Goal: Task Accomplishment & Management: Manage account settings

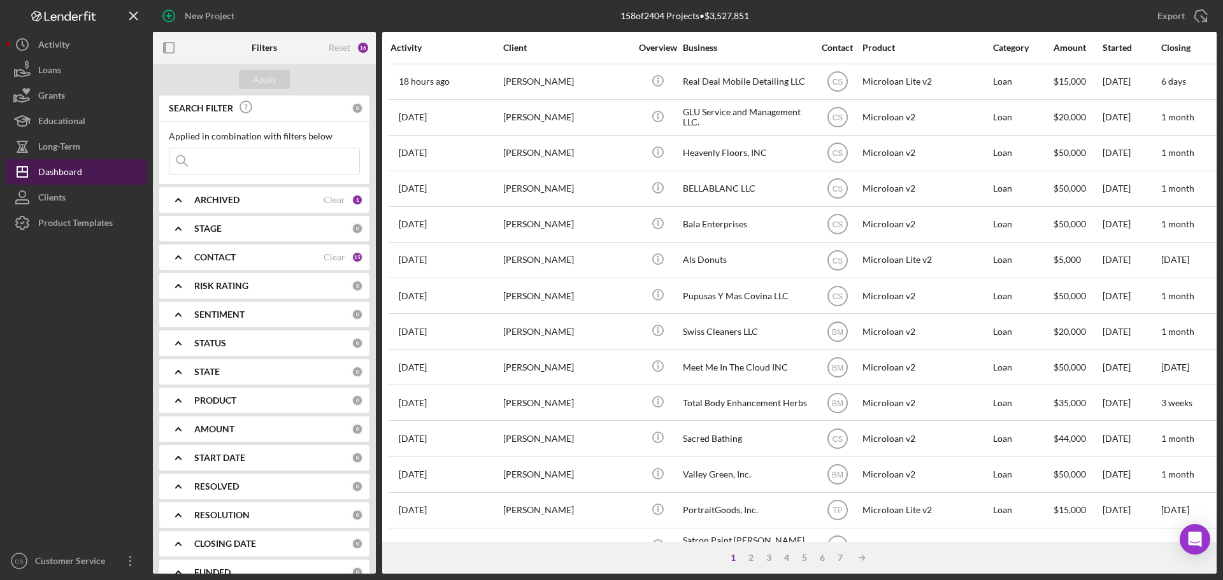
click at [59, 169] on div "Dashboard" at bounding box center [60, 173] width 44 height 29
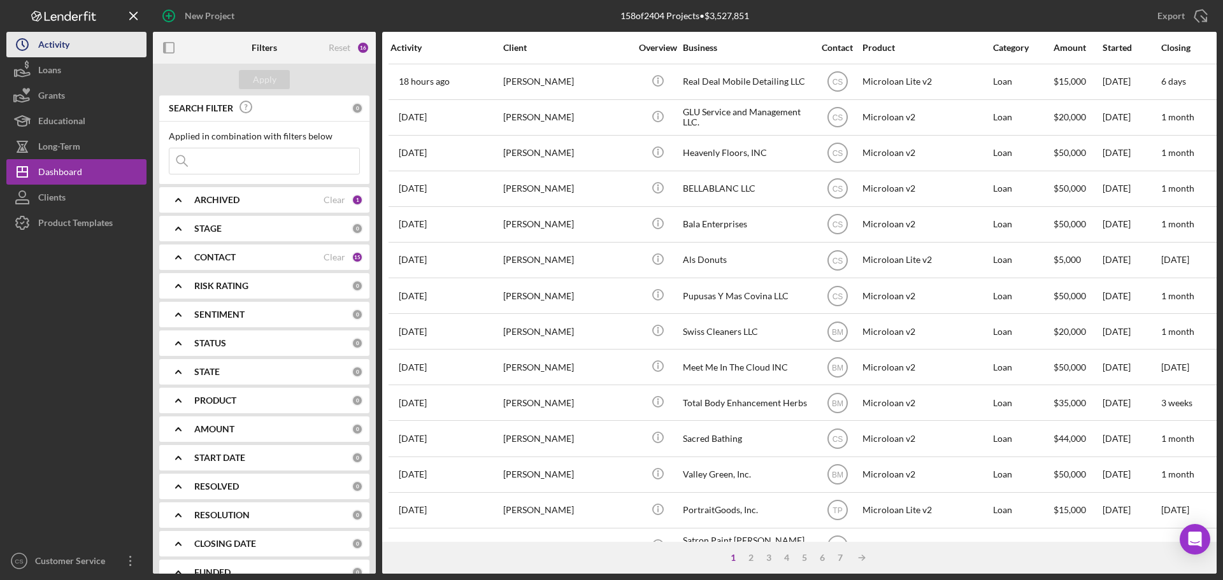
click at [76, 50] on button "Icon/History Activity" at bounding box center [76, 44] width 140 height 25
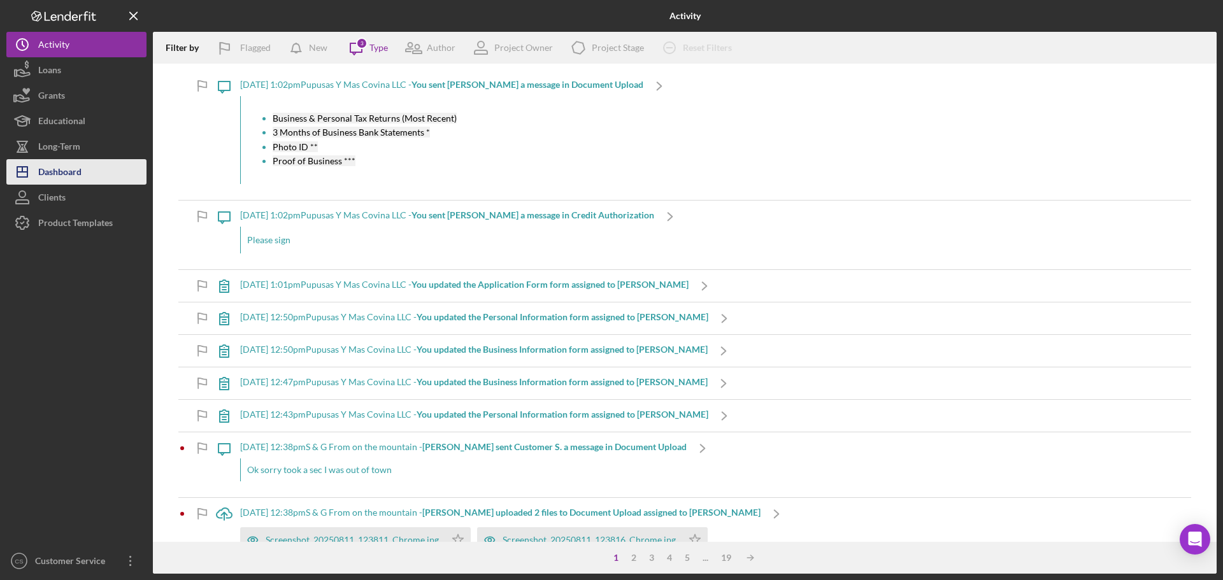
click at [57, 171] on div "Dashboard" at bounding box center [59, 173] width 43 height 29
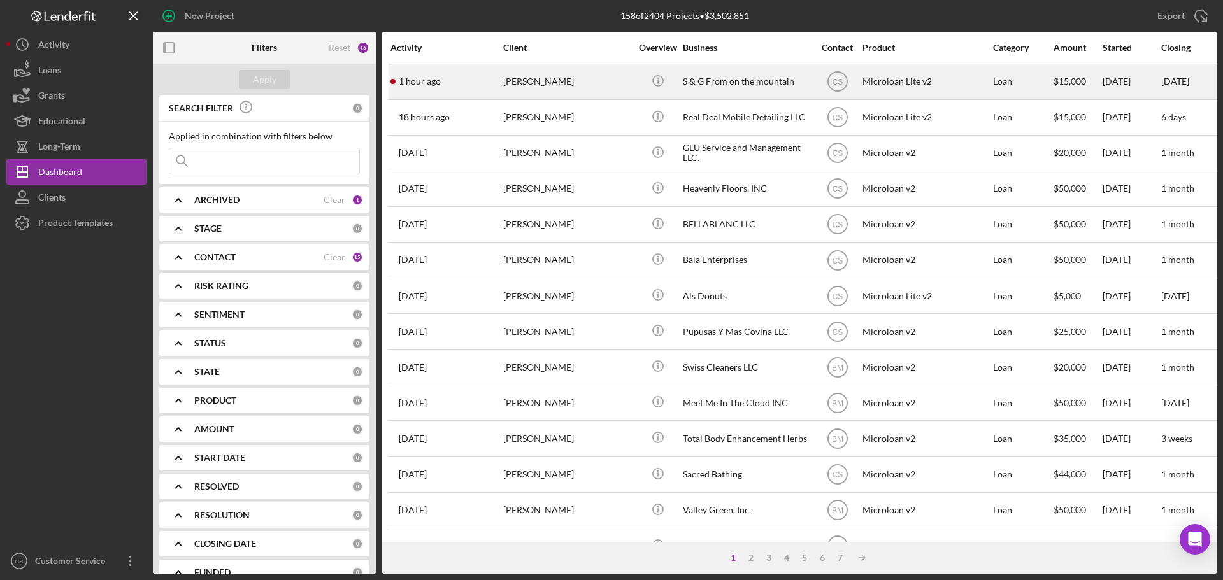
click at [602, 82] on div "[PERSON_NAME]" at bounding box center [566, 82] width 127 height 34
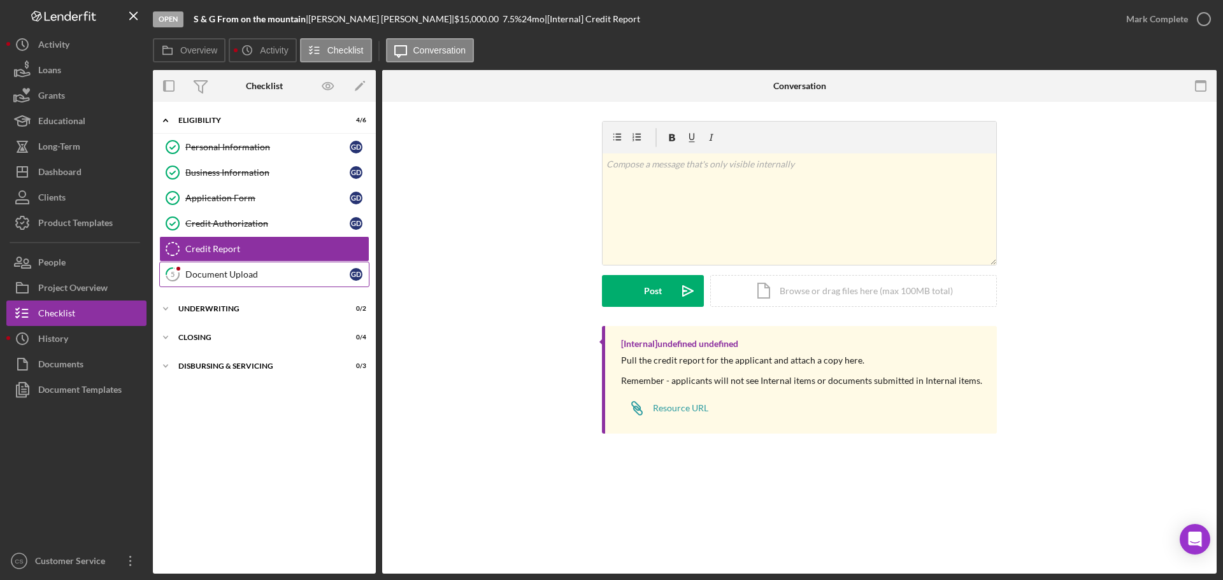
click at [218, 276] on div "Document Upload" at bounding box center [267, 274] width 164 height 10
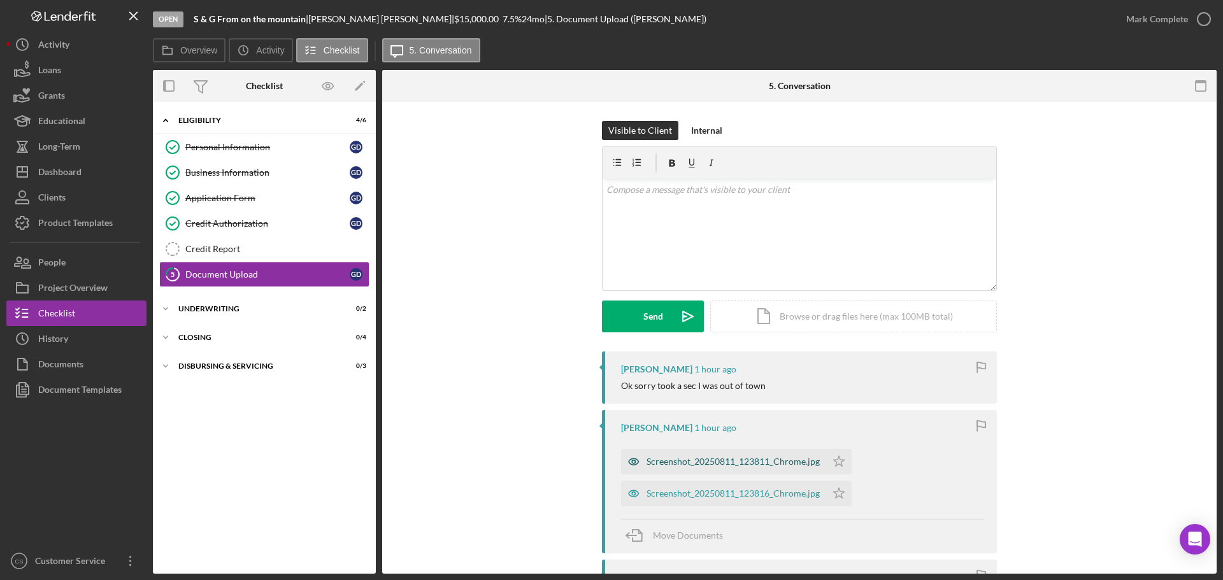
click at [701, 463] on div "Screenshot_20250811_123811_Chrome.jpg" at bounding box center [732, 462] width 173 height 10
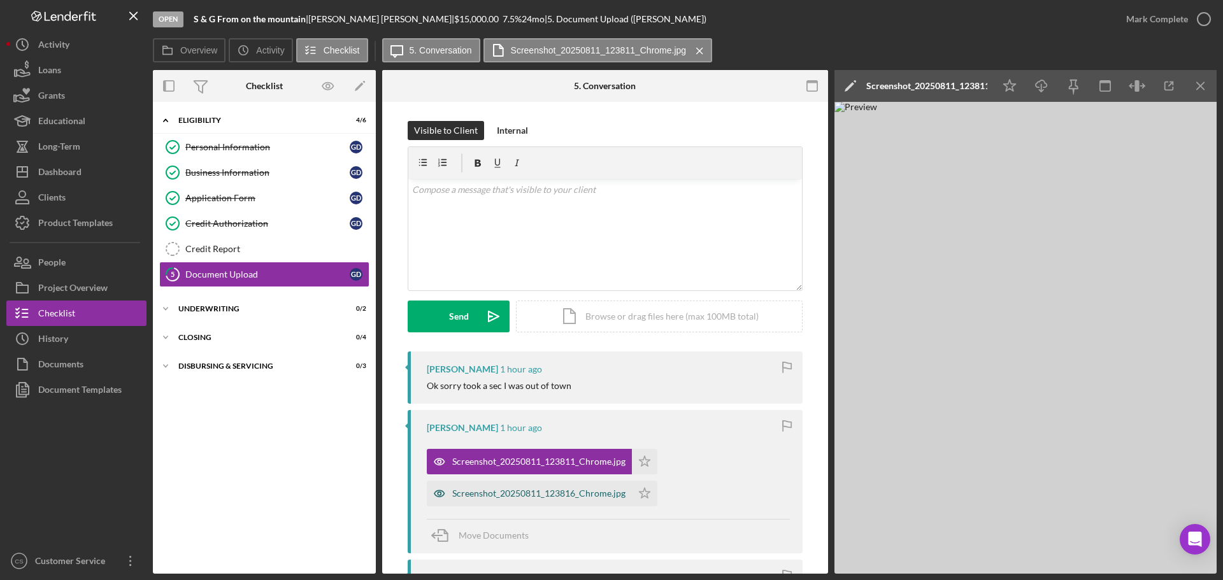
click at [534, 491] on div "Screenshot_20250811_123816_Chrome.jpg" at bounding box center [538, 493] width 173 height 10
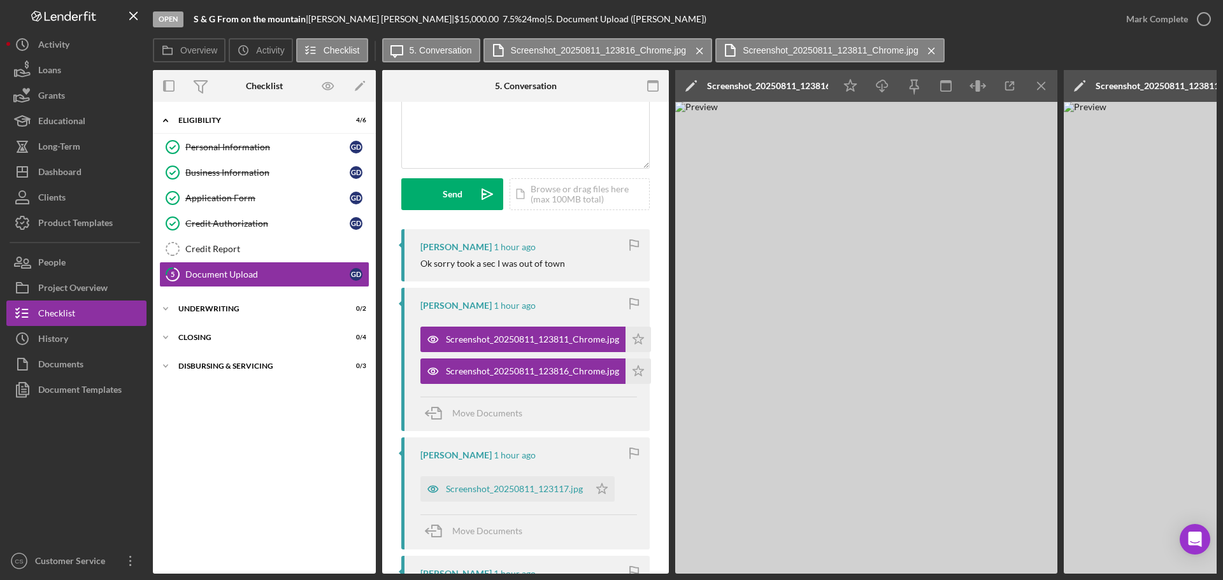
scroll to position [127, 0]
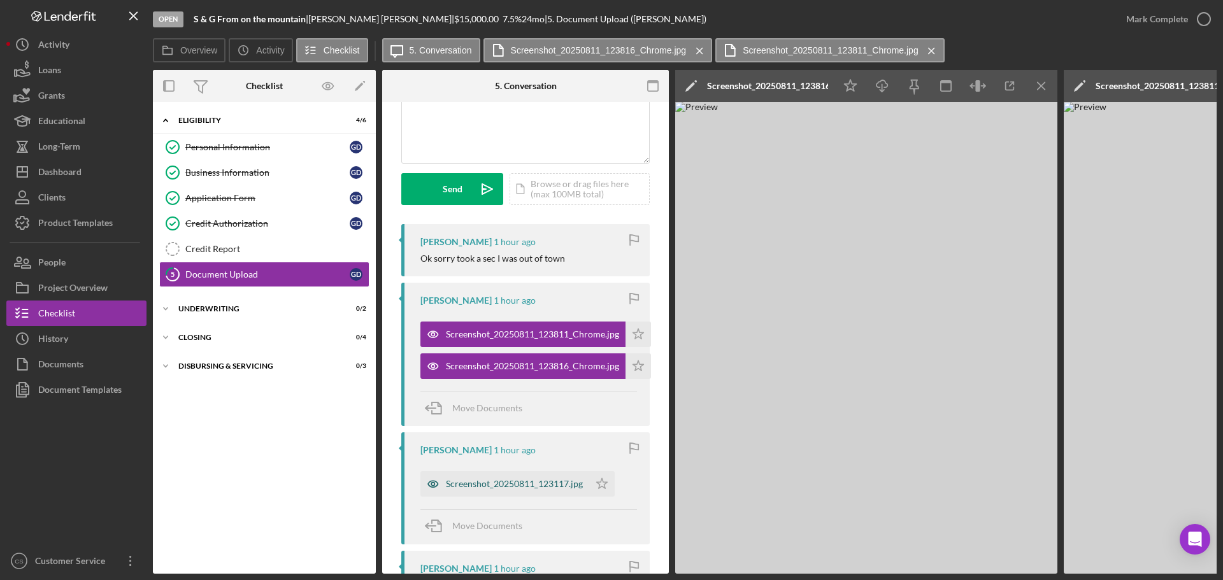
click at [490, 477] on div "Screenshot_20250811_123117.jpg" at bounding box center [504, 483] width 169 height 25
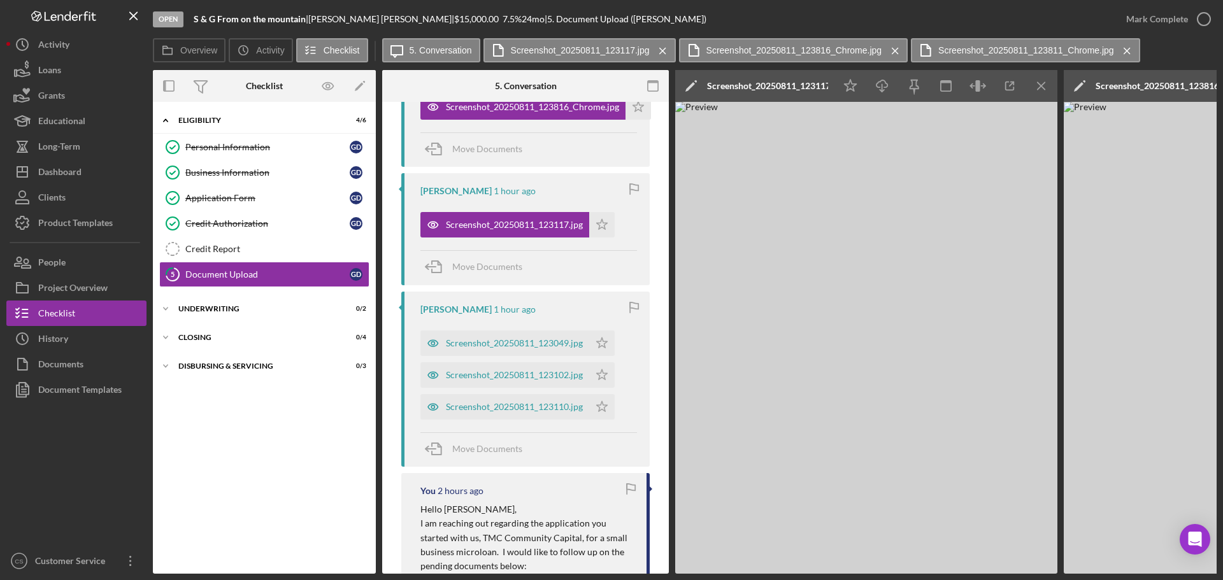
scroll to position [191, 0]
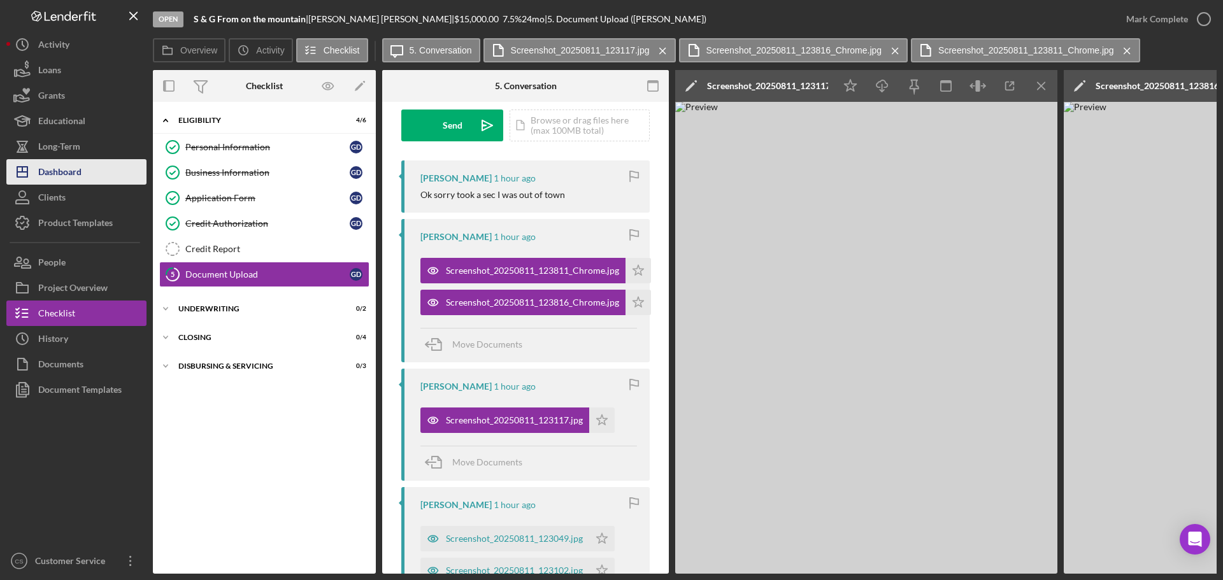
click at [61, 168] on div "Dashboard" at bounding box center [59, 173] width 43 height 29
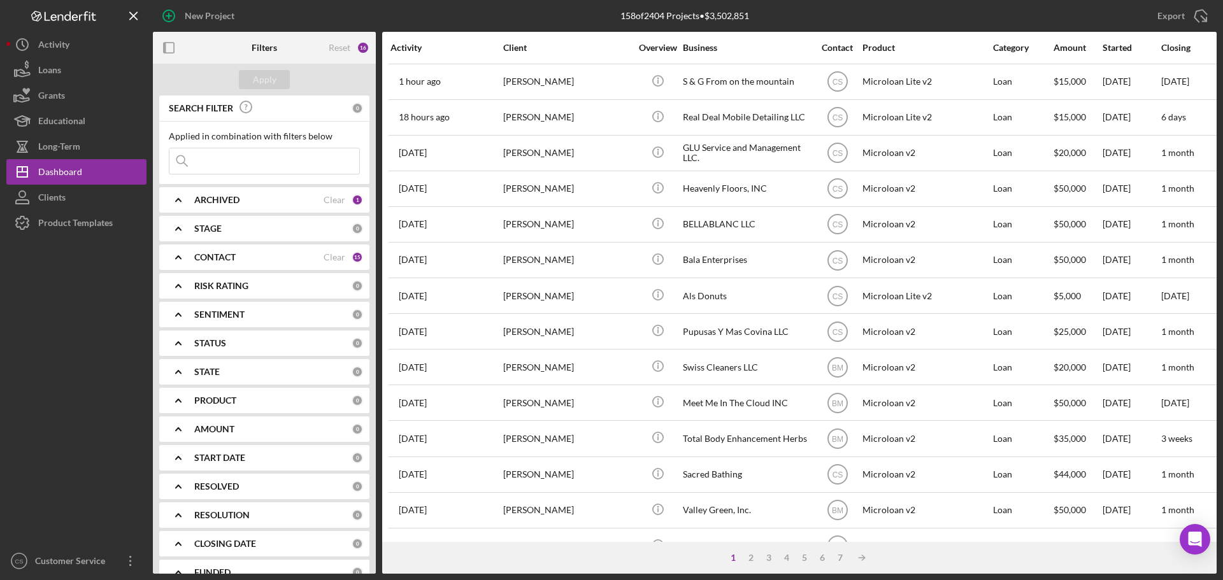
click at [60, 367] on div at bounding box center [76, 392] width 140 height 313
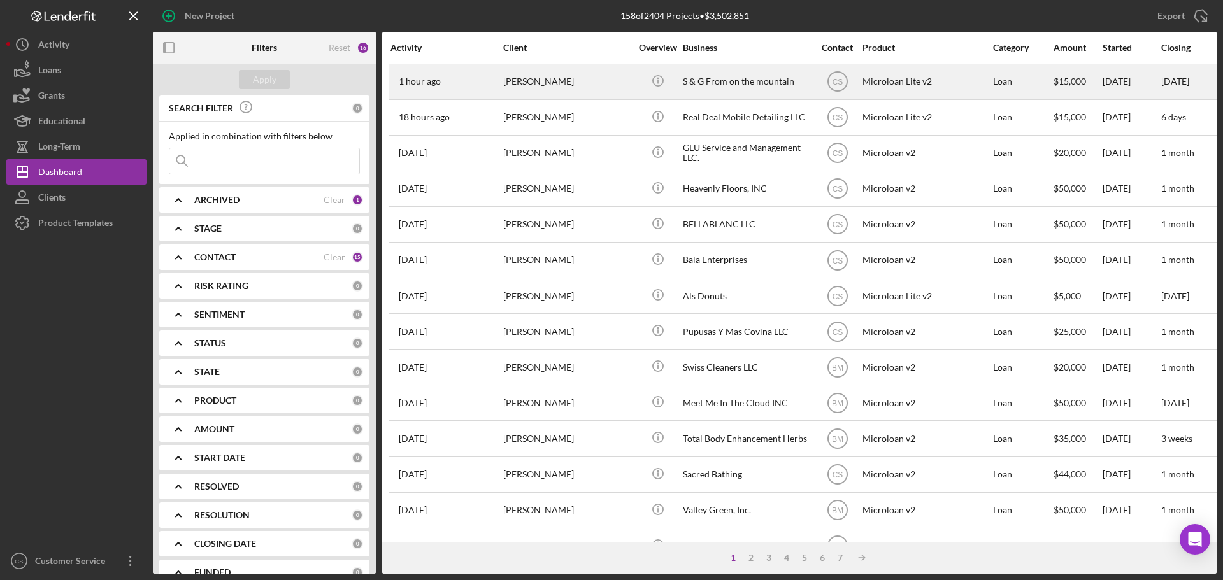
click at [611, 84] on div "[PERSON_NAME]" at bounding box center [566, 82] width 127 height 34
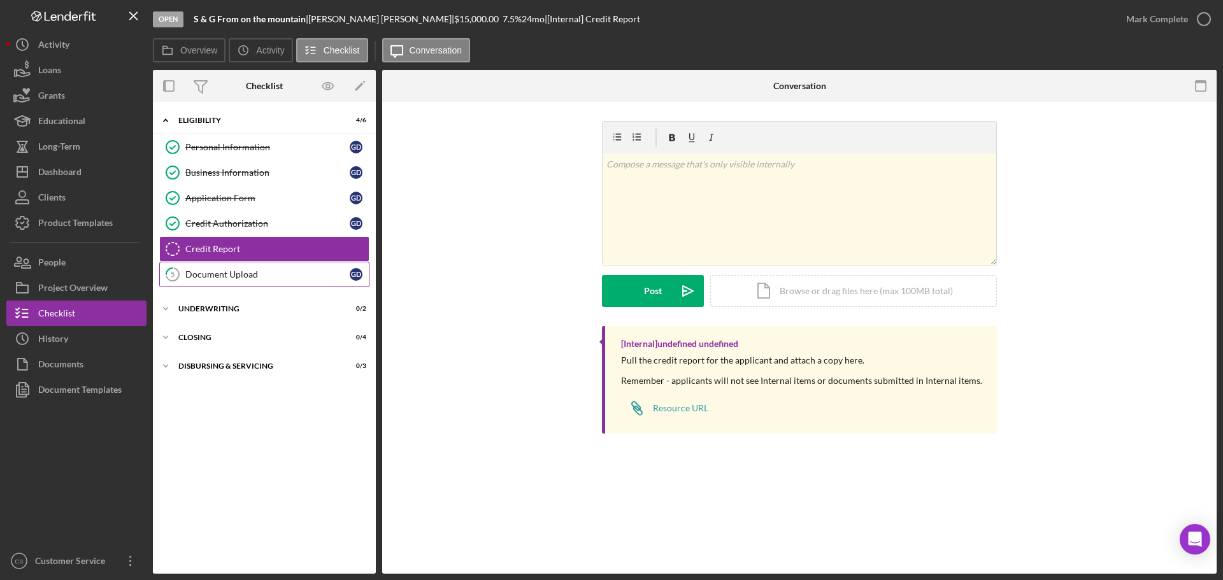
click at [259, 277] on div "Document Upload" at bounding box center [267, 274] width 164 height 10
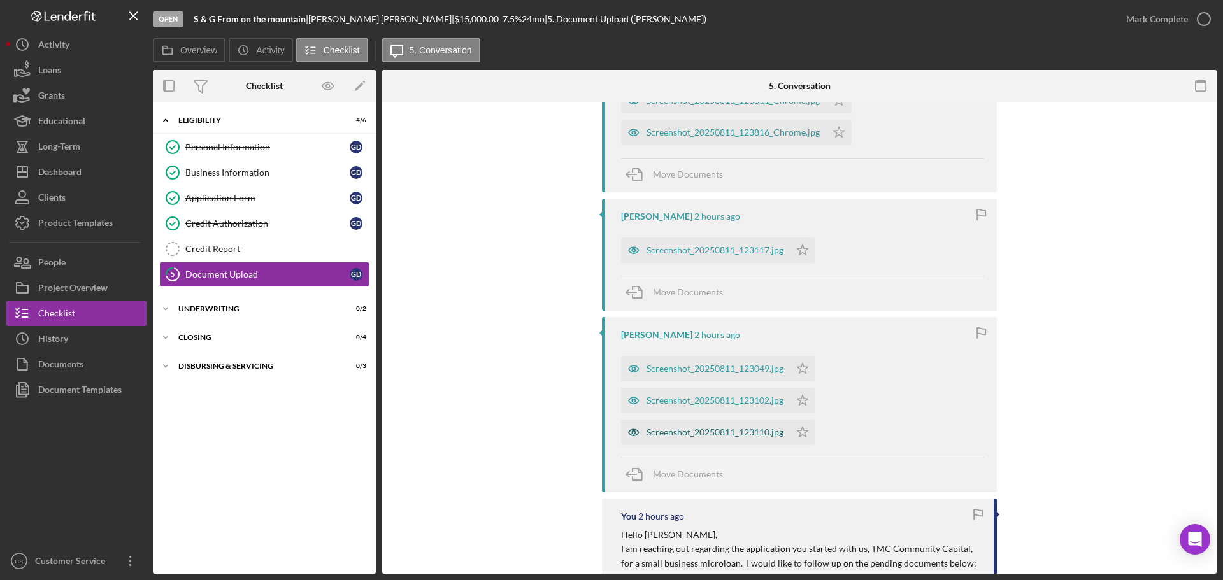
scroll to position [382, 0]
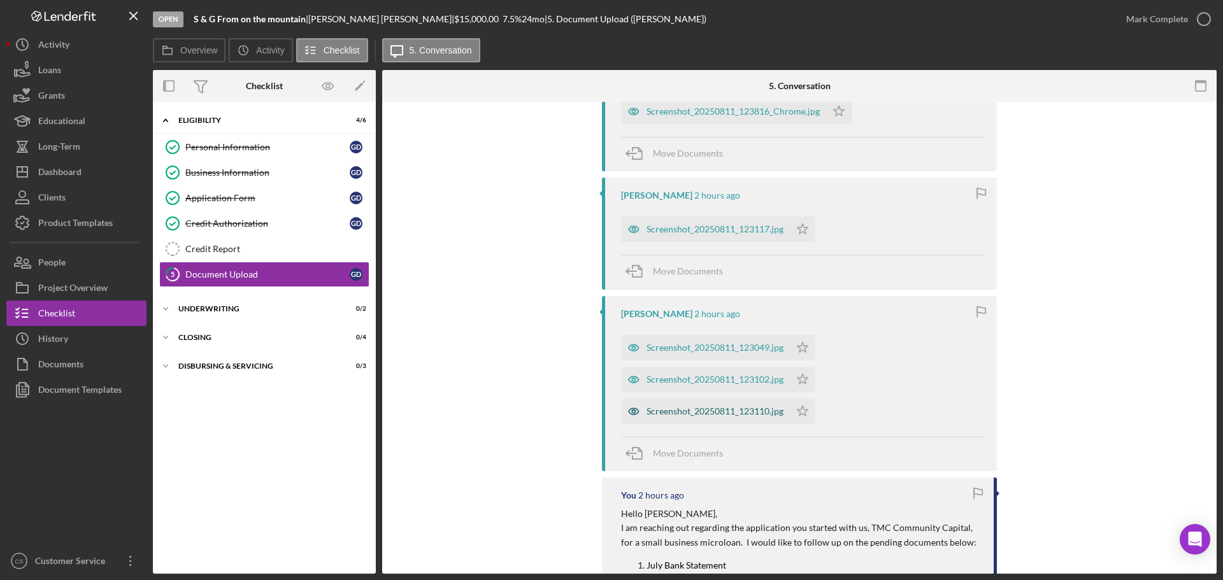
click at [657, 408] on div "Screenshot_20250811_123110.jpg" at bounding box center [714, 411] width 137 height 10
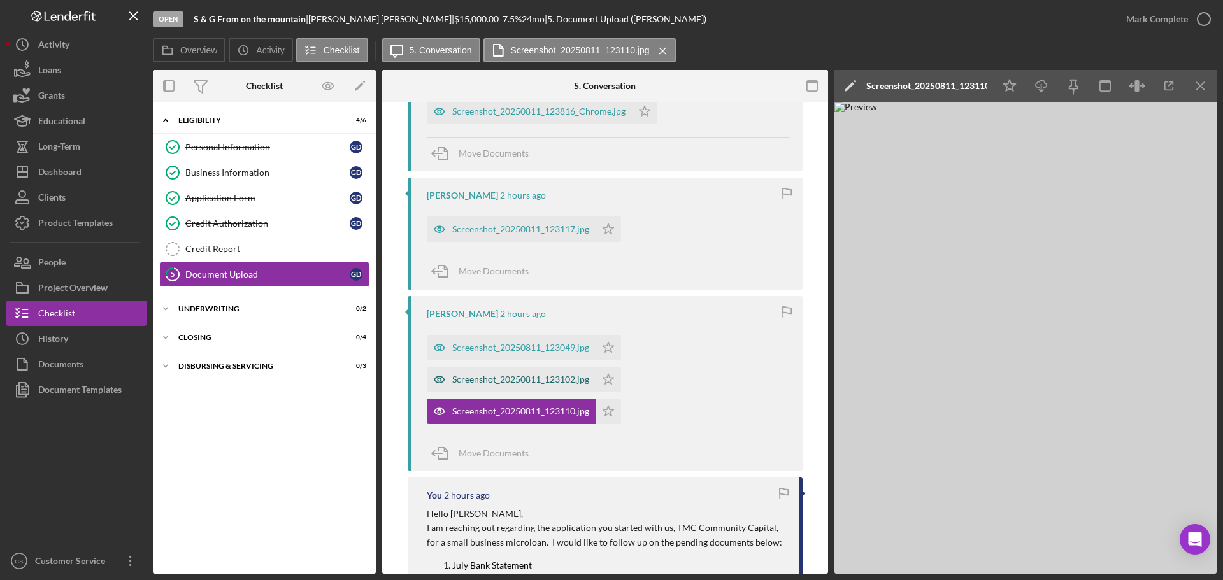
click at [543, 378] on div "Screenshot_20250811_123102.jpg" at bounding box center [520, 379] width 137 height 10
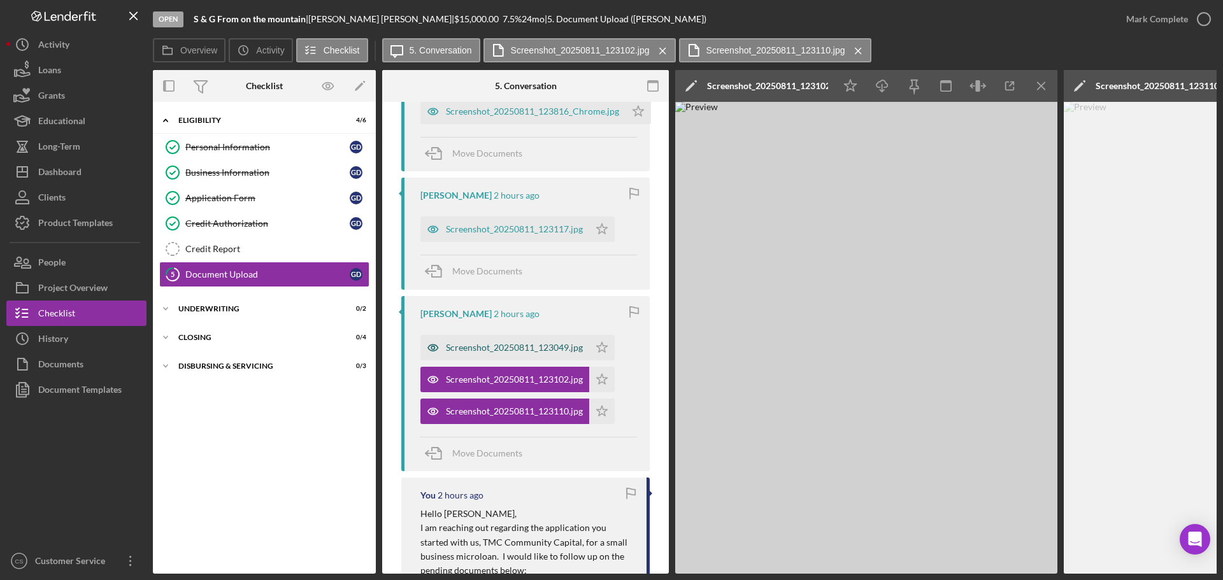
click at [520, 348] on div "Screenshot_20250811_123049.jpg" at bounding box center [514, 348] width 137 height 10
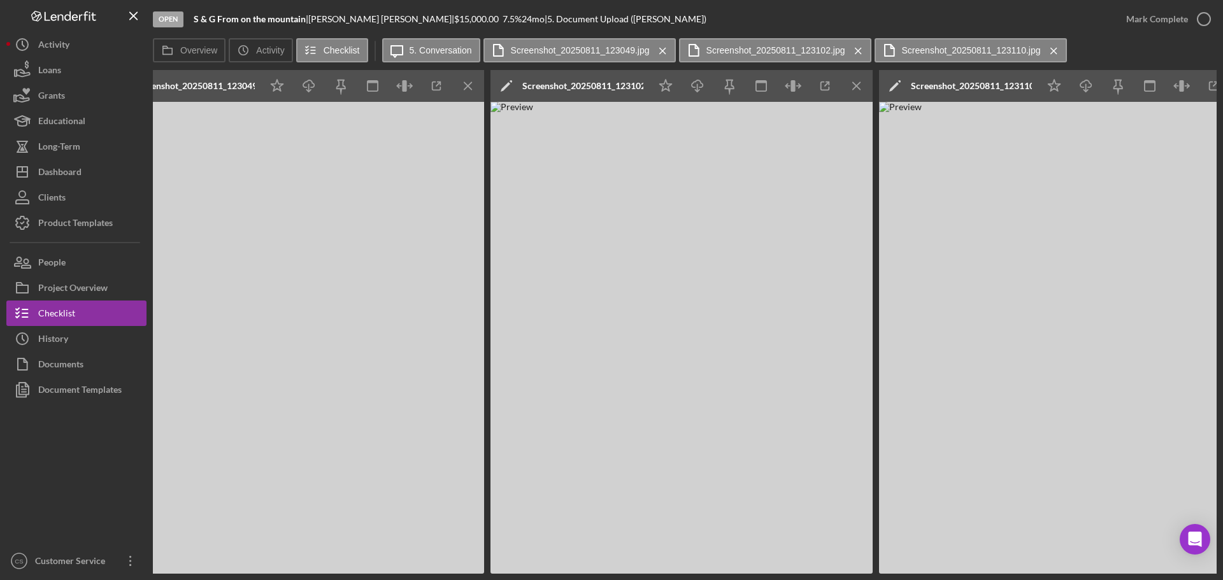
scroll to position [0, 618]
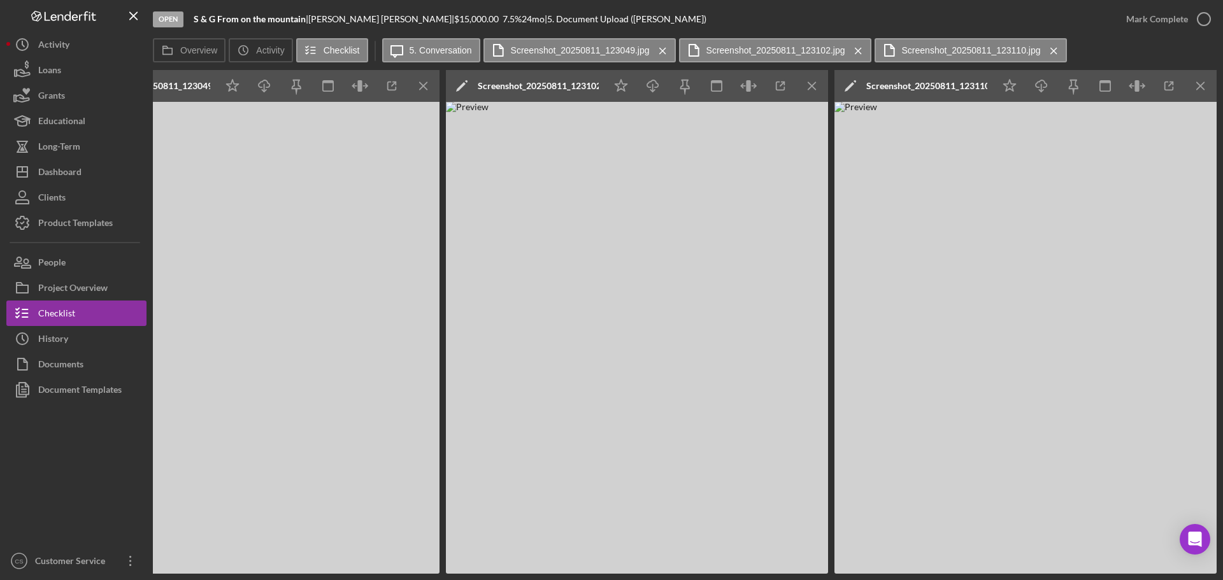
click at [995, 321] on img at bounding box center [1025, 338] width 382 height 472
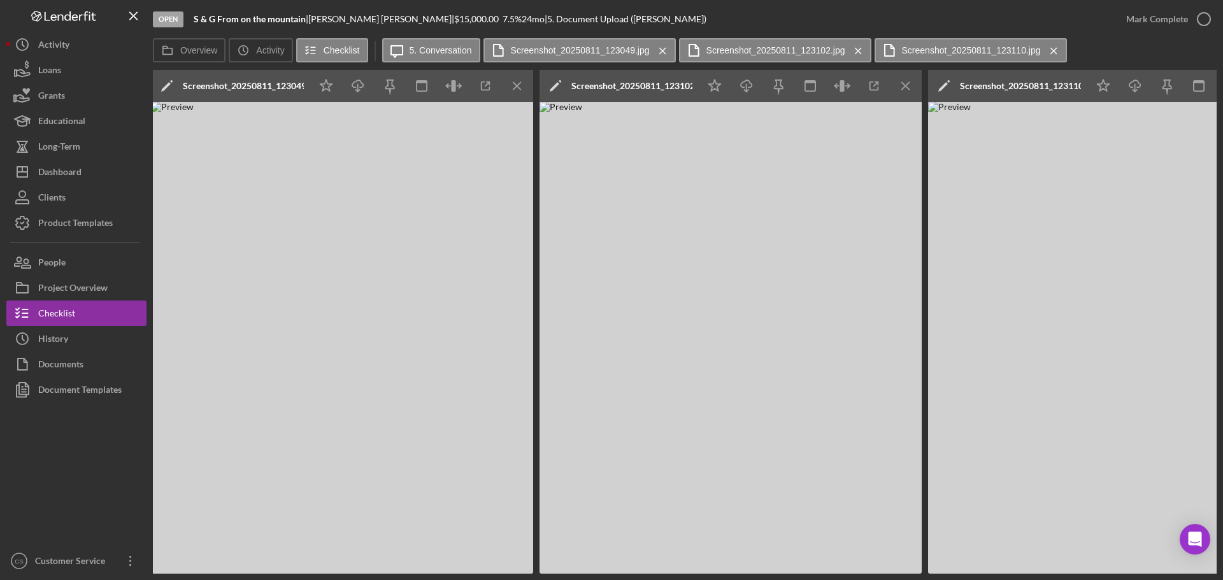
scroll to position [0, 45]
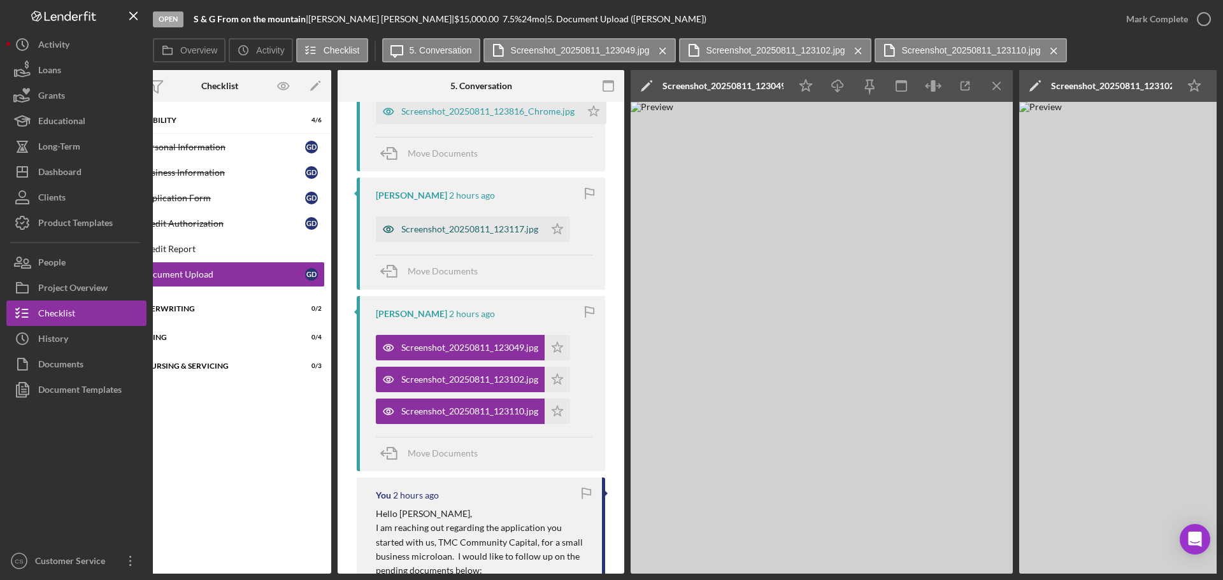
click at [464, 232] on div "Screenshot_20250811_123117.jpg" at bounding box center [469, 229] width 137 height 10
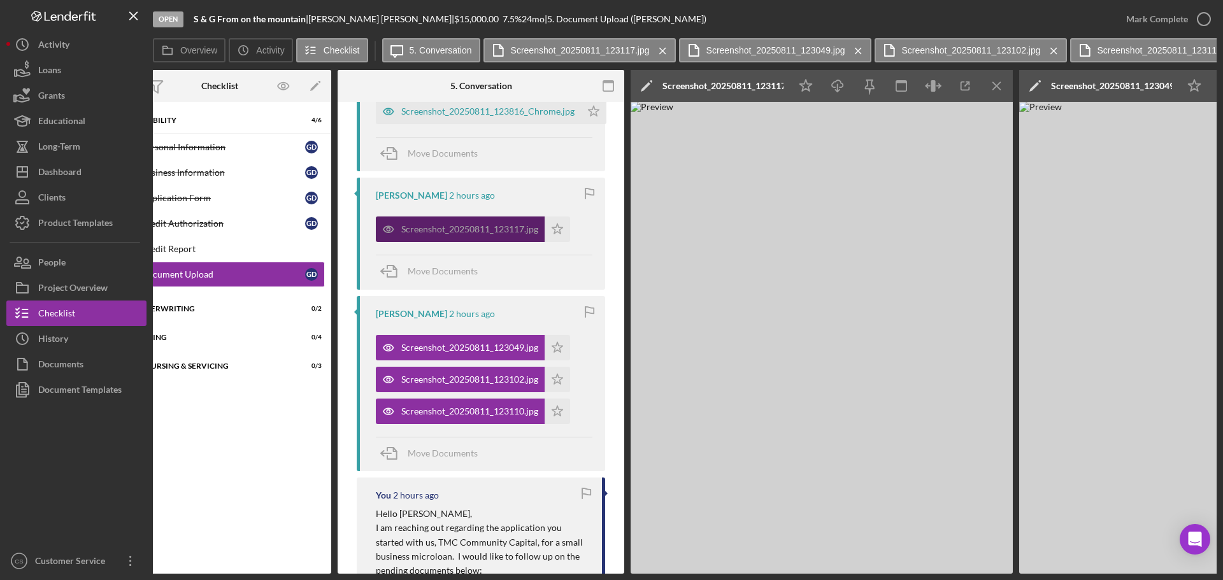
click at [464, 232] on div "Screenshot_20250811_123117.jpg" at bounding box center [469, 229] width 137 height 10
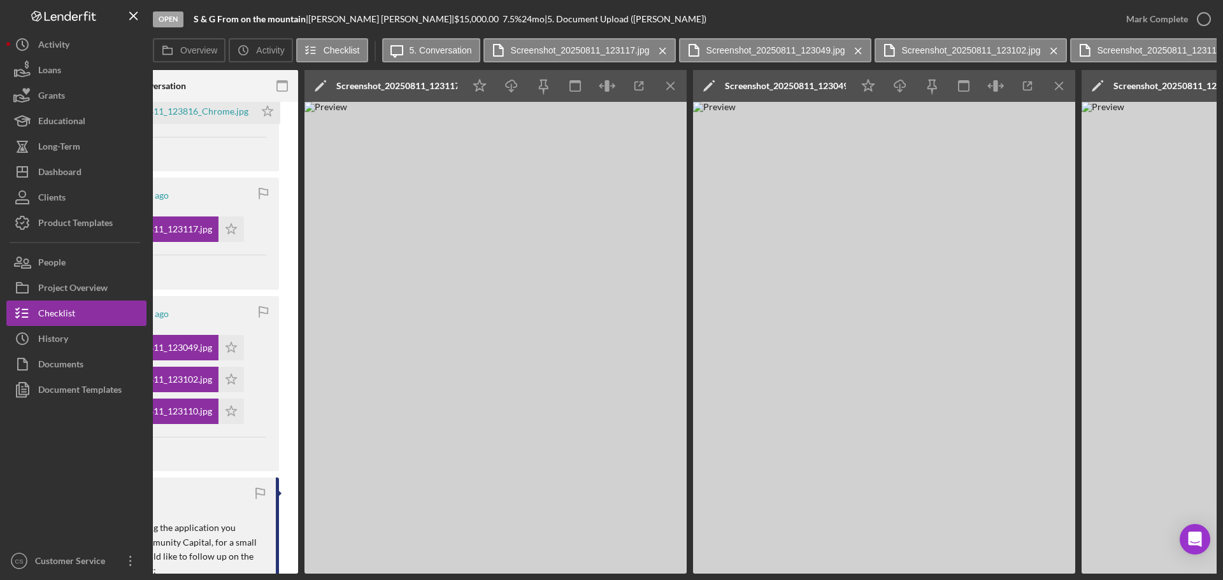
scroll to position [0, 0]
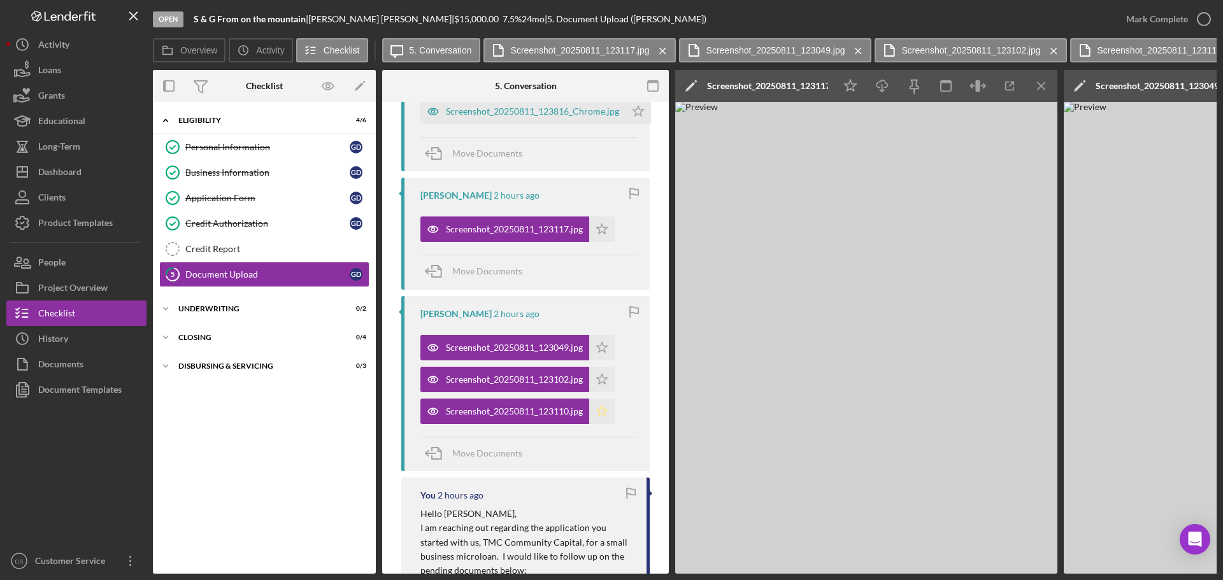
click at [606, 416] on icon "Icon/Star" at bounding box center [601, 411] width 25 height 25
click at [603, 385] on icon "Icon/Star" at bounding box center [601, 379] width 25 height 25
click at [602, 353] on icon "Icon/Star" at bounding box center [601, 347] width 25 height 25
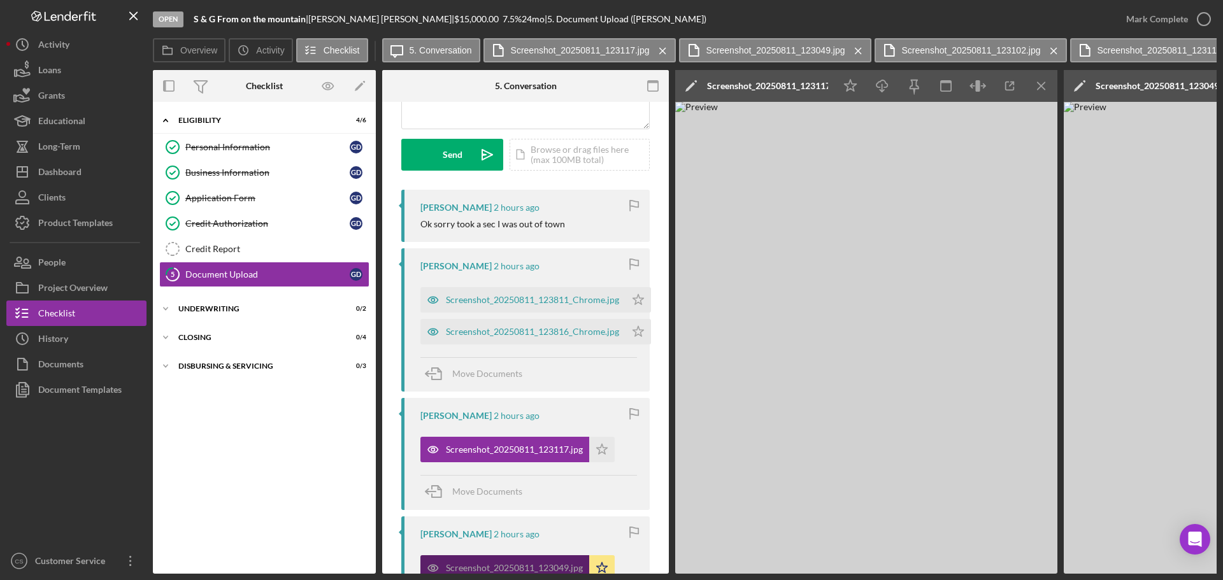
scroll to position [127, 0]
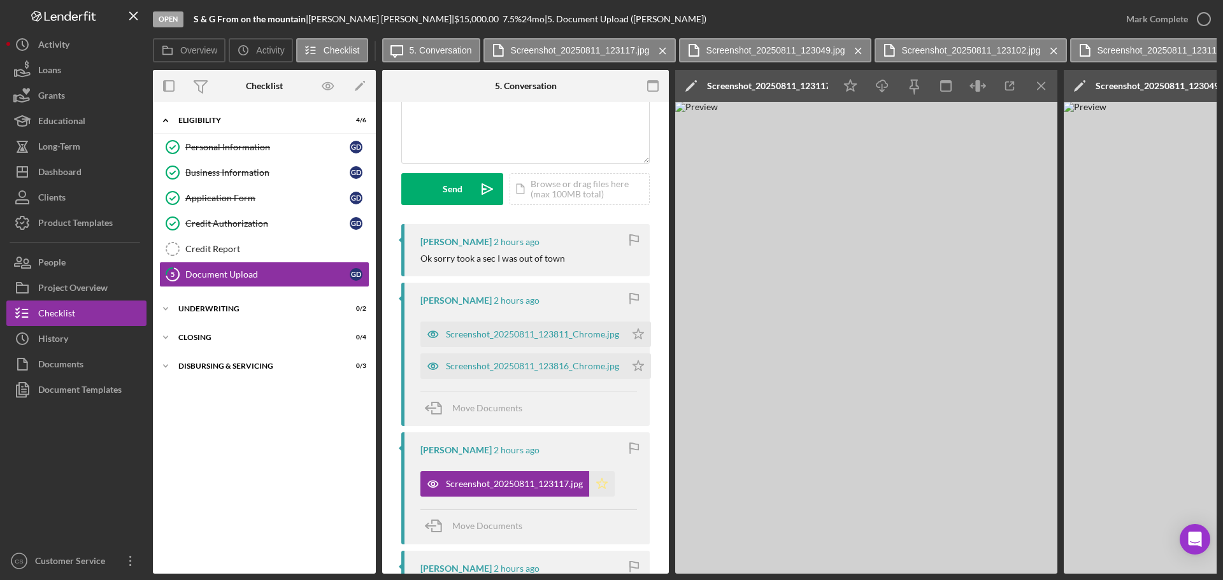
click at [595, 480] on icon "Icon/Star" at bounding box center [601, 483] width 25 height 25
click at [529, 335] on div "Screenshot_20250811_123811_Chrome.jpg" at bounding box center [532, 334] width 173 height 10
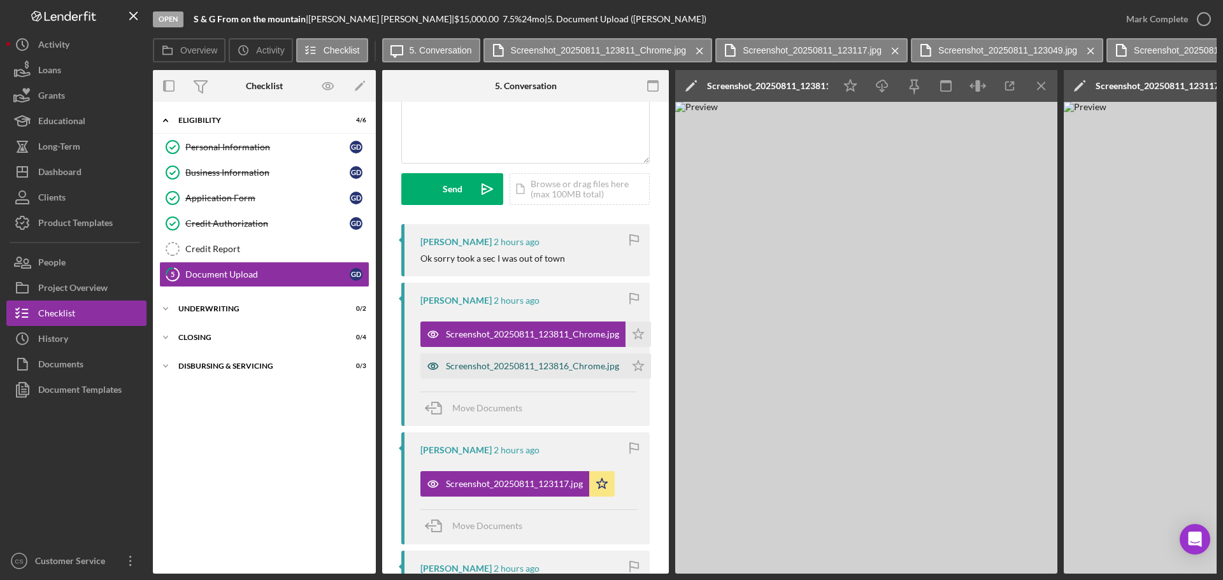
click at [527, 367] on div "Screenshot_20250811_123816_Chrome.jpg" at bounding box center [532, 366] width 173 height 10
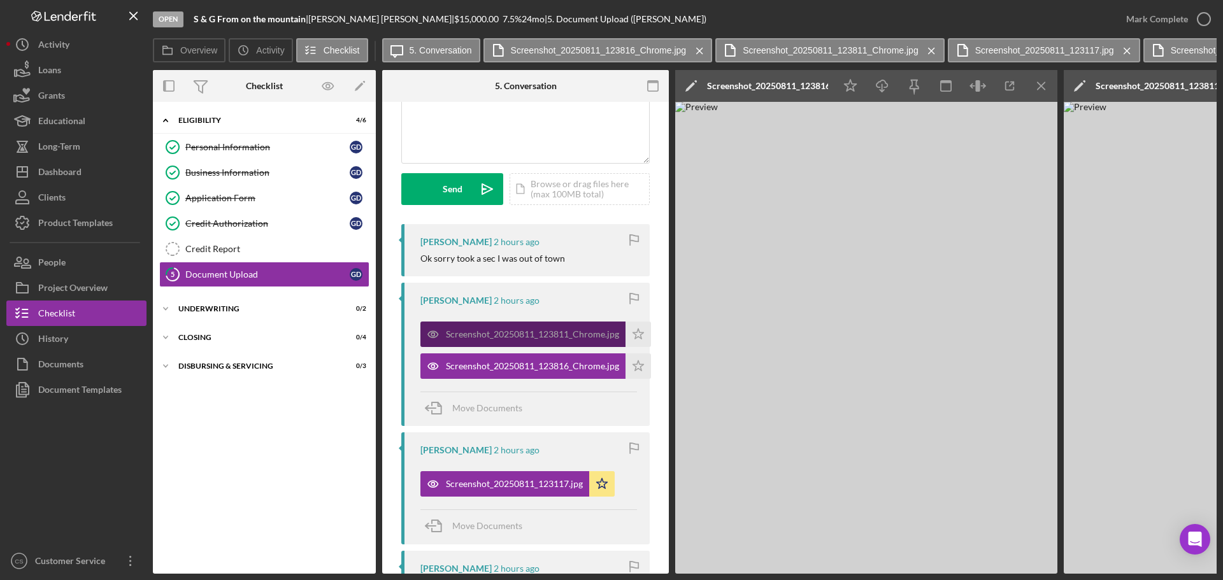
click at [523, 328] on div "Screenshot_20250811_123811_Chrome.jpg" at bounding box center [522, 334] width 205 height 25
click at [636, 368] on icon "Icon/Star" at bounding box center [637, 365] width 25 height 25
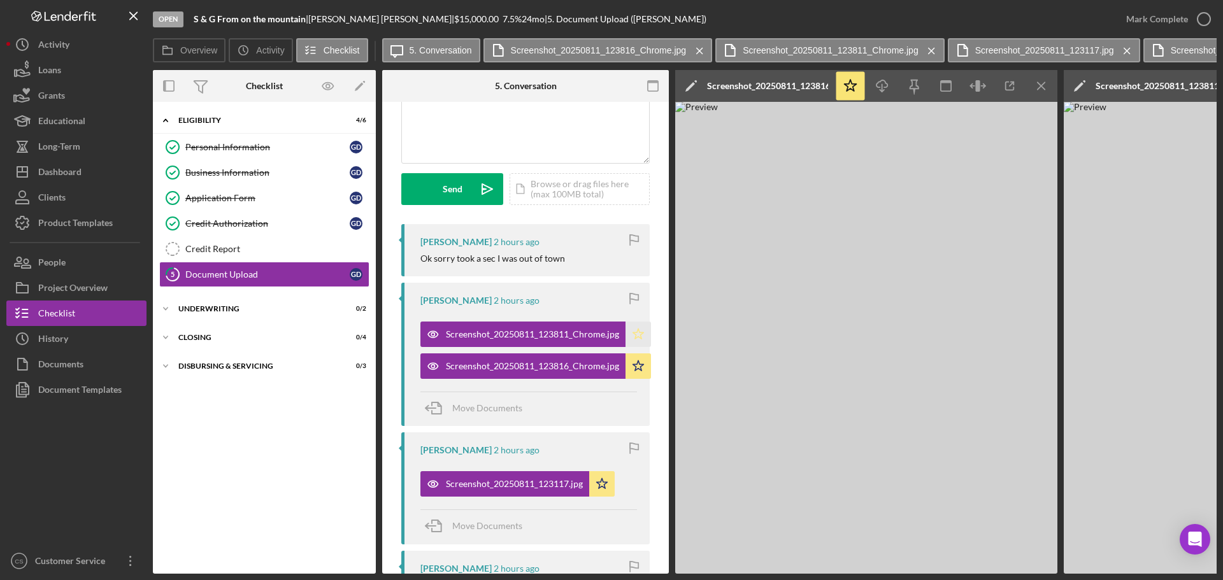
click at [636, 333] on polygon "button" at bounding box center [638, 334] width 11 height 10
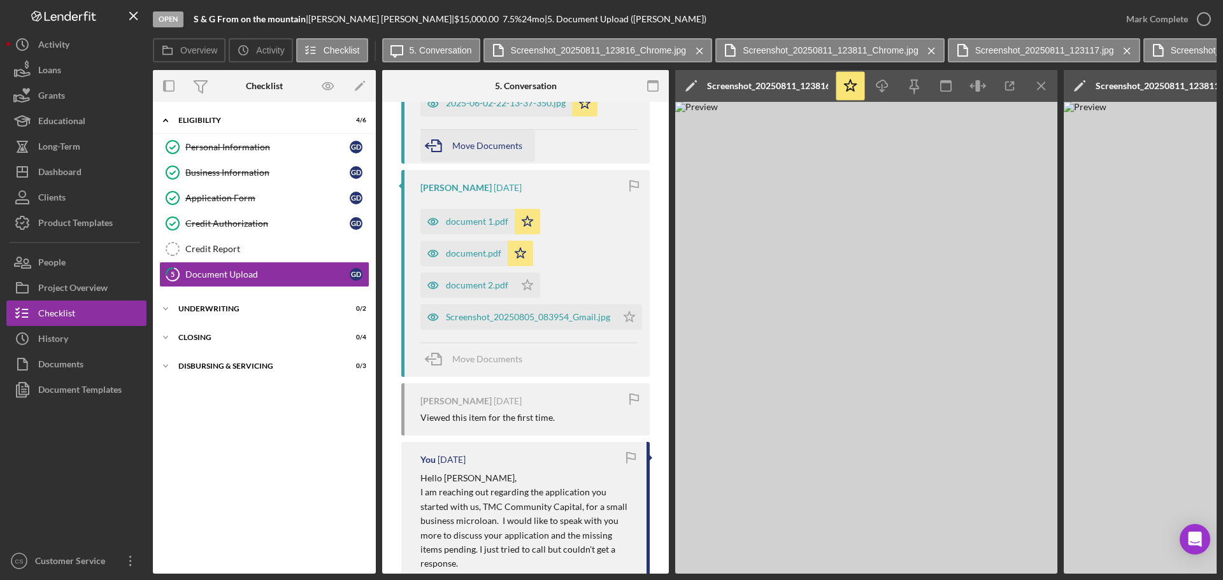
scroll to position [1146, 0]
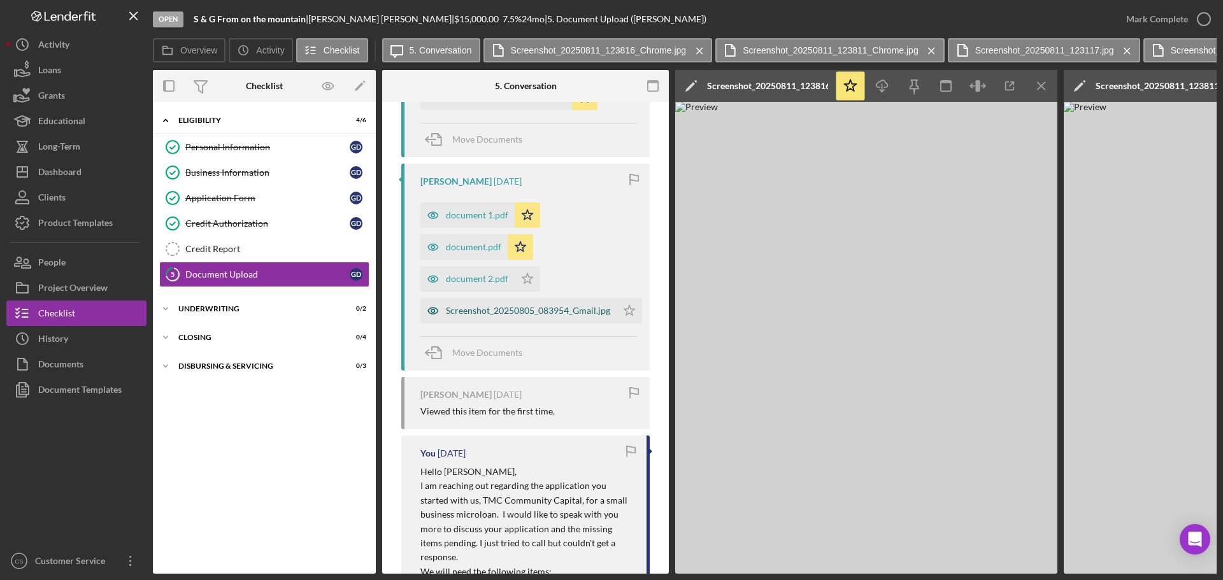
click at [509, 315] on div "Screenshot_20250805_083954_Gmail.jpg" at bounding box center [528, 311] width 164 height 10
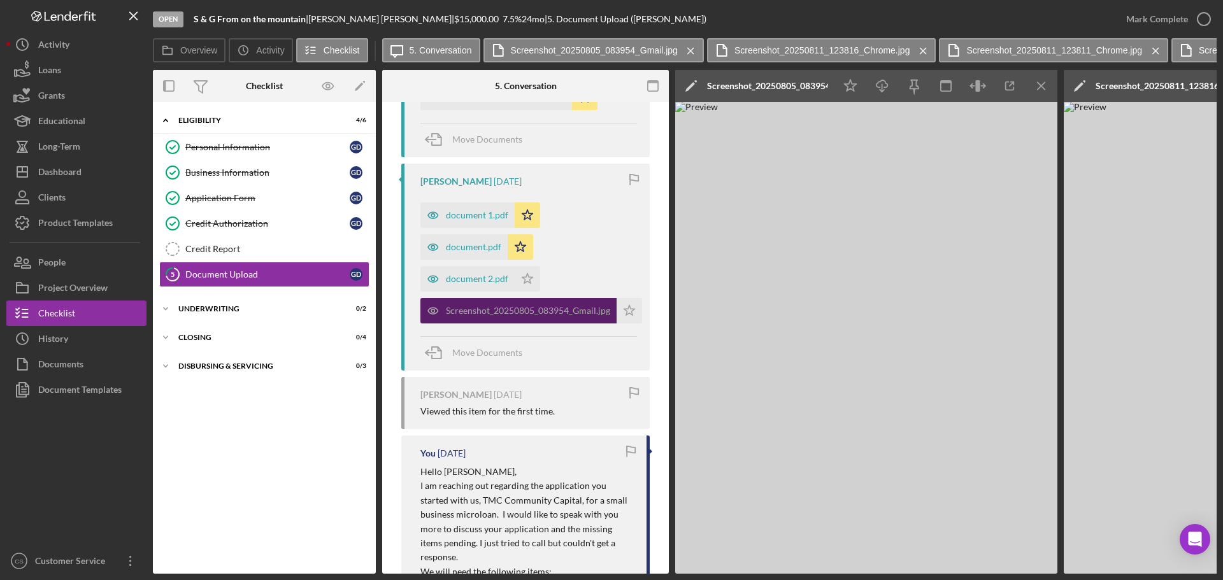
click at [509, 315] on div "Screenshot_20250805_083954_Gmail.jpg" at bounding box center [528, 311] width 164 height 10
click at [479, 279] on div "document 2.pdf" at bounding box center [477, 279] width 62 height 10
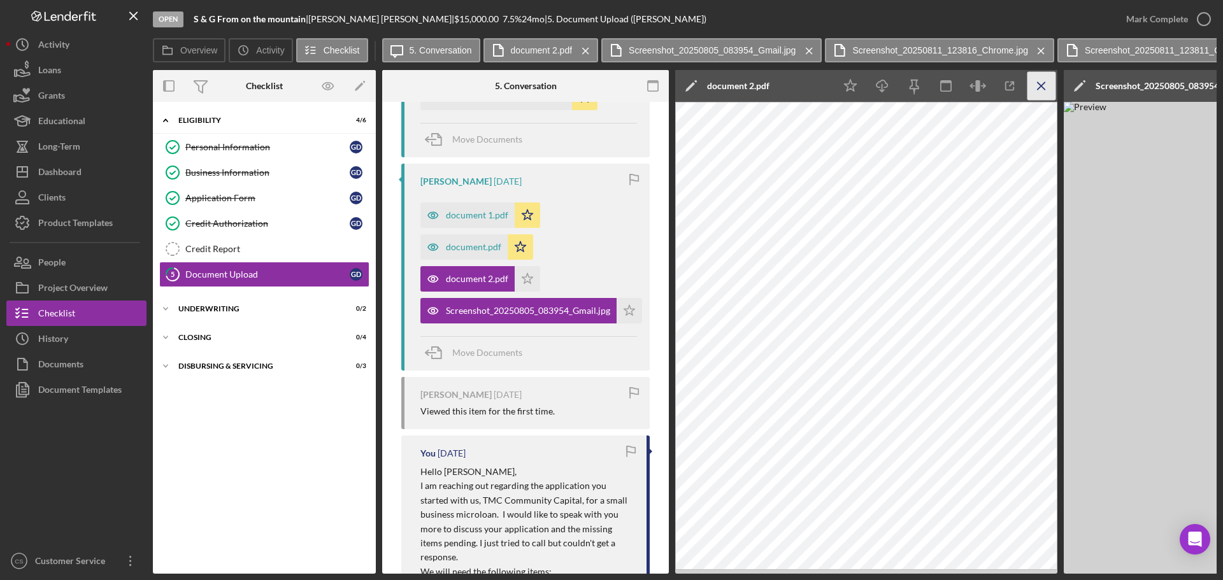
click at [1035, 81] on icon "Icon/Menu Close" at bounding box center [1041, 86] width 29 height 29
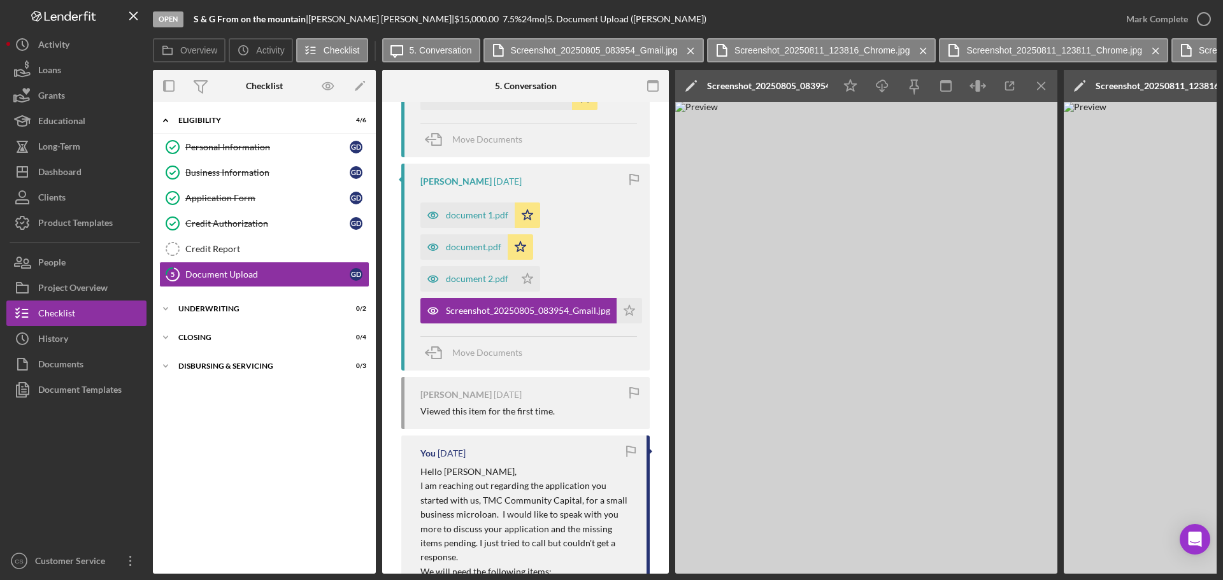
click at [1035, 81] on icon "Icon/Menu Close" at bounding box center [1041, 86] width 29 height 29
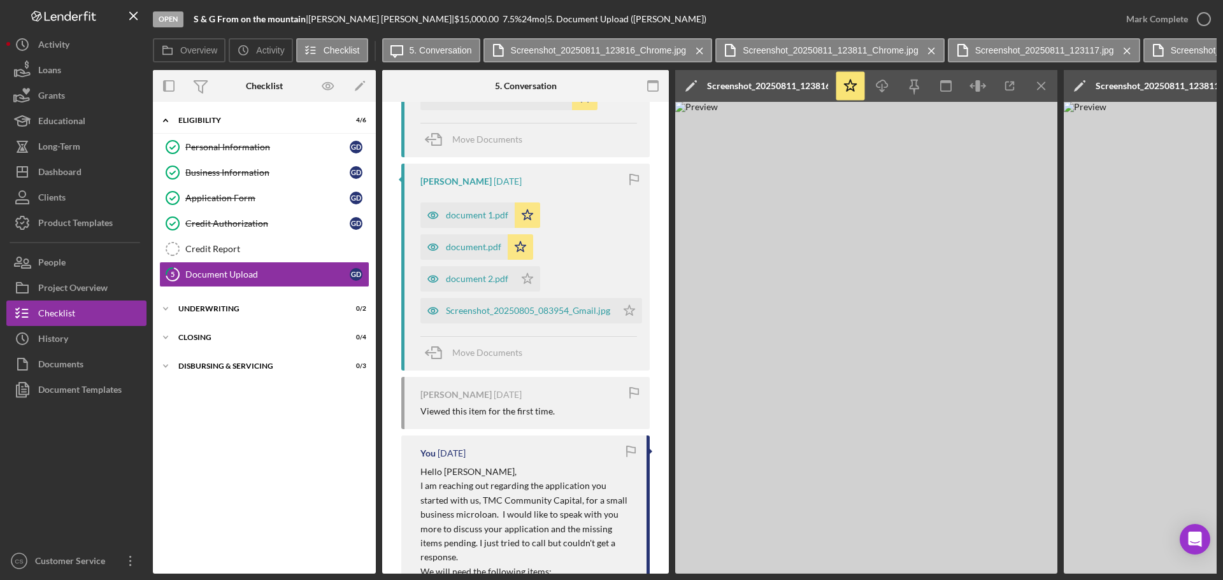
click at [1035, 81] on icon "Icon/Menu Close" at bounding box center [1041, 86] width 29 height 29
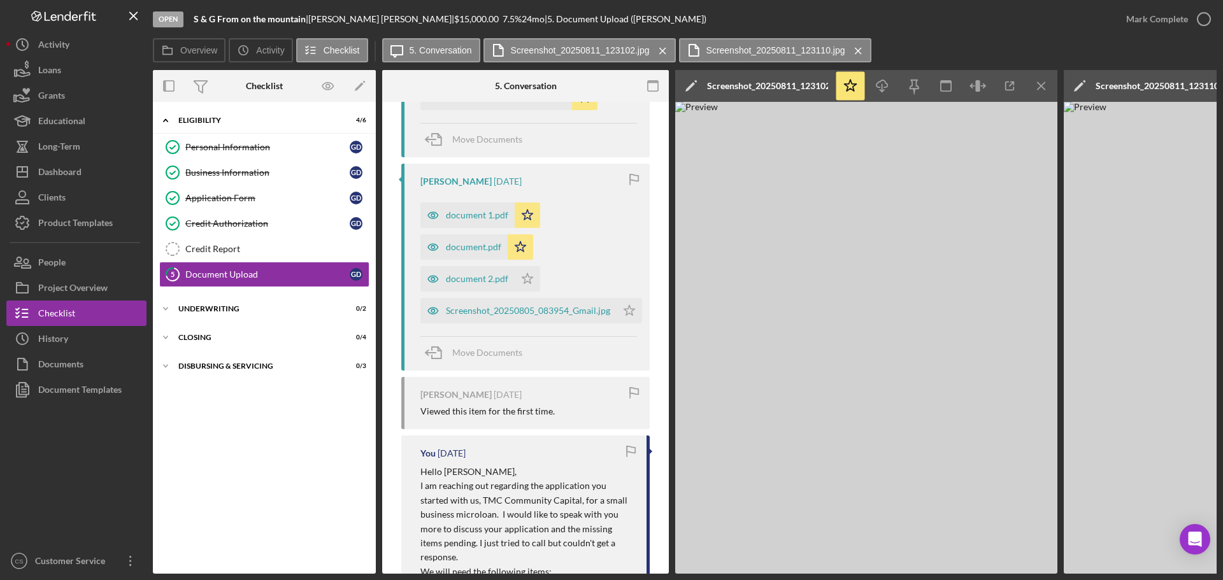
click at [1035, 81] on icon "Icon/Menu Close" at bounding box center [1041, 86] width 29 height 29
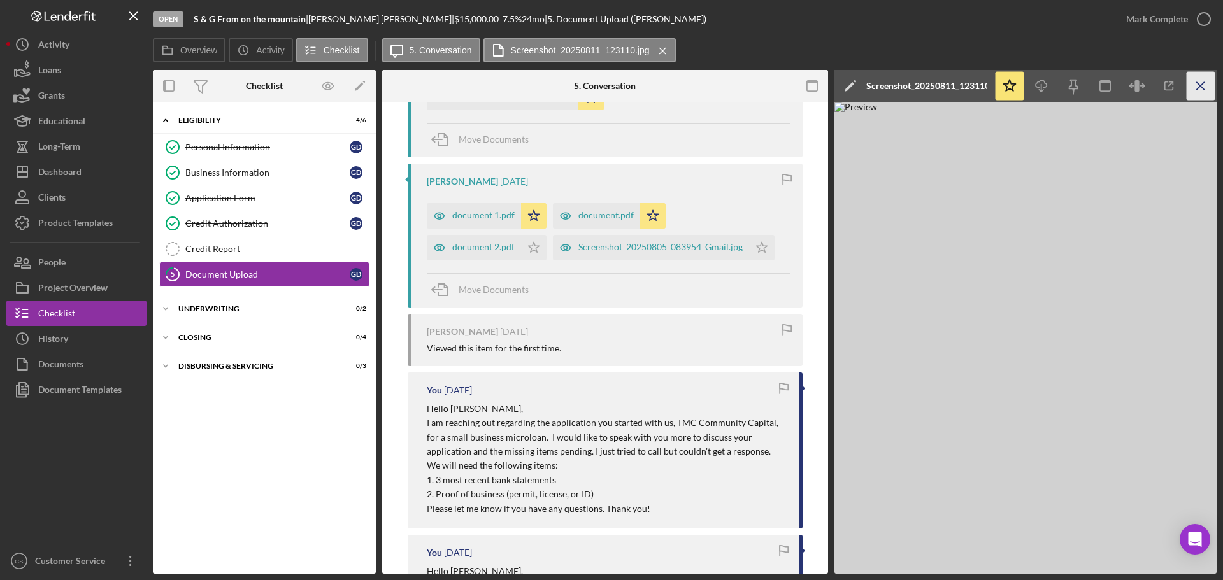
click at [1201, 92] on icon "Icon/Menu Close" at bounding box center [1200, 86] width 29 height 29
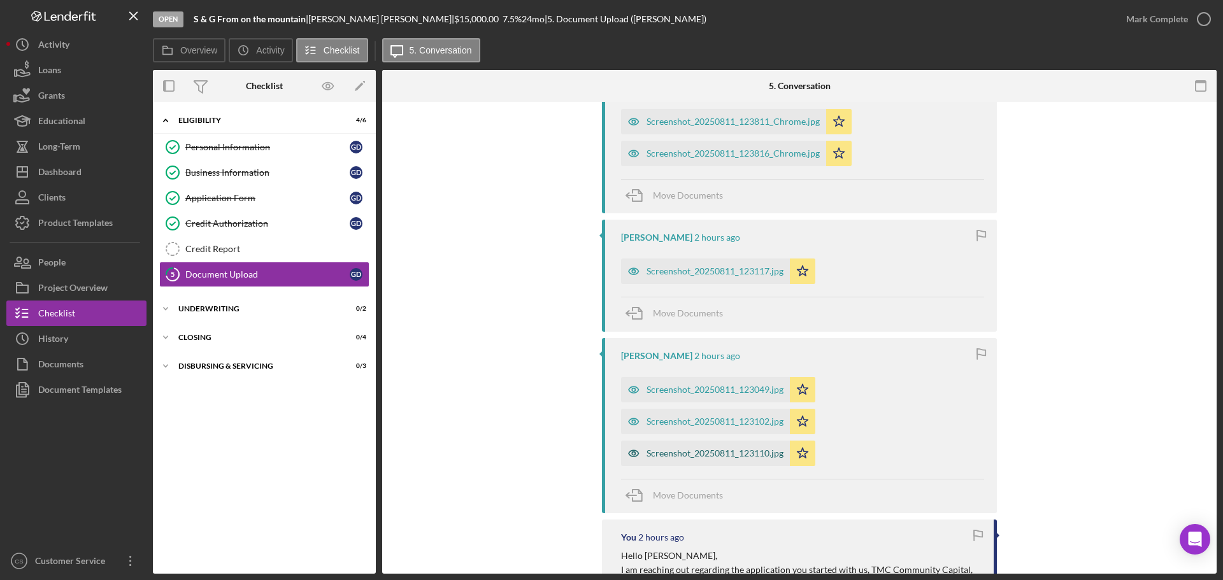
scroll to position [339, 0]
click at [683, 453] on div "Screenshot_20250811_123110.jpg" at bounding box center [714, 455] width 137 height 10
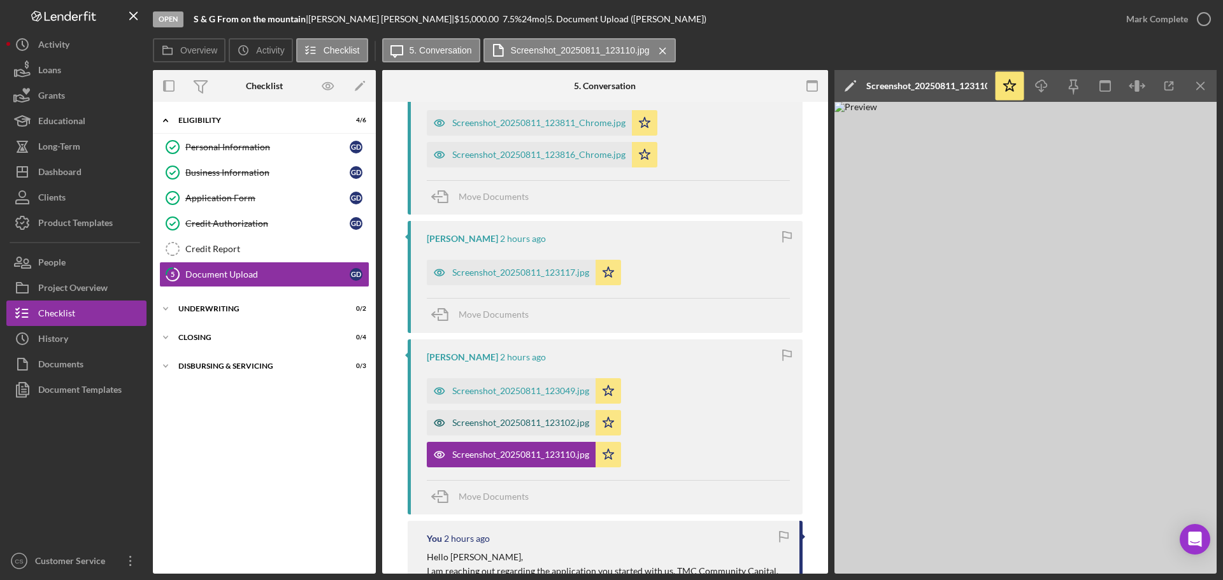
click at [516, 420] on div "Screenshot_20250811_123102.jpg" at bounding box center [520, 423] width 137 height 10
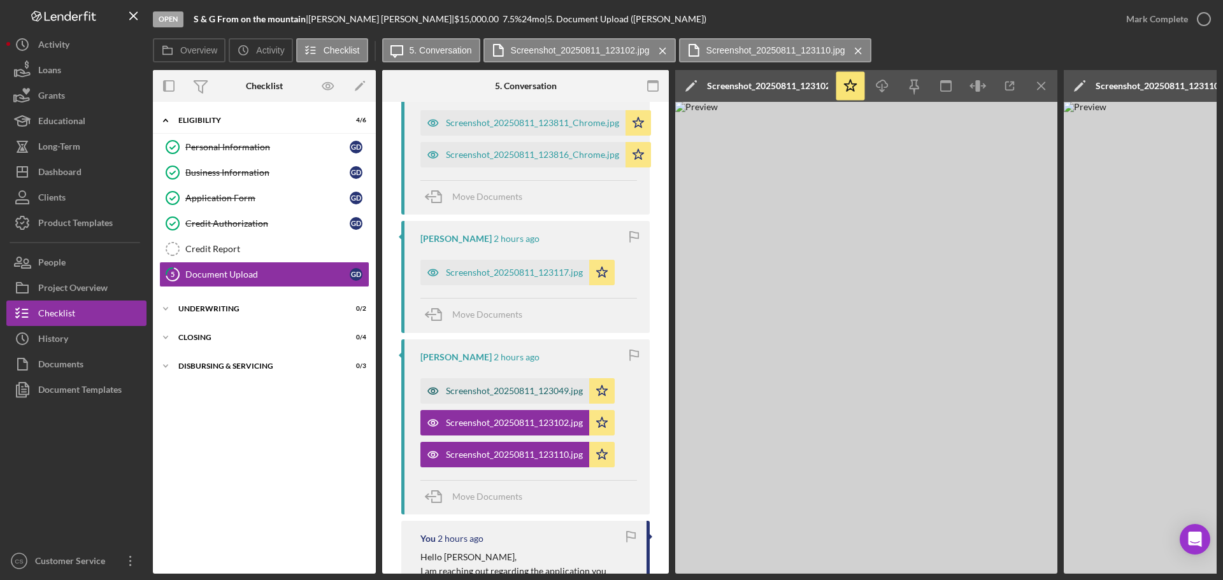
click at [520, 382] on div "Screenshot_20250811_123049.jpg" at bounding box center [504, 390] width 169 height 25
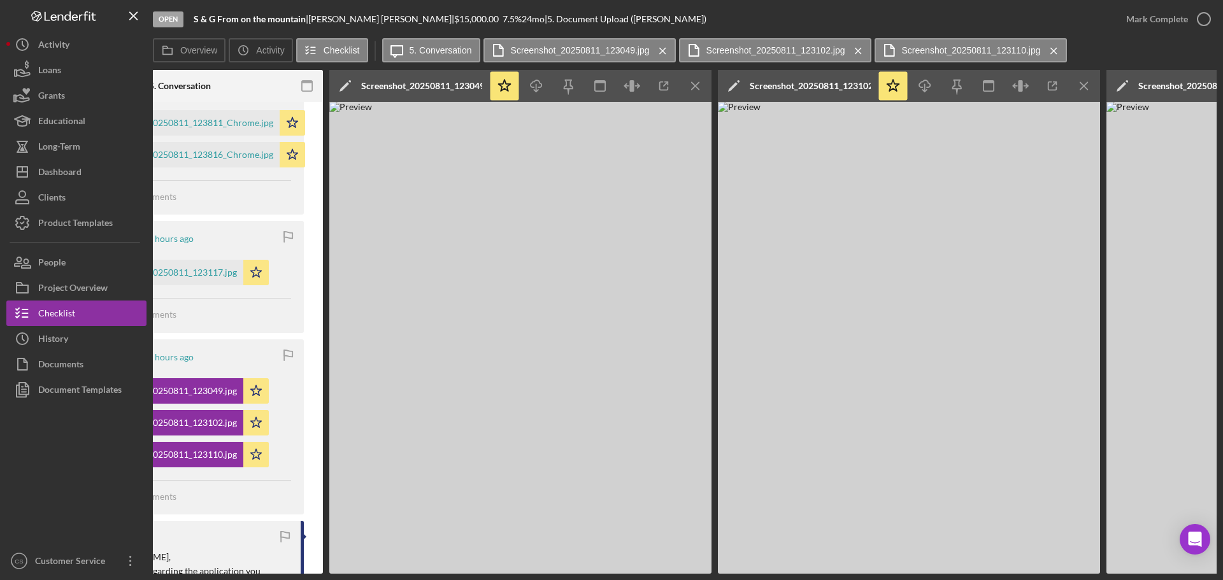
scroll to position [0, 446]
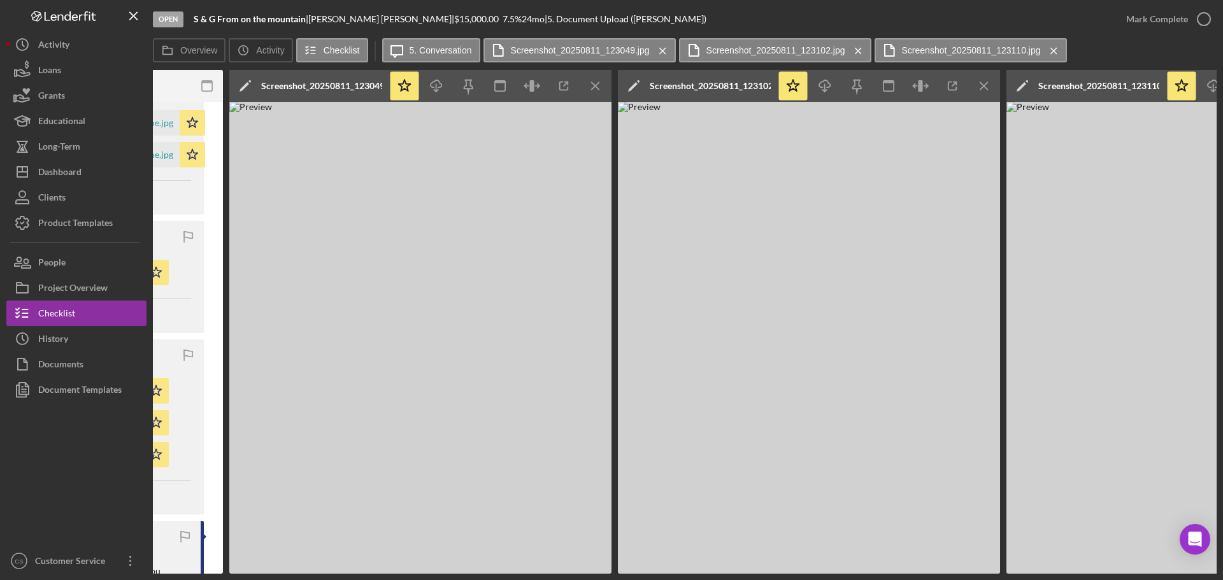
click at [453, 234] on img at bounding box center [420, 338] width 382 height 472
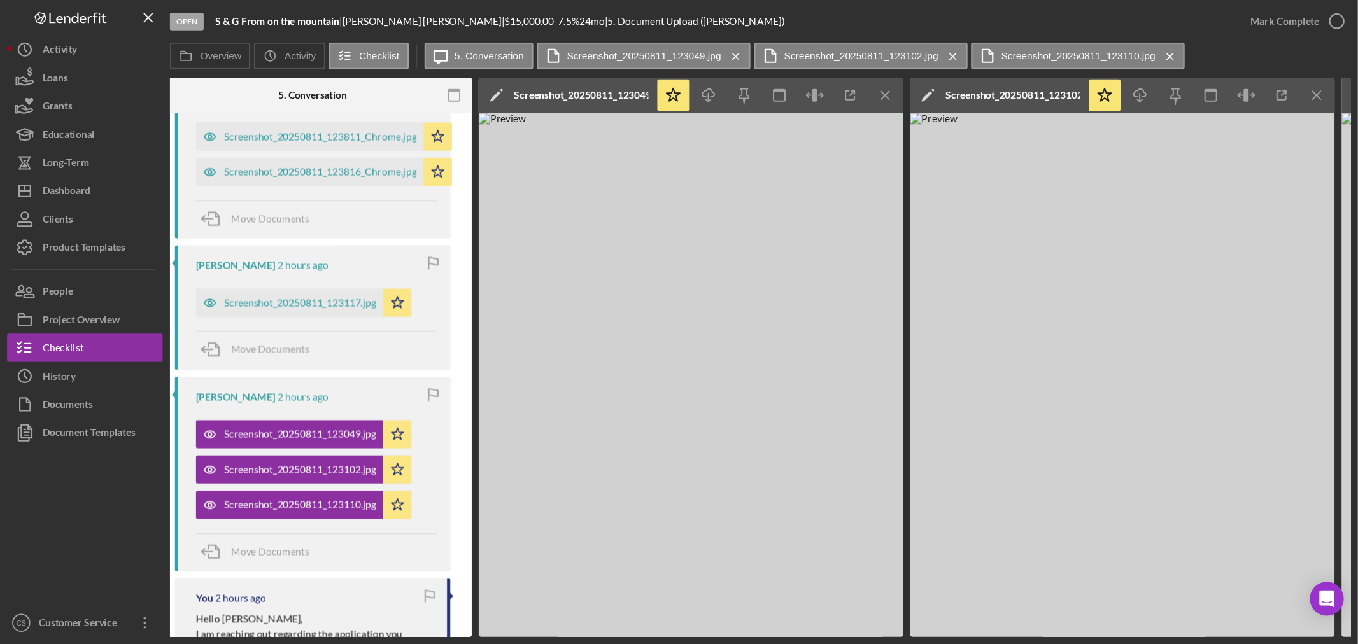
scroll to position [0, 191]
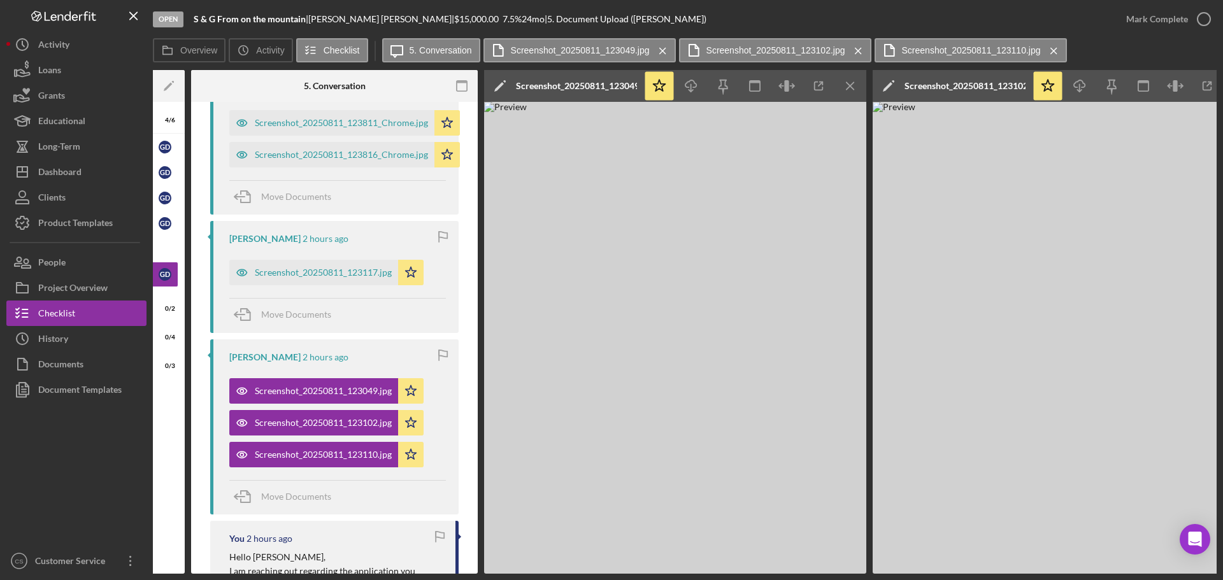
click at [445, 232] on icon "button" at bounding box center [443, 237] width 29 height 29
click at [704, 269] on img at bounding box center [675, 338] width 382 height 472
click at [443, 229] on icon "button" at bounding box center [443, 237] width 29 height 29
click at [820, 90] on icon "button" at bounding box center [819, 86] width 8 height 8
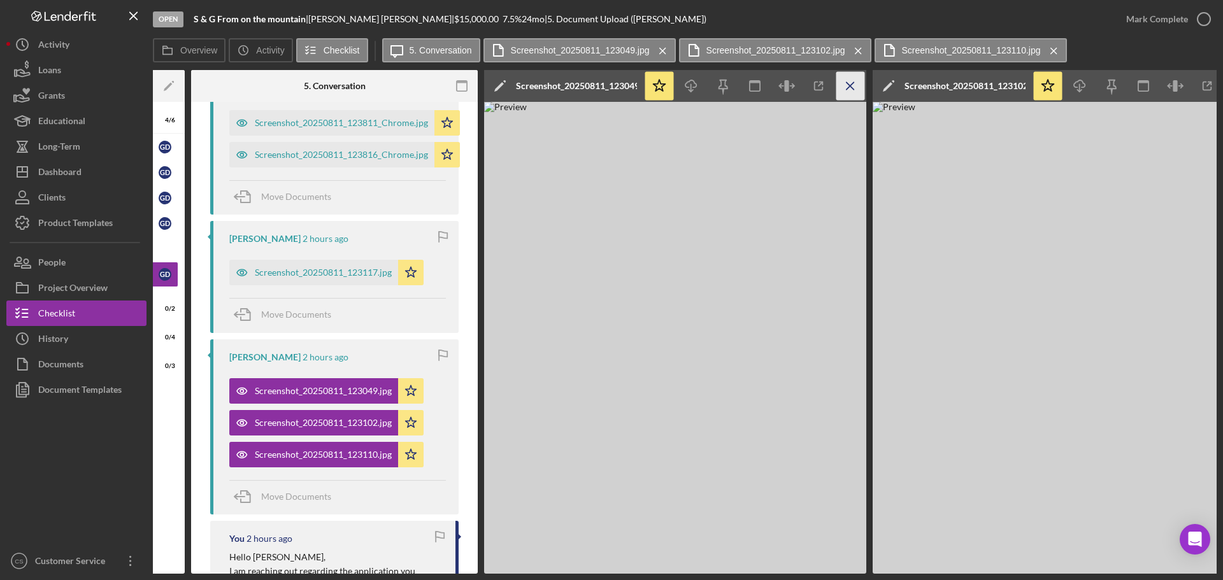
click at [846, 83] on icon "Icon/Menu Close" at bounding box center [850, 86] width 29 height 29
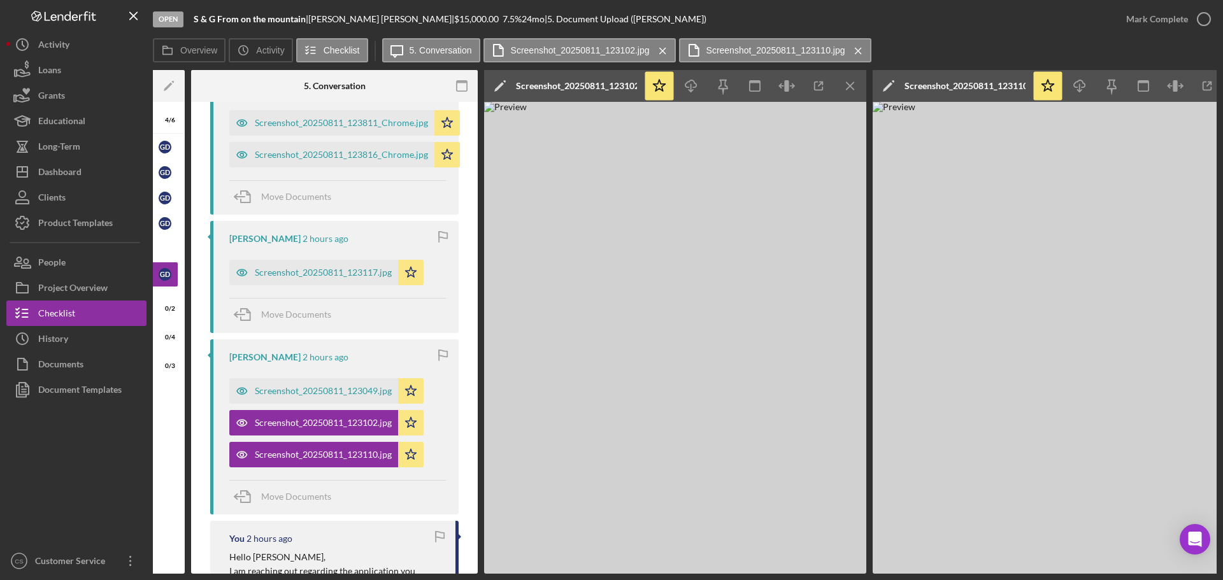
click at [846, 83] on icon "Icon/Menu Close" at bounding box center [850, 86] width 29 height 29
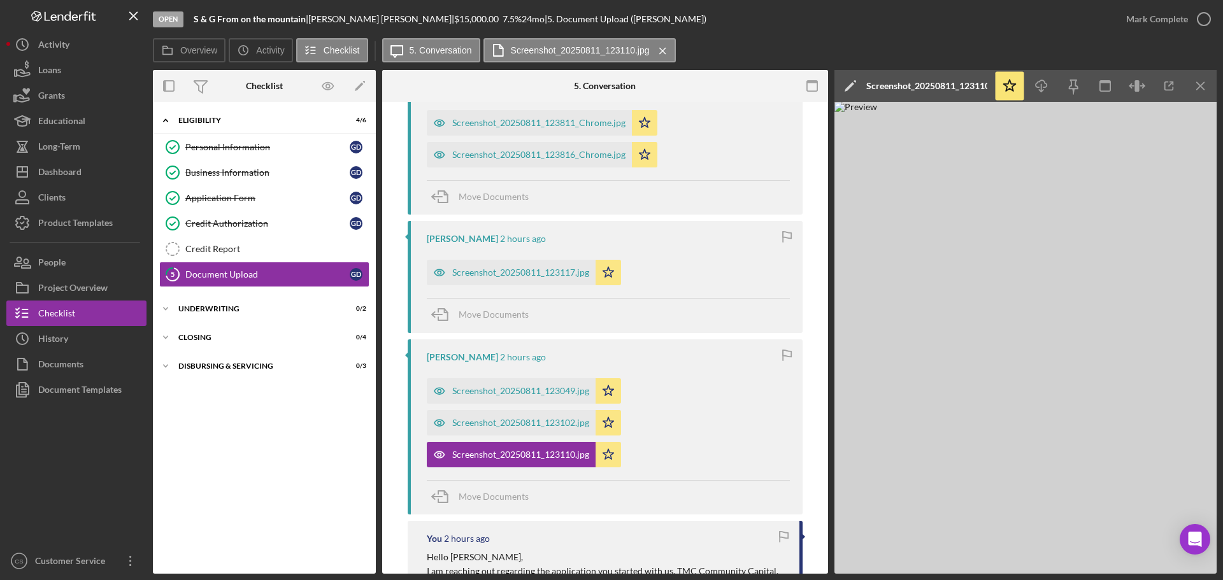
scroll to position [0, 0]
click at [1206, 84] on icon "Icon/Menu Close" at bounding box center [1200, 86] width 29 height 29
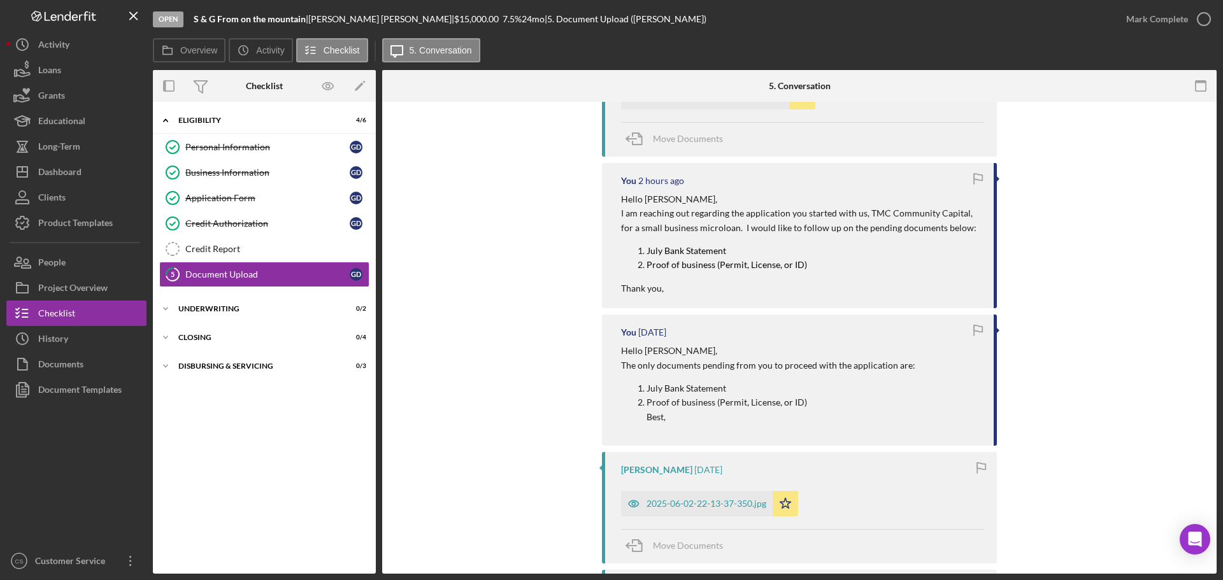
scroll to position [892, 0]
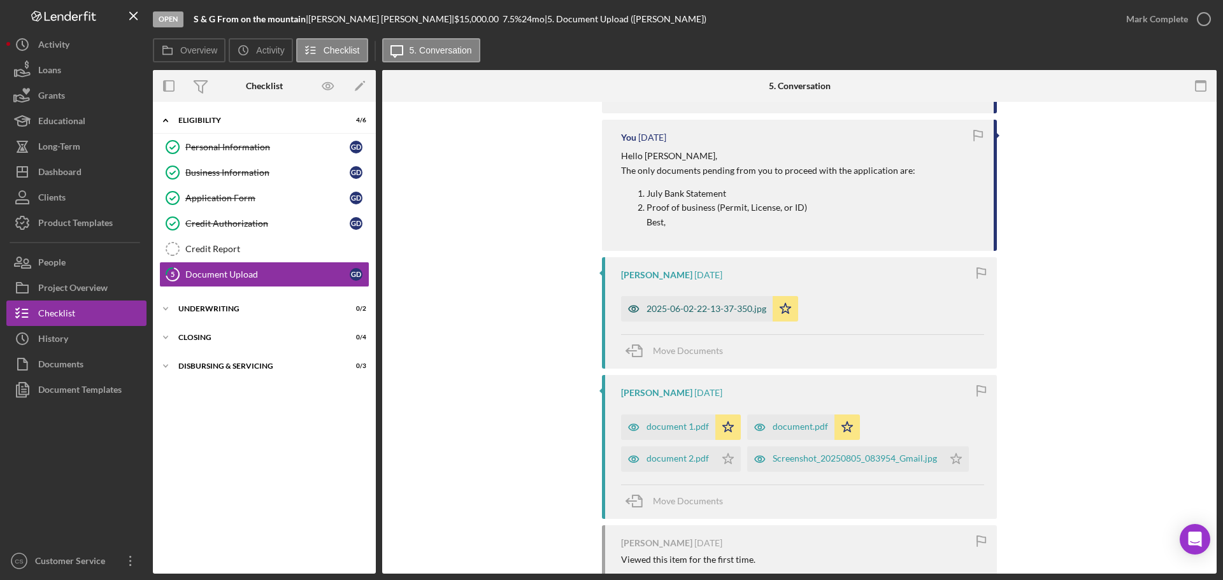
click at [662, 313] on div "2025-06-02-22-13-37-350.jpg" at bounding box center [706, 309] width 120 height 10
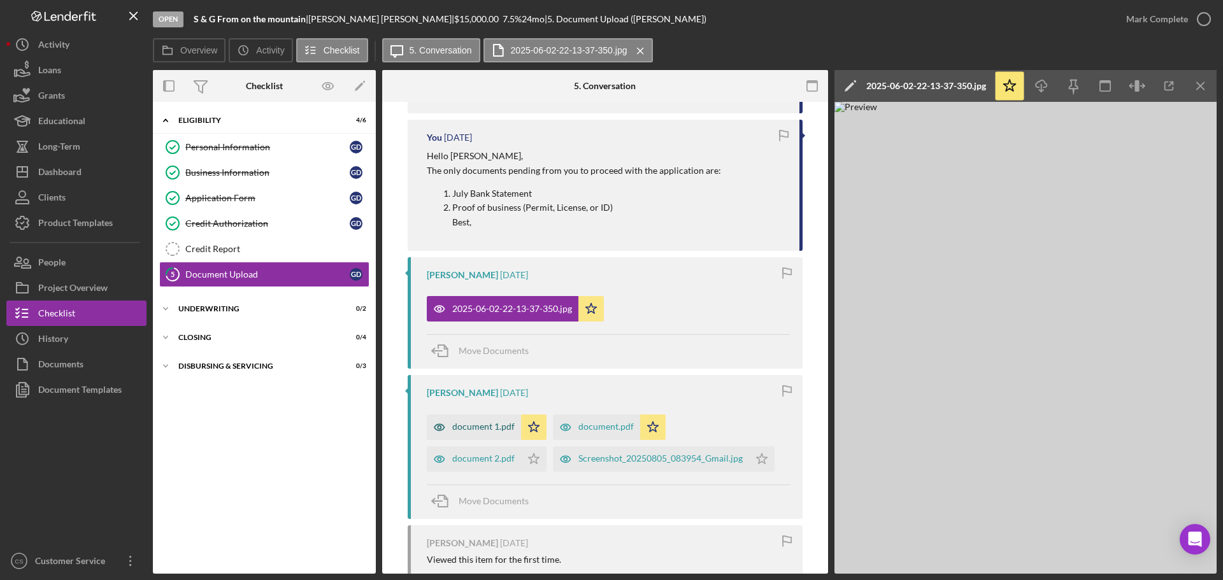
click at [488, 428] on div "document 1.pdf" at bounding box center [483, 427] width 62 height 10
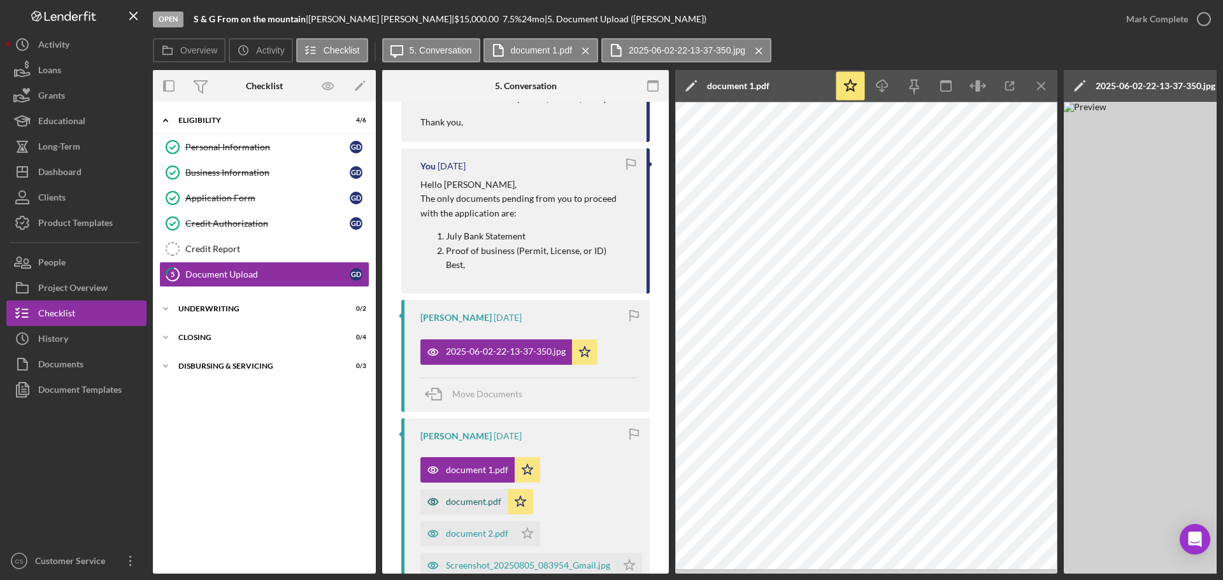
click at [465, 506] on div "document.pdf" at bounding box center [473, 502] width 55 height 10
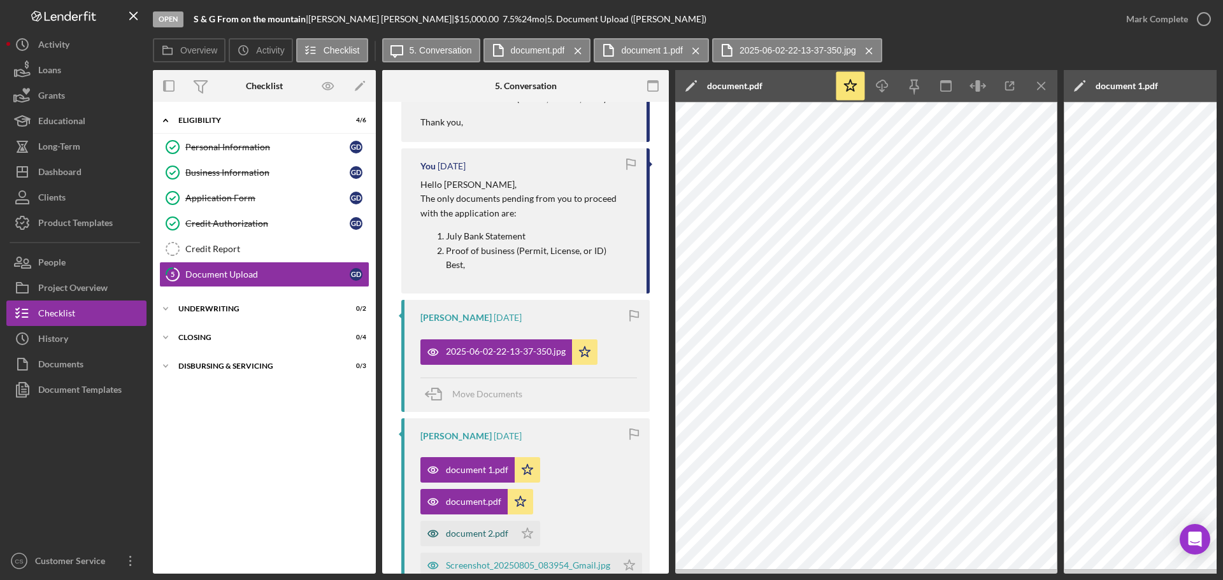
click at [454, 534] on div "document 2.pdf" at bounding box center [477, 534] width 62 height 10
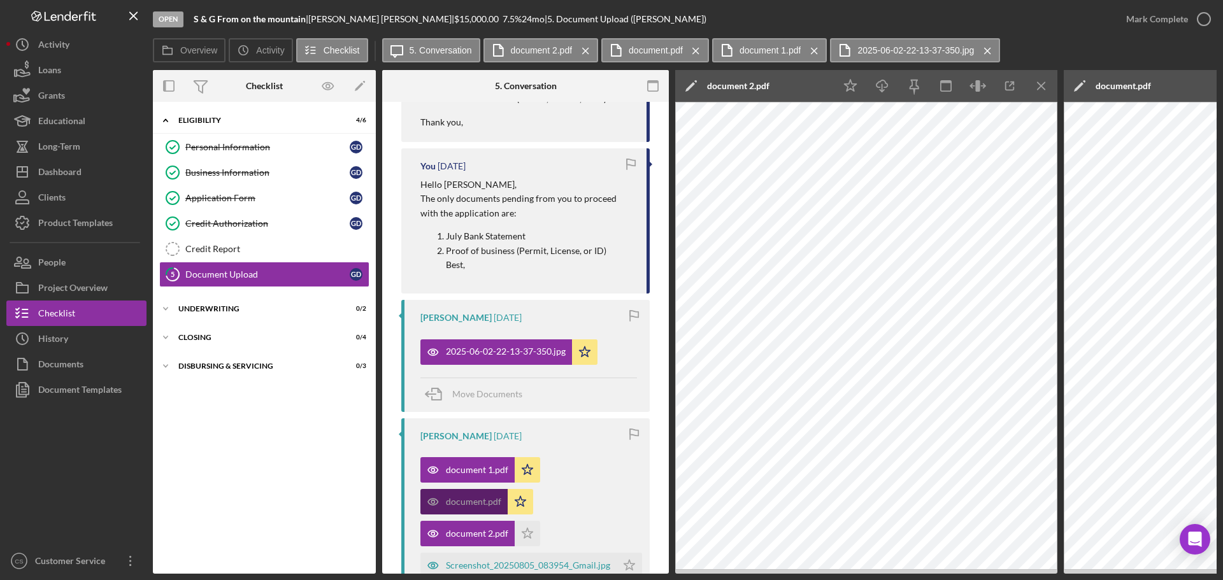
click at [459, 513] on div "document.pdf" at bounding box center [463, 501] width 87 height 25
click at [455, 523] on div "document 2.pdf" at bounding box center [467, 533] width 94 height 25
click at [459, 497] on div "document.pdf" at bounding box center [473, 502] width 55 height 10
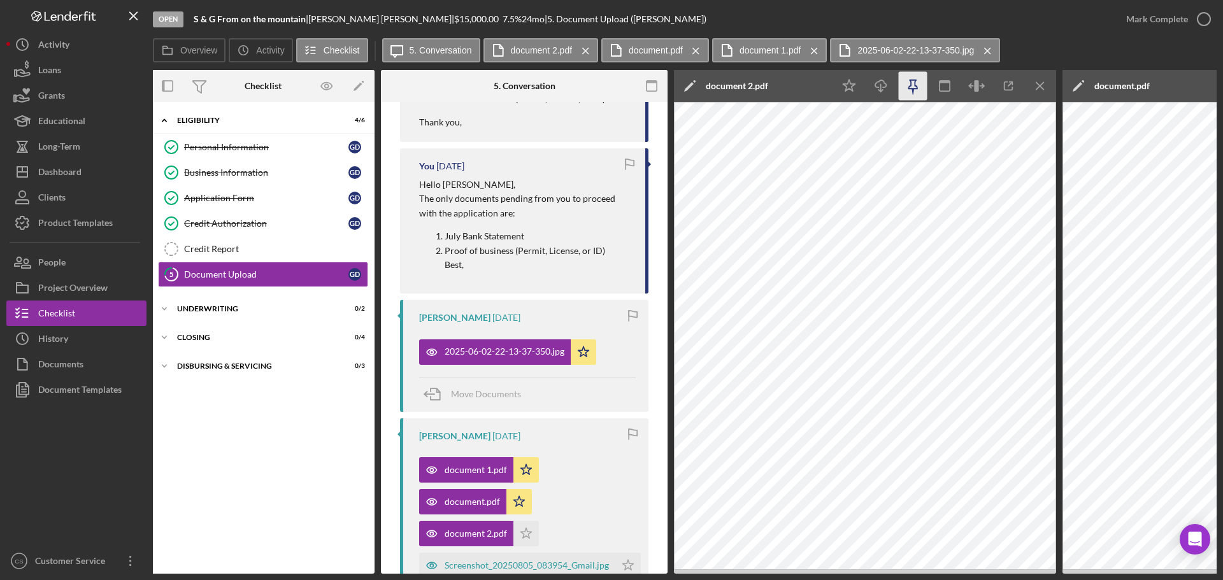
scroll to position [0, 0]
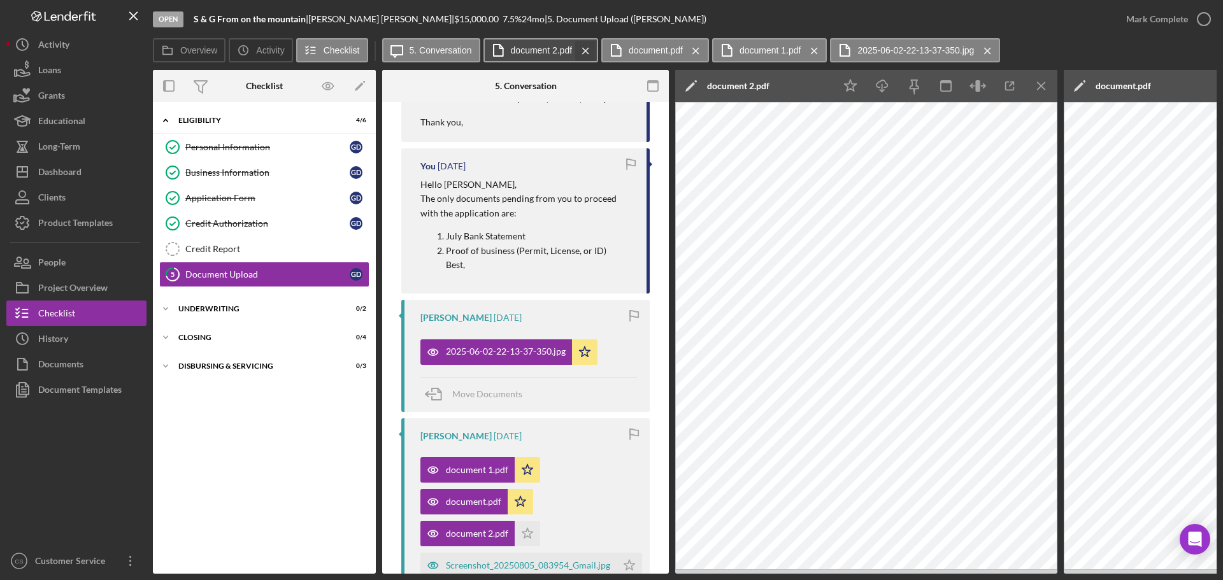
click at [592, 48] on icon "Icon/Menu Close" at bounding box center [585, 51] width 22 height 32
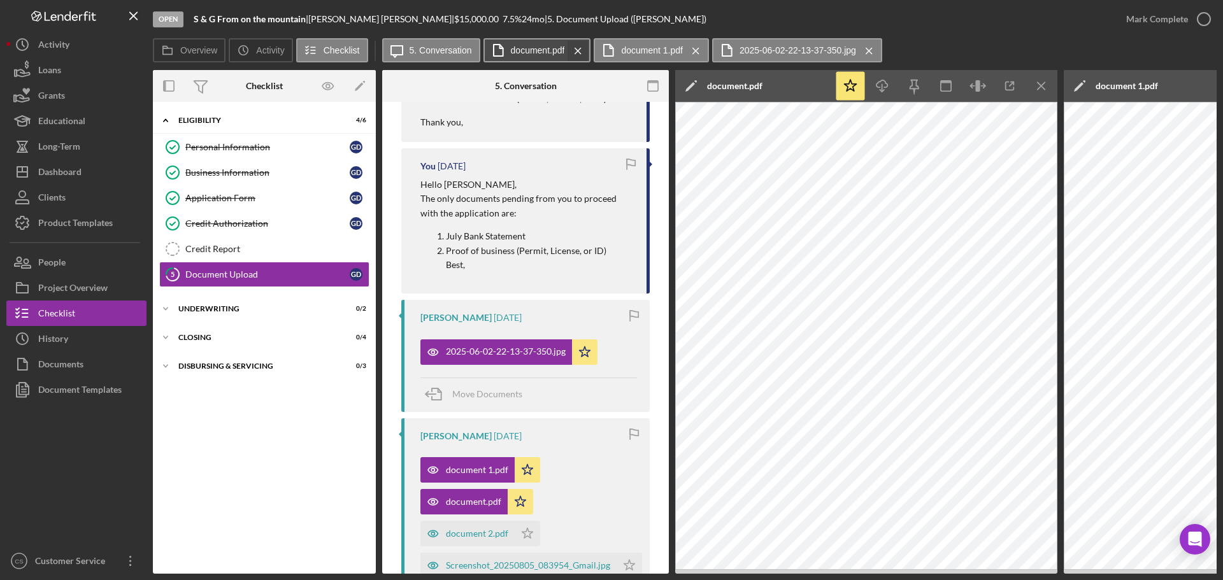
click at [580, 48] on icon "Icon/Menu Close" at bounding box center [578, 51] width 22 height 32
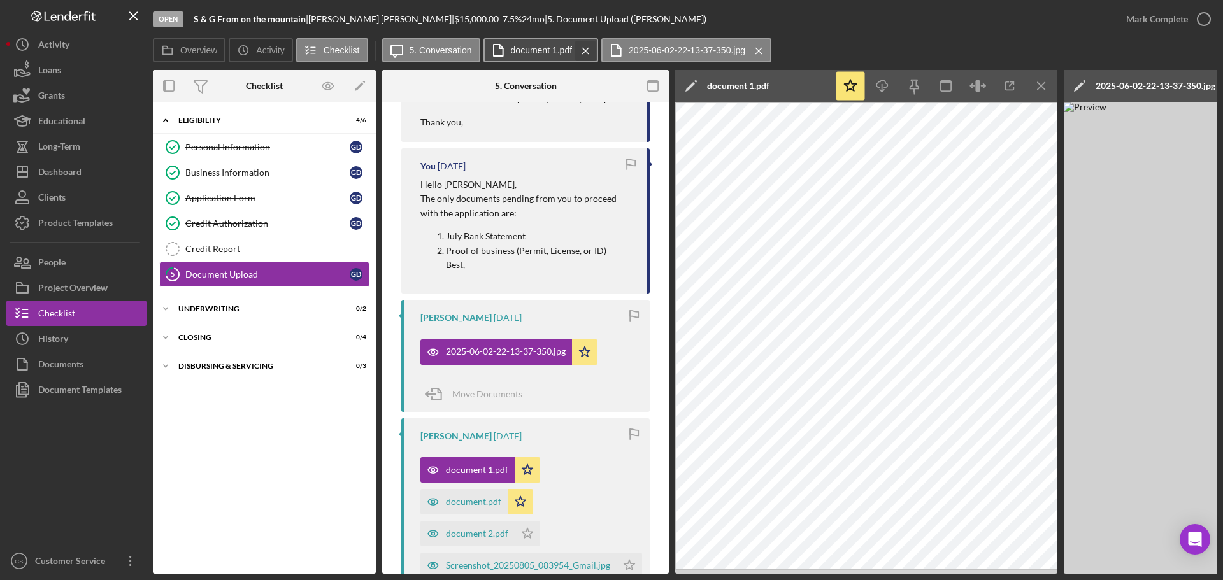
click at [585, 46] on icon "Icon/Menu Close" at bounding box center [585, 51] width 22 height 32
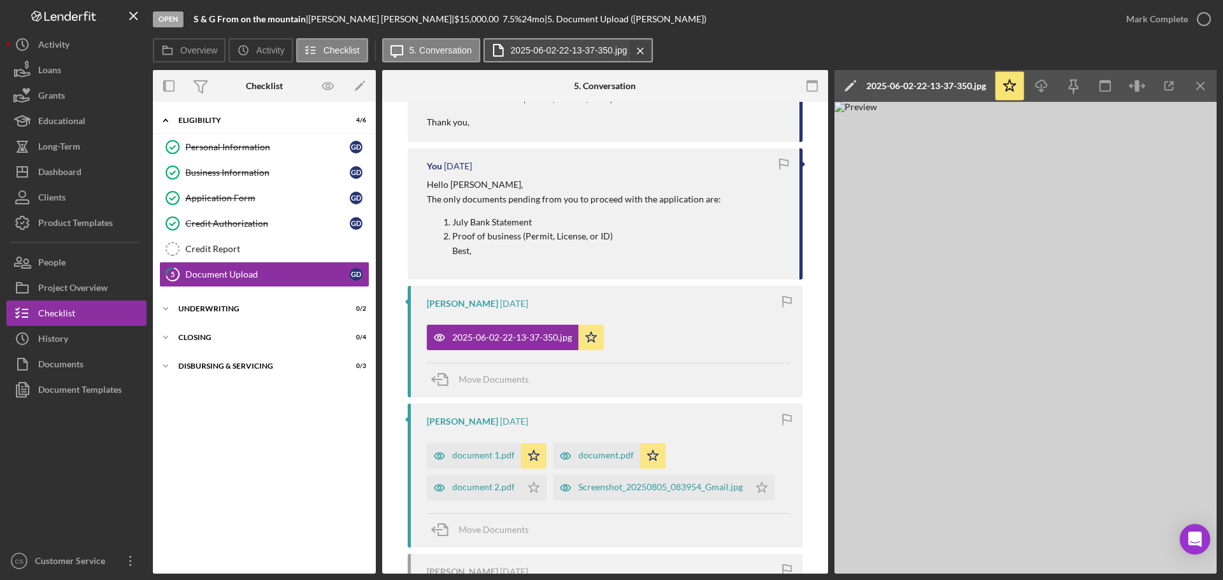
click at [642, 52] on icon "Icon/Menu Close" at bounding box center [640, 51] width 22 height 32
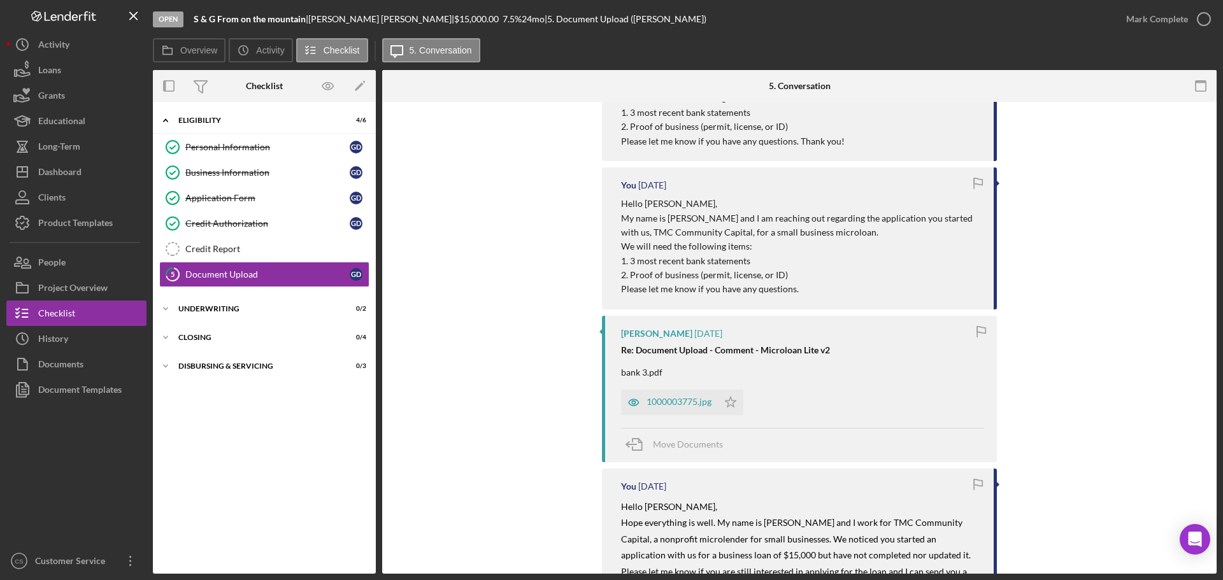
scroll to position [1465, 0]
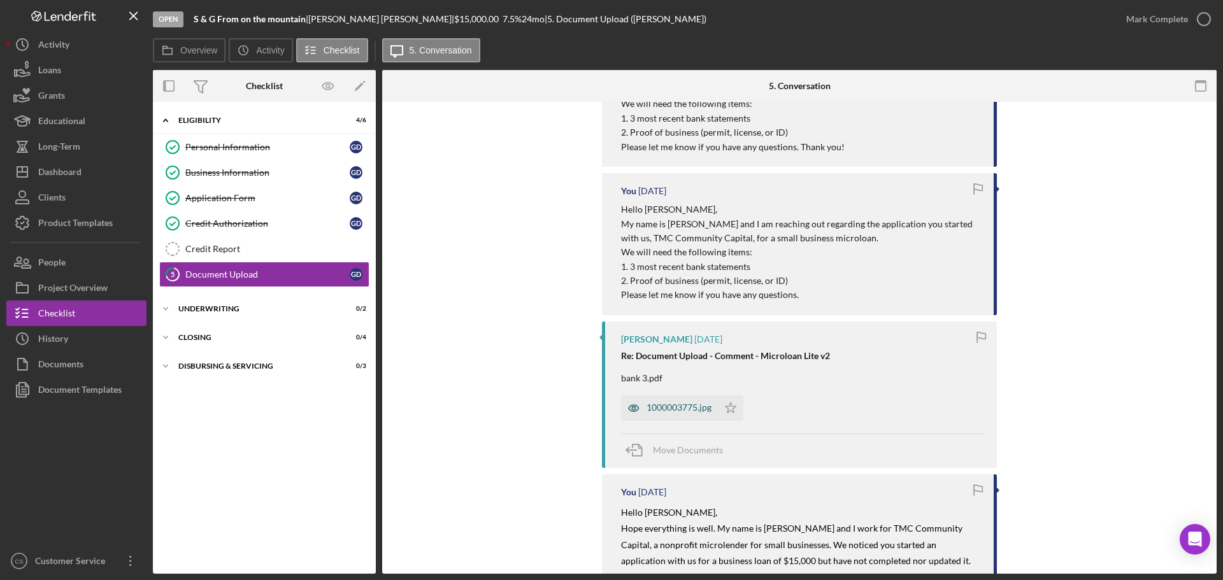
click at [664, 405] on div "1000003775.jpg" at bounding box center [678, 407] width 65 height 10
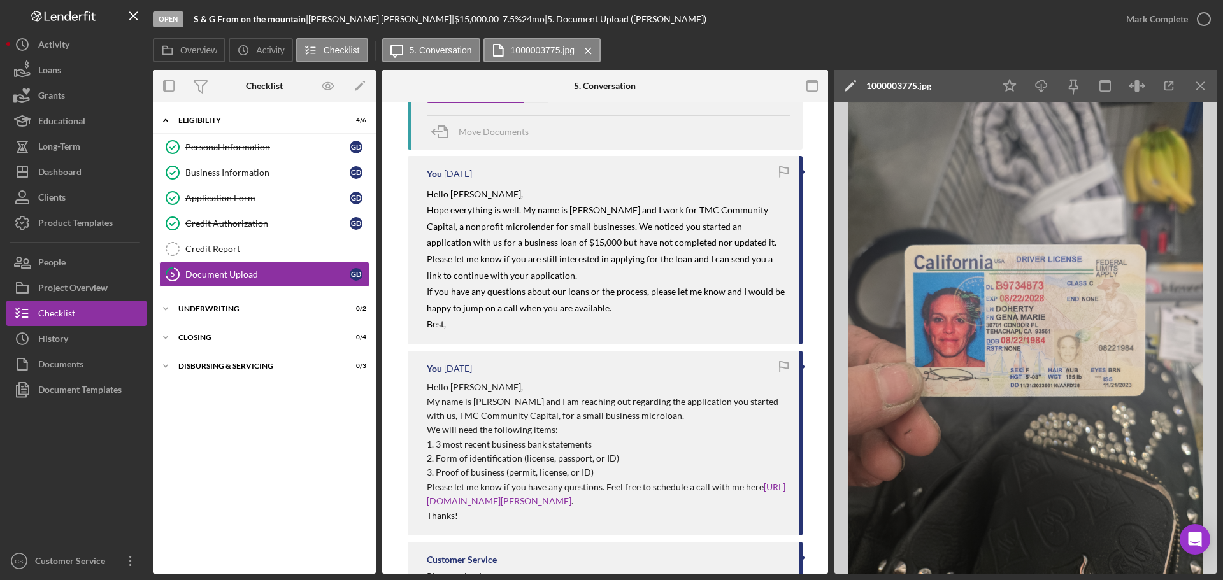
scroll to position [1963, 0]
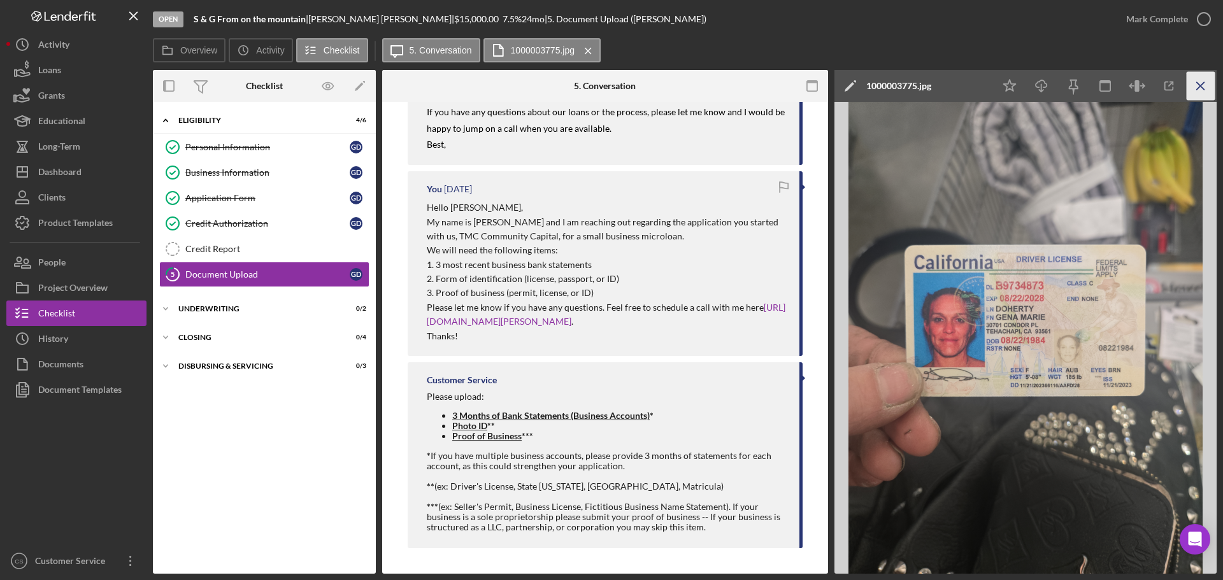
click at [1203, 87] on icon "Icon/Menu Close" at bounding box center [1200, 86] width 29 height 29
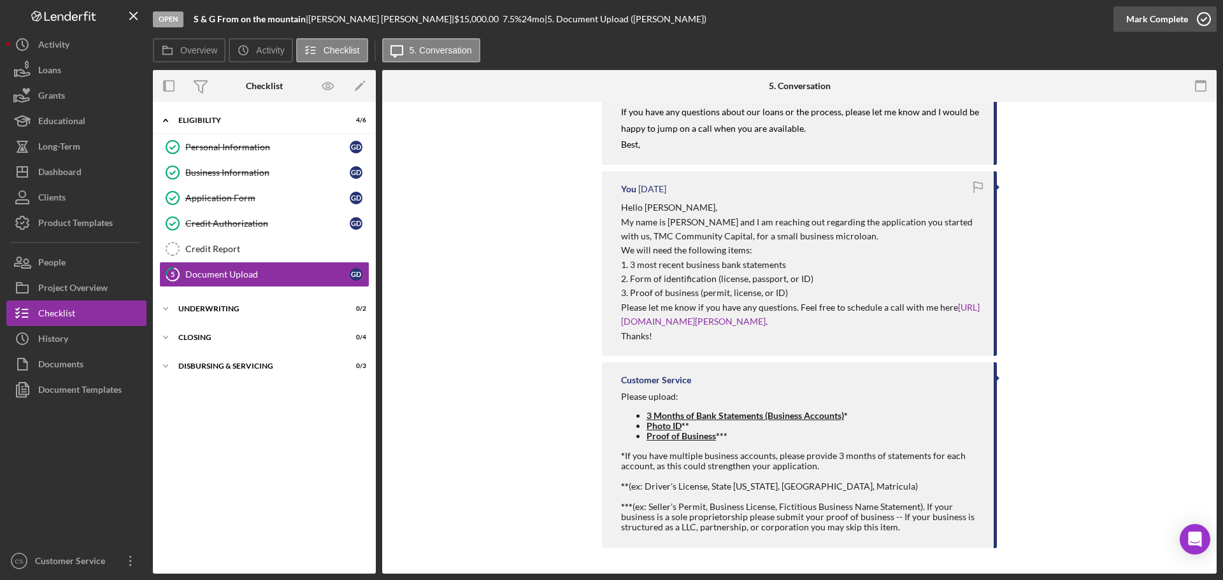
click at [1205, 21] on icon "button" at bounding box center [1204, 19] width 32 height 32
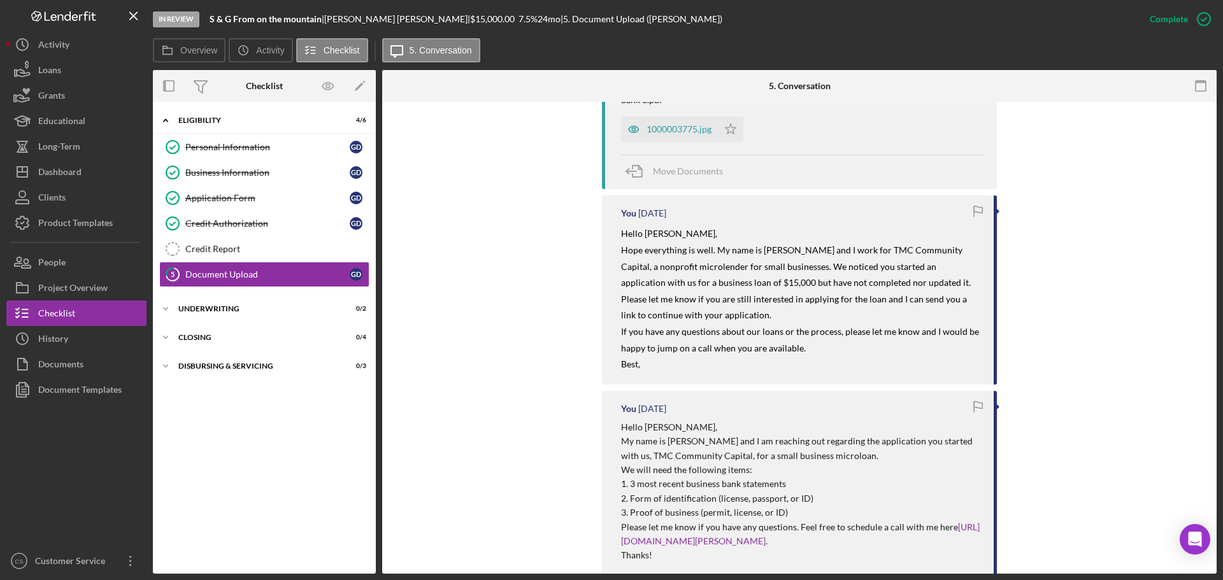
scroll to position [2182, 0]
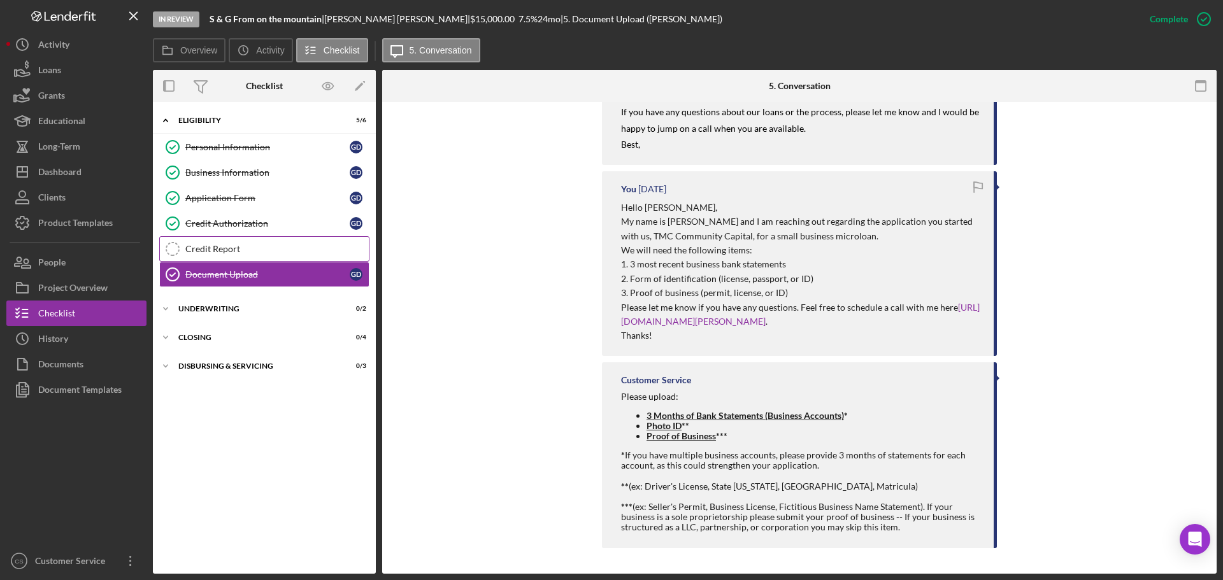
click at [274, 253] on div "Credit Report" at bounding box center [276, 249] width 183 height 10
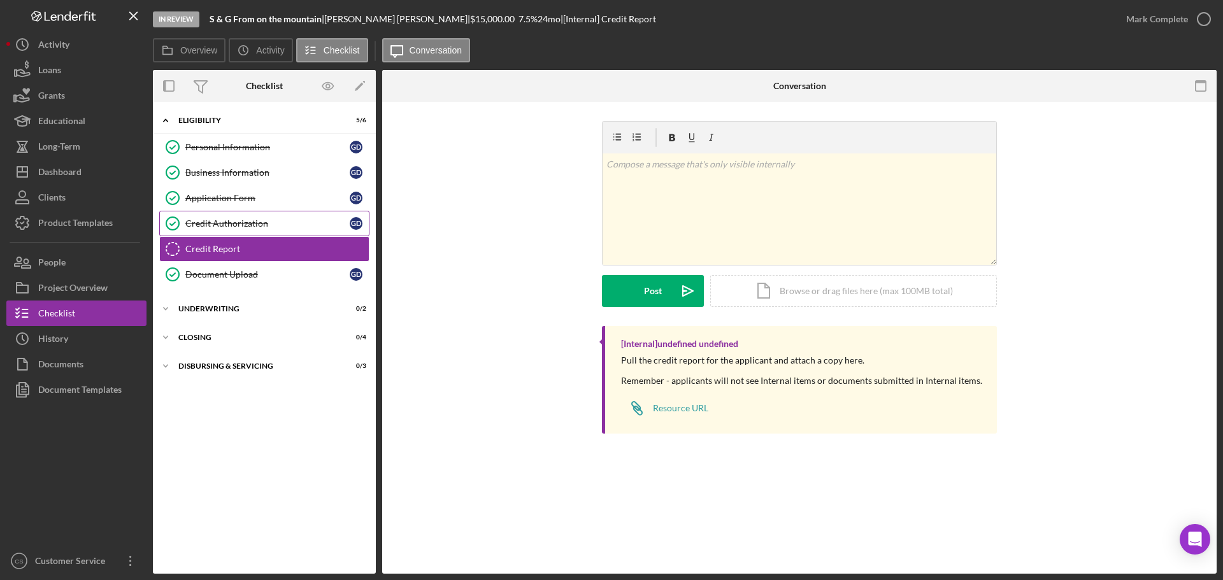
click at [295, 215] on link "Credit Authorization Credit Authorization G D" at bounding box center [264, 223] width 210 height 25
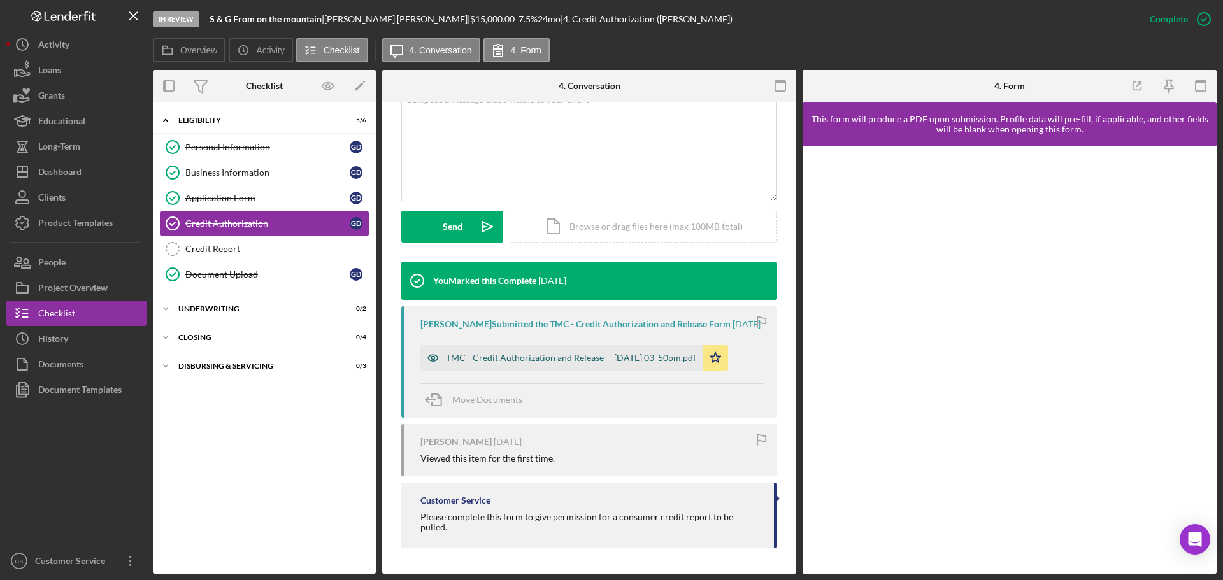
click at [489, 363] on div "TMC - Credit Authorization and Release -- [DATE] 03_50pm.pdf" at bounding box center [571, 358] width 250 height 10
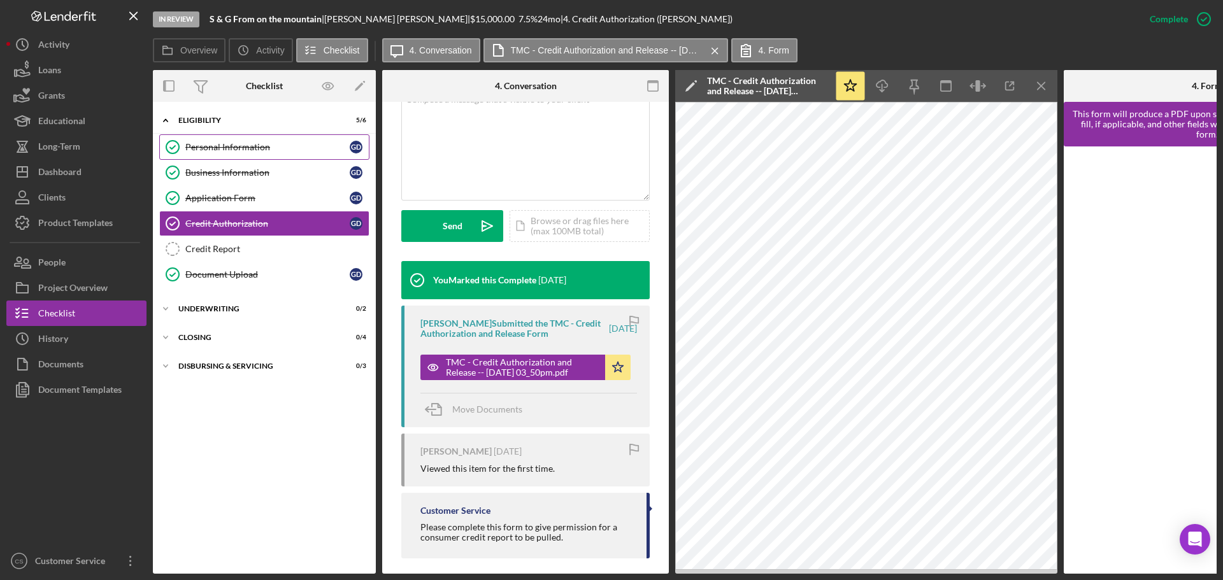
click at [287, 146] on div "Personal Information" at bounding box center [267, 147] width 164 height 10
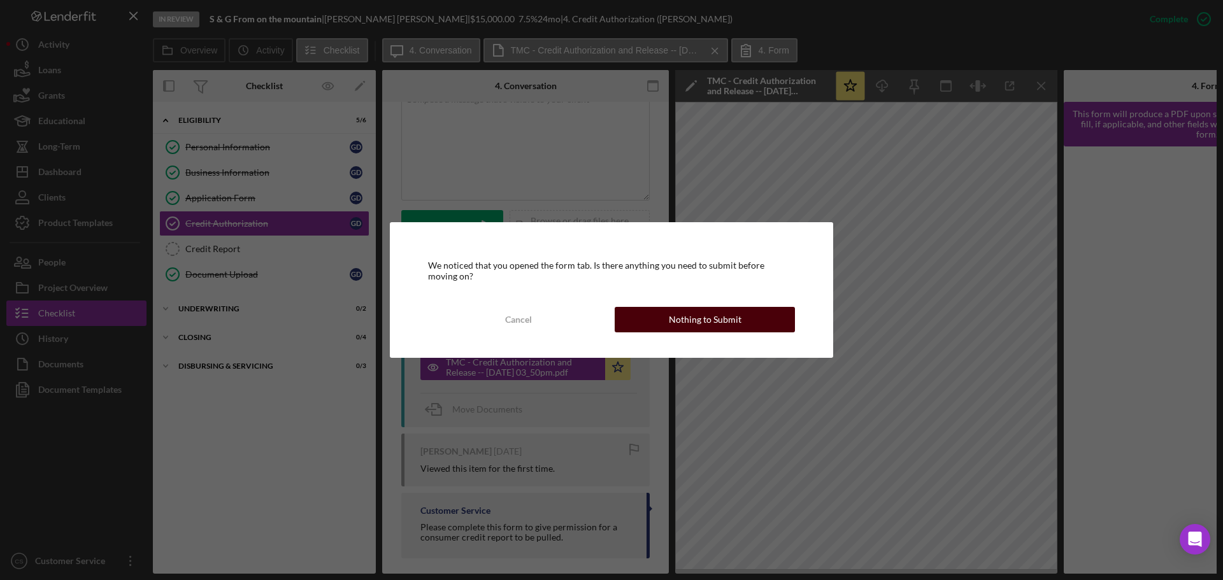
click at [693, 322] on div "Nothing to Submit" at bounding box center [705, 319] width 73 height 25
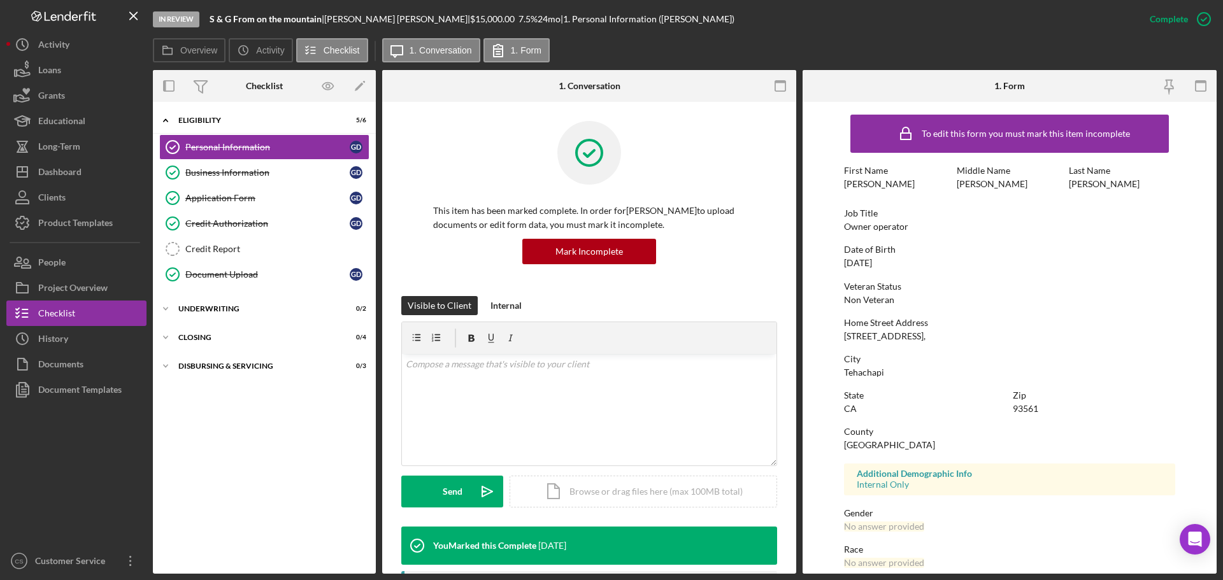
click at [859, 182] on div "[PERSON_NAME]" at bounding box center [879, 184] width 71 height 10
copy div "[PERSON_NAME]"
click at [1078, 183] on div "[PERSON_NAME]" at bounding box center [1104, 184] width 71 height 10
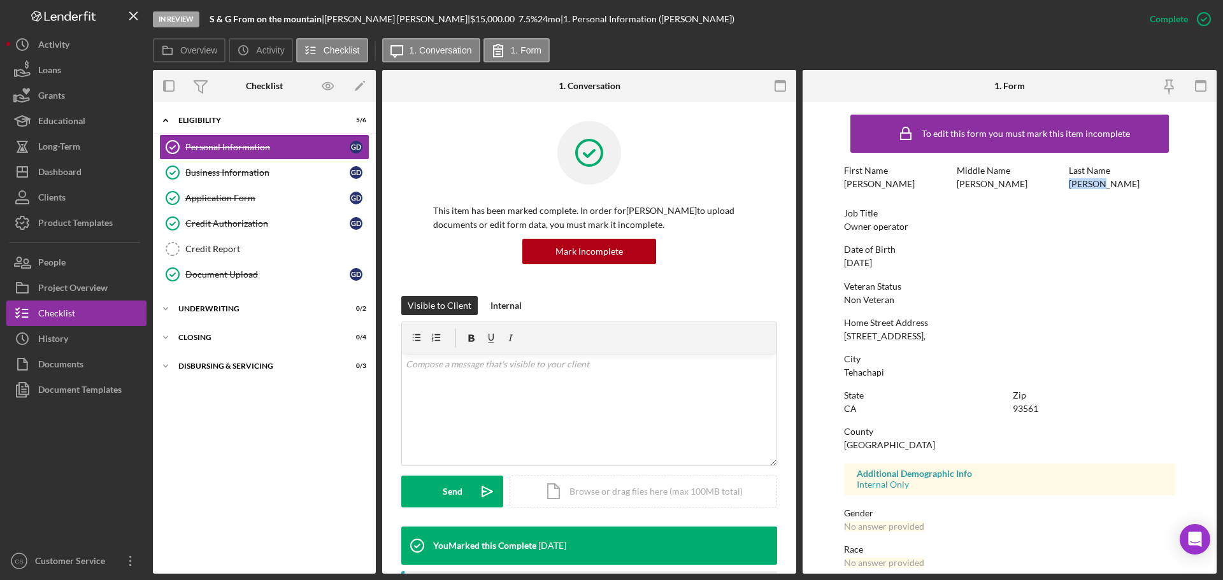
copy div "[PERSON_NAME]"
drag, startPoint x: 893, startPoint y: 265, endPoint x: 843, endPoint y: 266, distance: 50.3
click at [844, 266] on div "Date of Birth [DEMOGRAPHIC_DATA]" at bounding box center [1009, 257] width 331 height 24
copy div "[DATE]"
drag, startPoint x: 928, startPoint y: 336, endPoint x: 802, endPoint y: 337, distance: 126.1
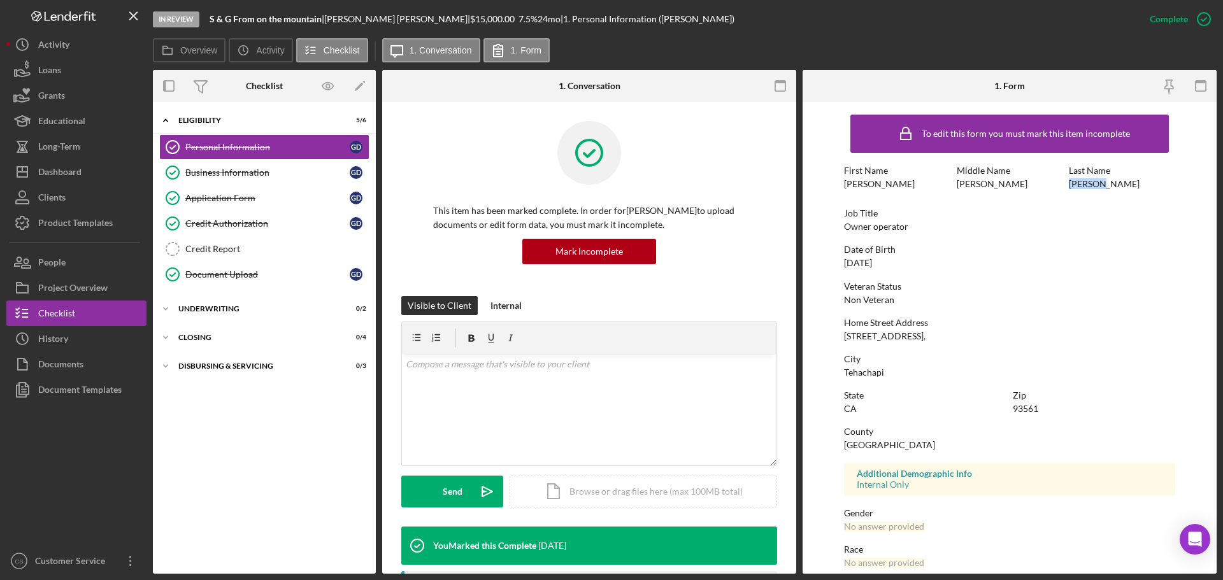
click at [802, 337] on div "Overview Internal Workflow Stage In Review Icon/Dropdown Arrow Archive (can una…" at bounding box center [685, 322] width 1064 height 504
copy div "[STREET_ADDRESS],"
click at [857, 373] on div "Tehachapi" at bounding box center [864, 372] width 40 height 10
copy div "Tehachapi"
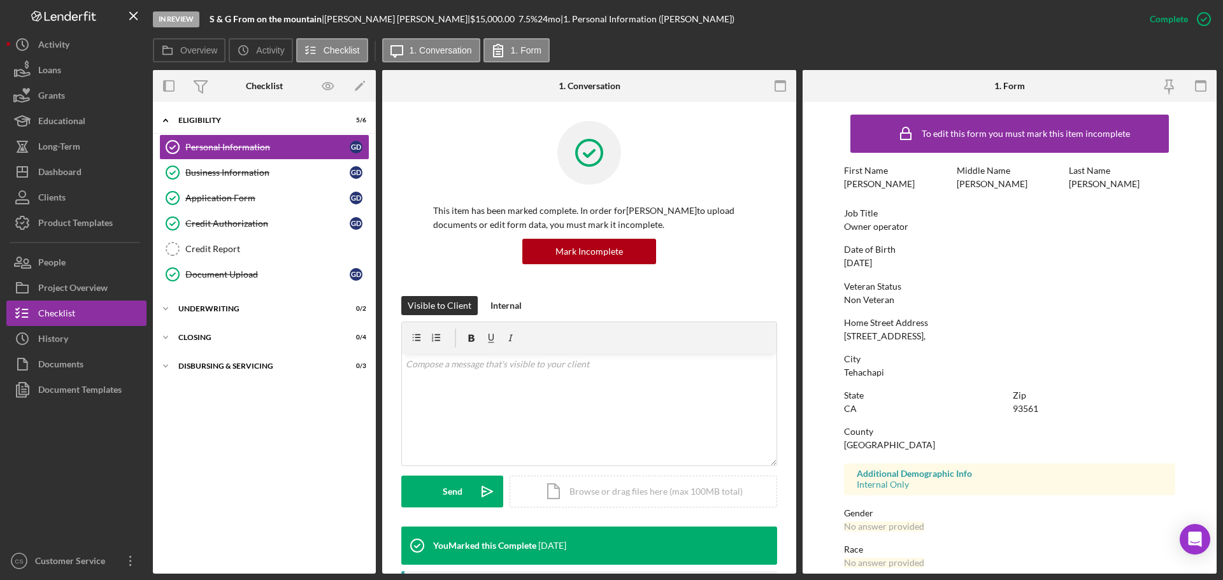
click at [1033, 408] on div "93561" at bounding box center [1025, 409] width 25 height 10
copy div "93561"
click at [280, 278] on div "Document Upload" at bounding box center [267, 274] width 164 height 10
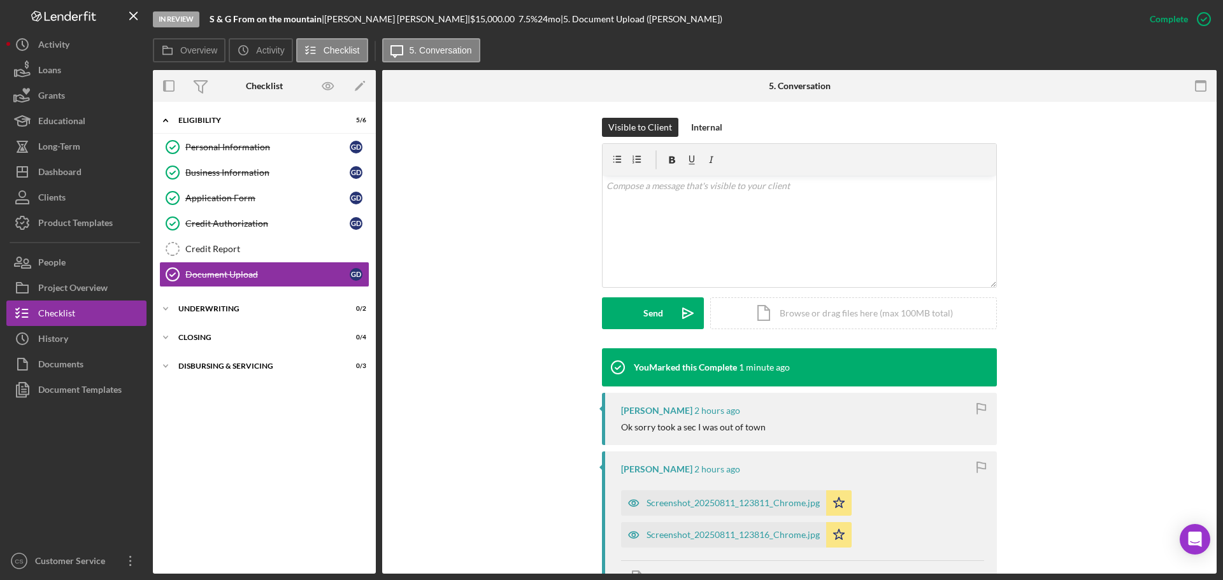
scroll to position [127, 0]
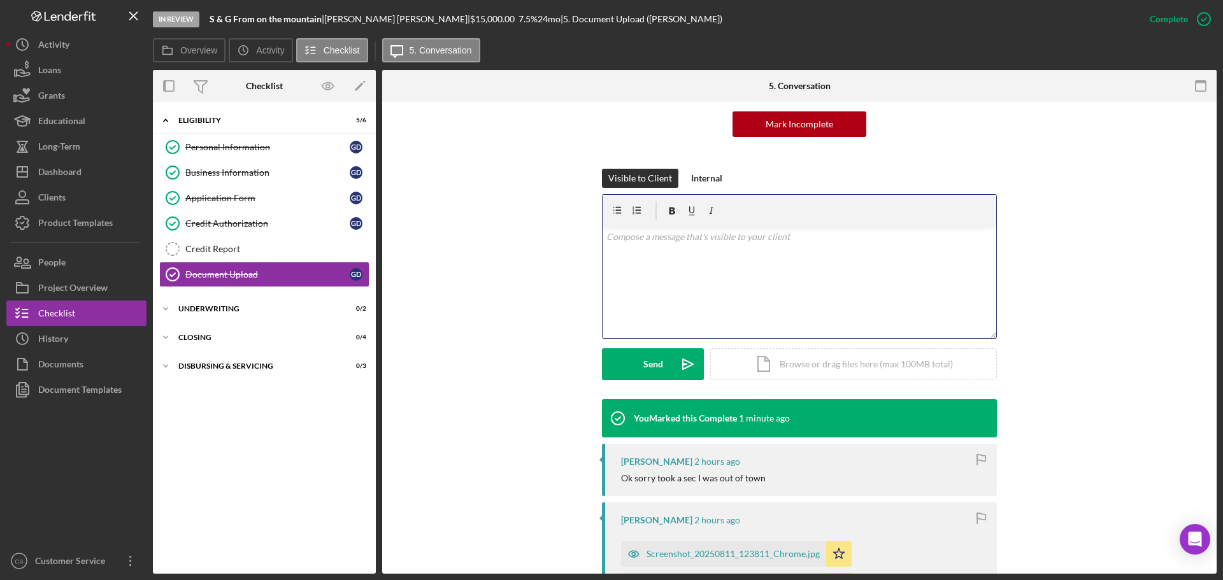
click at [681, 261] on div "v Color teal Color pink Remove color Add row above Add row below Add column bef…" at bounding box center [799, 282] width 394 height 111
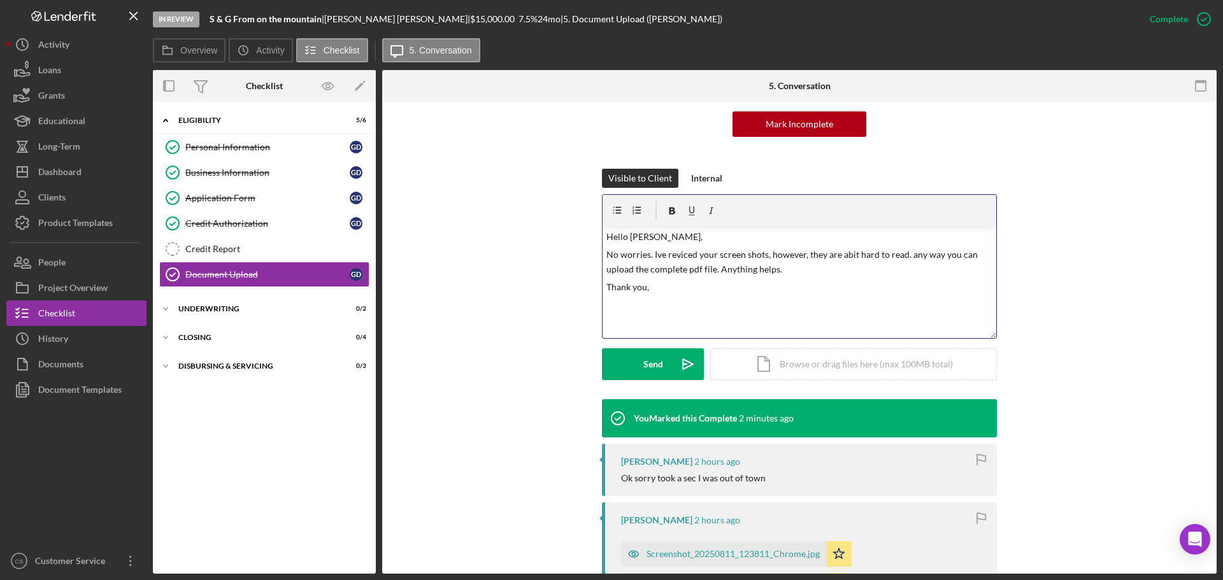
click at [661, 252] on p "No worries. Ive reviced your screen shots, however, they are abit hard to read.…" at bounding box center [799, 262] width 387 height 29
click at [658, 256] on p "No worries. Ive reviced your screen shots, however, they are abit hard to read.…" at bounding box center [799, 262] width 387 height 29
click at [695, 259] on p "No worries. I've reviced your screen shots, however, they are abit hard to read…" at bounding box center [799, 262] width 387 height 29
drag, startPoint x: 694, startPoint y: 256, endPoint x: 902, endPoint y: 251, distance: 208.9
click at [902, 251] on p "No worries. I've reviced your screen shots, however, they are abit hard to read…" at bounding box center [799, 262] width 387 height 29
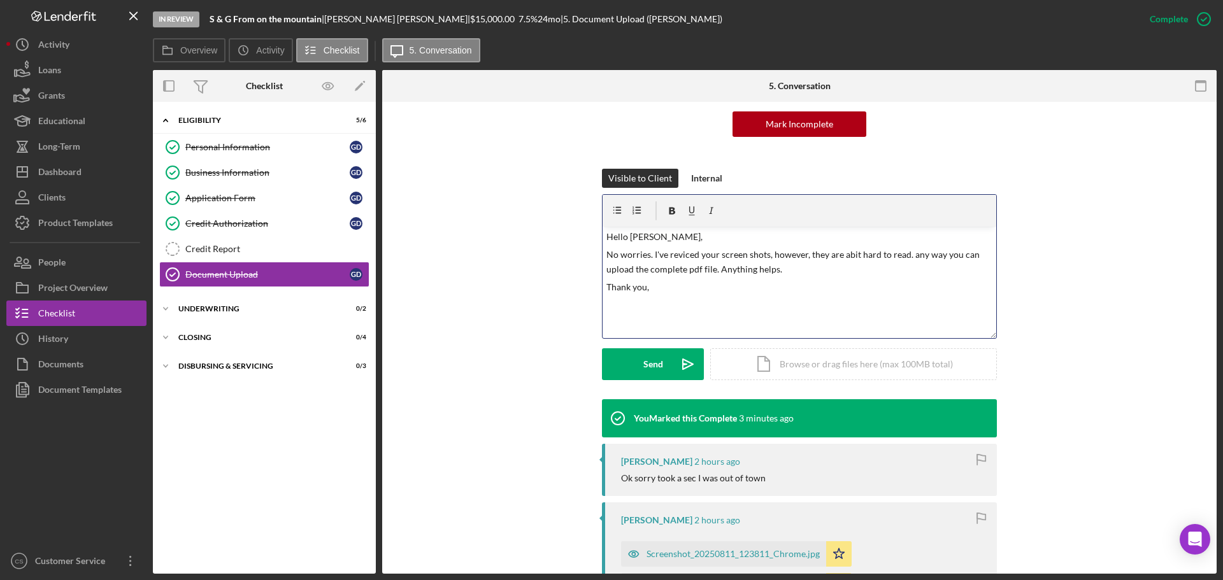
click at [689, 257] on p "No worries. I've reviced your screen shots, however, they are abit hard to read…" at bounding box center [799, 262] width 387 height 29
click at [681, 256] on p "No worries. I've reviced your screen shots, however, they are abit hard to read…" at bounding box center [799, 262] width 387 height 29
drag, startPoint x: 695, startPoint y: 254, endPoint x: 667, endPoint y: 253, distance: 27.4
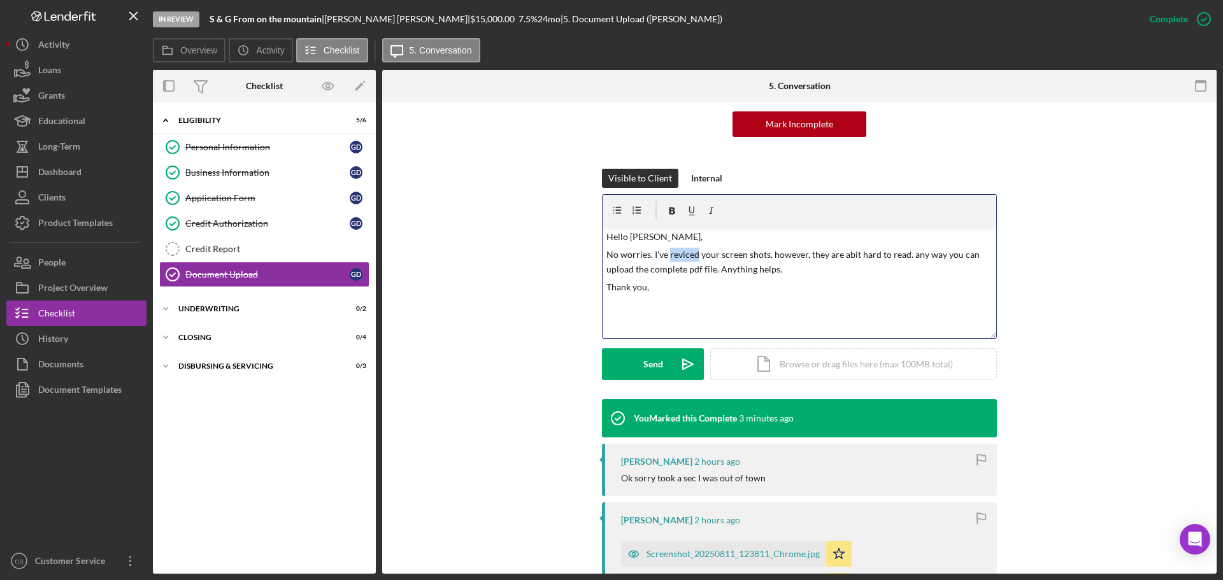
click at [667, 253] on p "No worries. I've reviced your screen shots, however, they are abit hard to read…" at bounding box center [799, 262] width 387 height 29
click at [725, 265] on p "No worries. I've trecived your screen shots, however, they are abit hard to rea…" at bounding box center [799, 262] width 387 height 29
click at [668, 255] on p "No worries. I've trecived your screen shots, however, they are abit hard to rea…" at bounding box center [799, 262] width 387 height 29
click at [848, 255] on p "No worries. I've received your screen shots, however, they are abit hard to rea…" at bounding box center [799, 262] width 387 height 29
click at [855, 272] on p "No worries. I've received your screen shots, however, they are a bit hard to re…" at bounding box center [799, 262] width 387 height 29
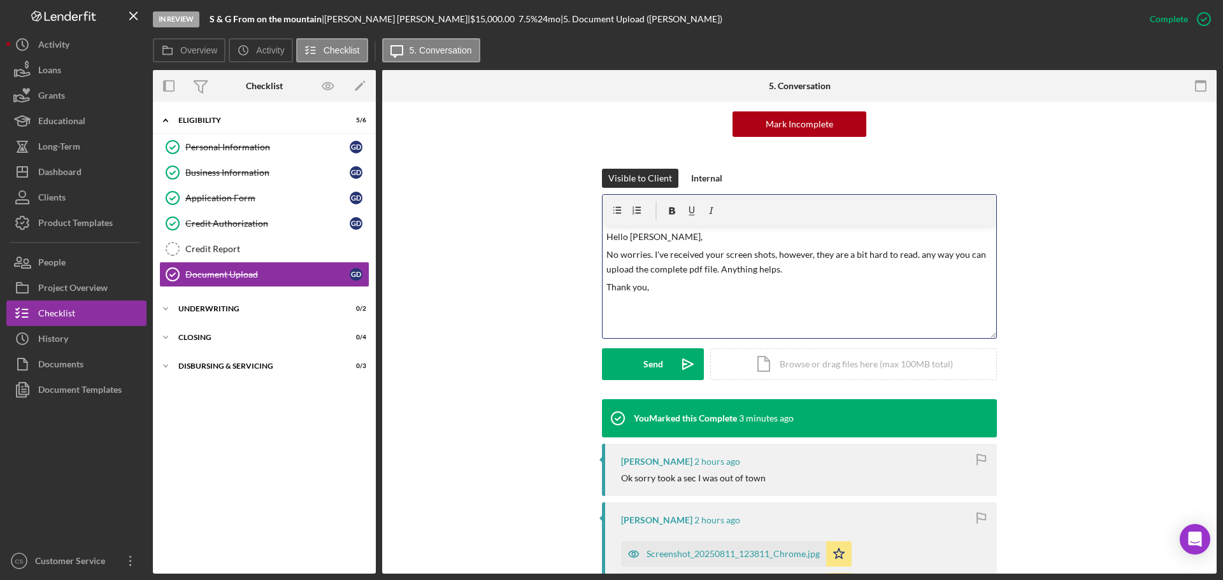
click at [918, 255] on p "No worries. I've received your screen shots, however, they are a bit hard to re…" at bounding box center [799, 262] width 387 height 29
click at [916, 255] on p "No worries. I've received your screen shots, however, they are a bit hard to re…" at bounding box center [799, 262] width 387 height 29
click at [918, 255] on p "No worries. I've received your screen shots, however, they are a bit hard to re…" at bounding box center [799, 262] width 387 height 29
click at [674, 292] on p "Thank you," at bounding box center [799, 287] width 387 height 14
click at [697, 267] on p "No worries. I've received your screen shots, however, they are a bit hard to re…" at bounding box center [799, 262] width 387 height 29
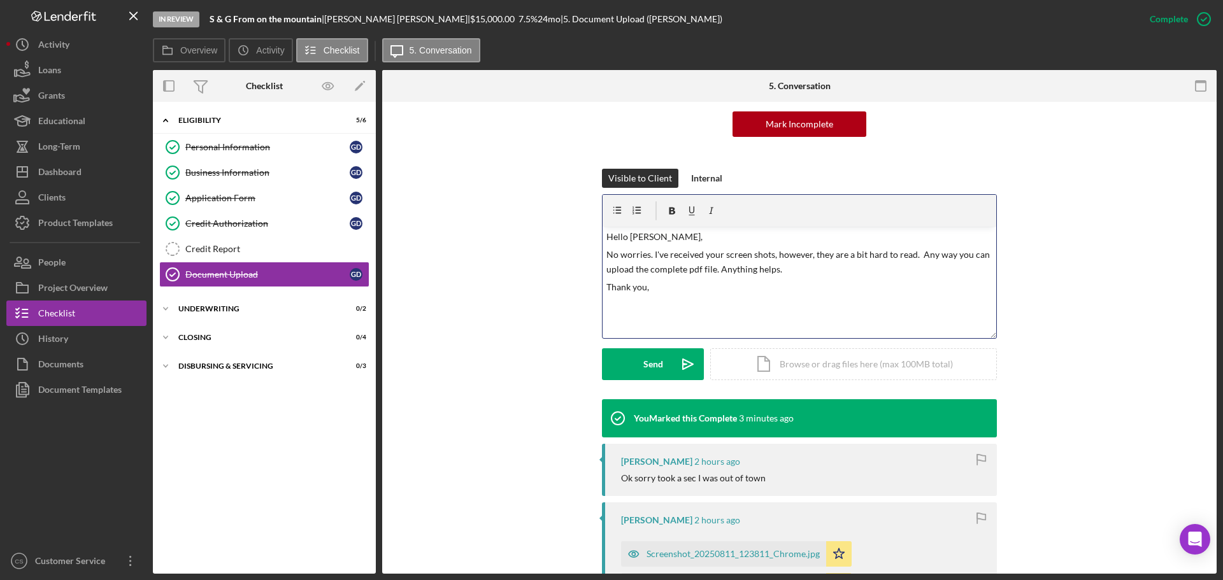
click at [790, 271] on p "No worries. I've received your screen shots, however, they are a bit hard to re…" at bounding box center [799, 262] width 387 height 29
click at [480, 381] on div "Visible to Client Internal v Color teal Color pink Remove color Add row above A…" at bounding box center [799, 284] width 796 height 231
click at [649, 370] on div "Send" at bounding box center [653, 364] width 20 height 32
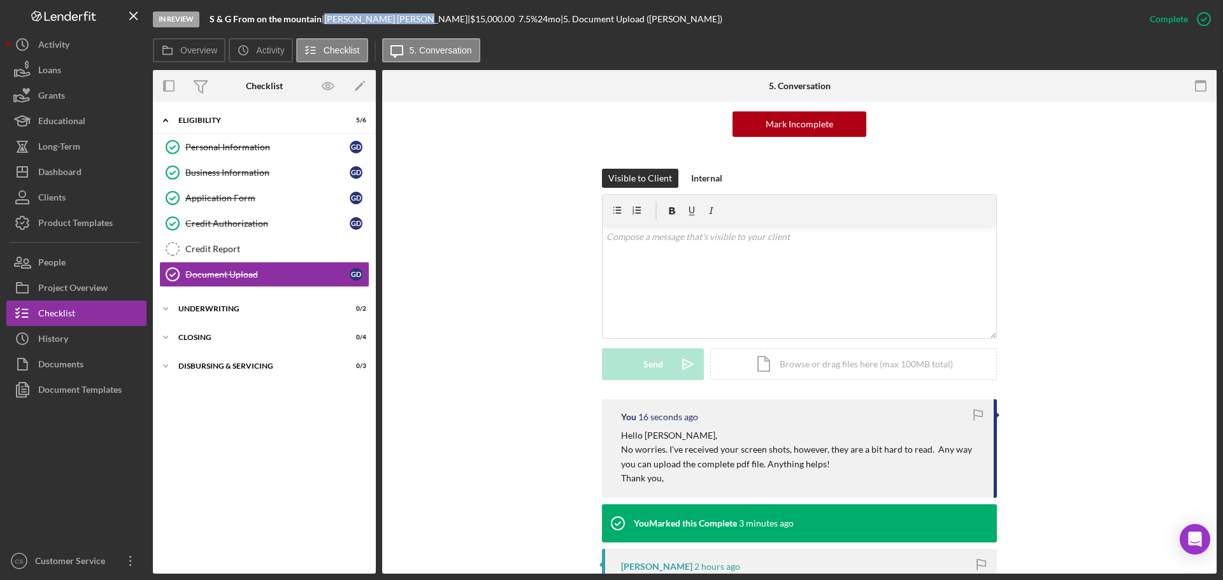
drag, startPoint x: 385, startPoint y: 18, endPoint x: 332, endPoint y: 18, distance: 52.9
click at [332, 18] on div "[PERSON_NAME] |" at bounding box center [397, 19] width 146 height 10
copy div "[PERSON_NAME]"
click at [269, 245] on div "Credit Report" at bounding box center [276, 249] width 183 height 10
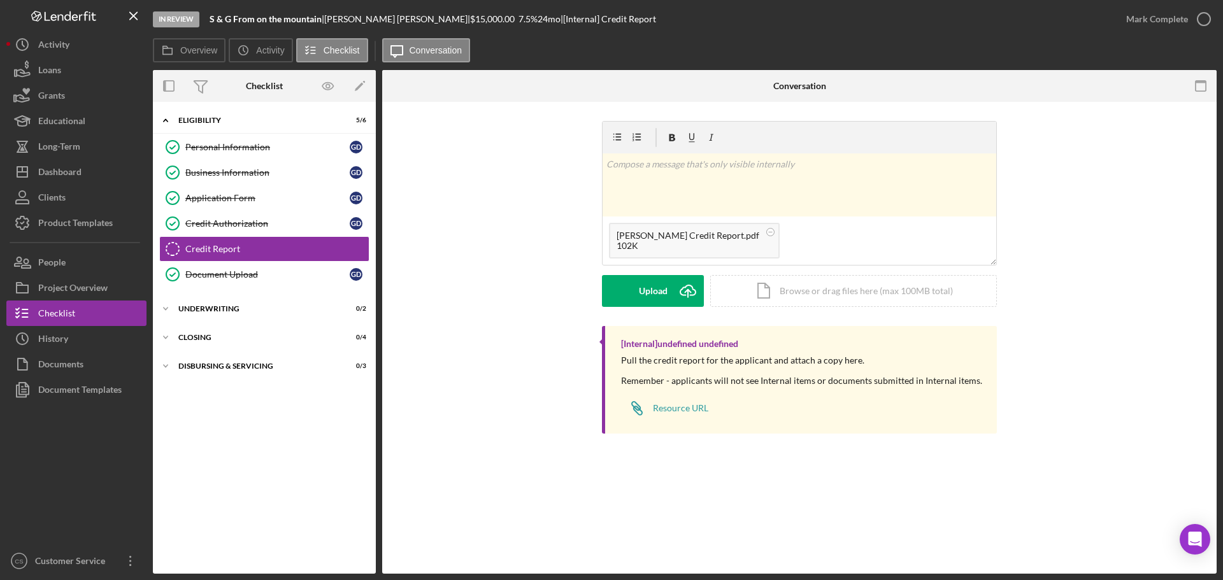
click at [545, 281] on div "v Color teal Color pink Remove color Add row above Add row below Add column bef…" at bounding box center [799, 223] width 796 height 205
click at [639, 290] on div "Upload" at bounding box center [653, 291] width 29 height 32
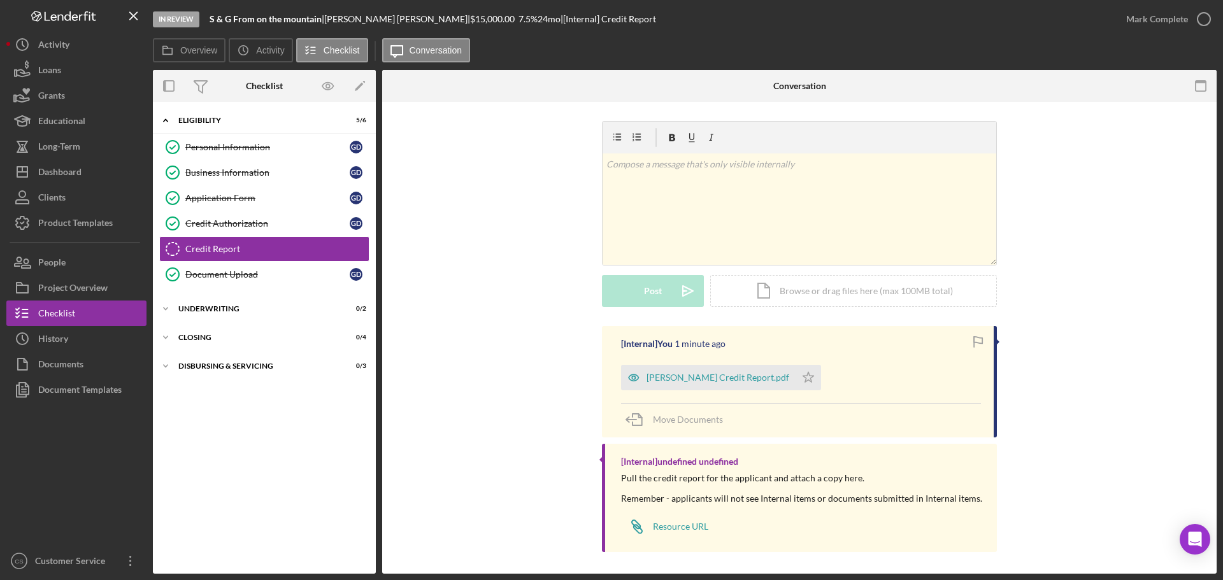
click at [479, 351] on div "[Internal] You 1 minute ago [PERSON_NAME] Credit Report.pdf Icon/Star Move Docu…" at bounding box center [799, 442] width 796 height 232
click at [1209, 20] on icon "button" at bounding box center [1204, 19] width 32 height 32
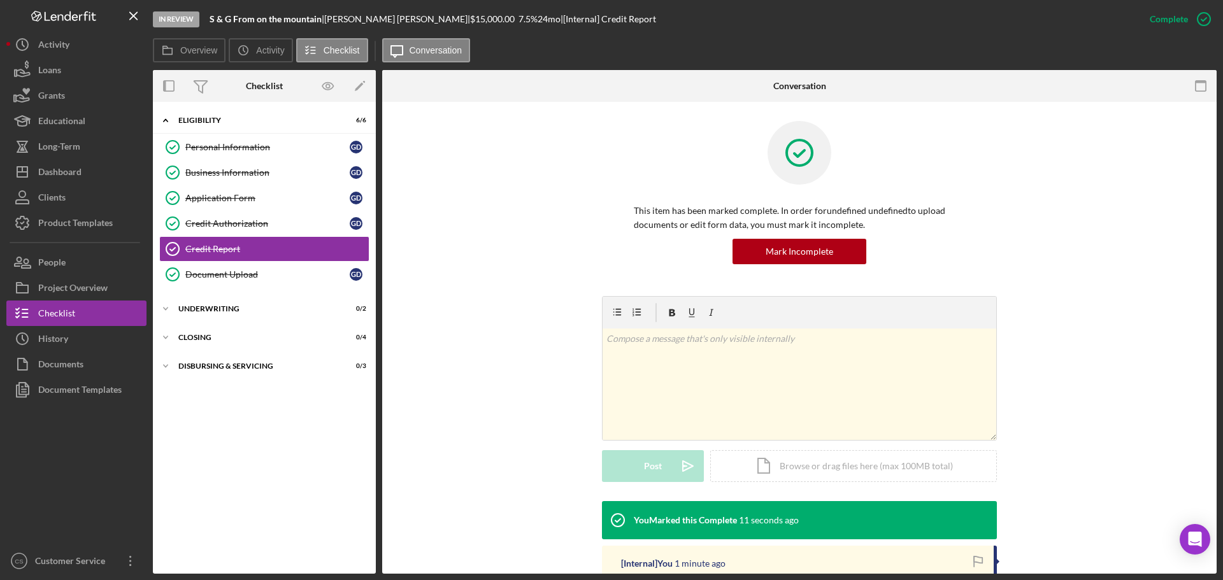
click at [488, 315] on div "v Color teal Color pink Remove color Add row above Add row below Add column bef…" at bounding box center [799, 398] width 796 height 205
click at [73, 260] on button "People" at bounding box center [76, 262] width 140 height 25
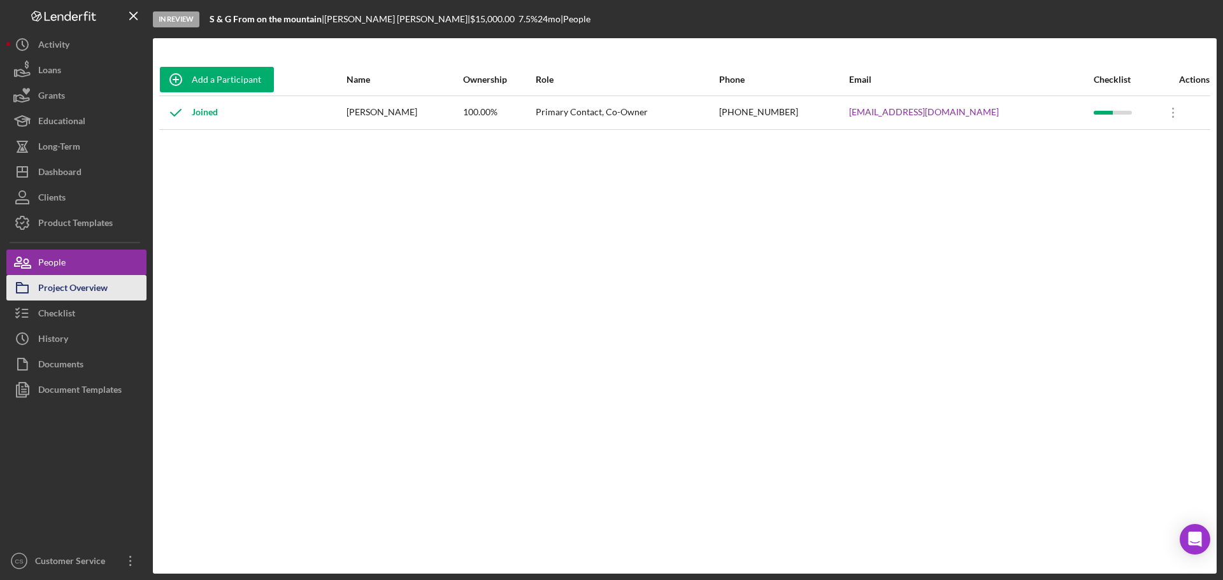
click at [105, 286] on div "Project Overview" at bounding box center [72, 289] width 69 height 29
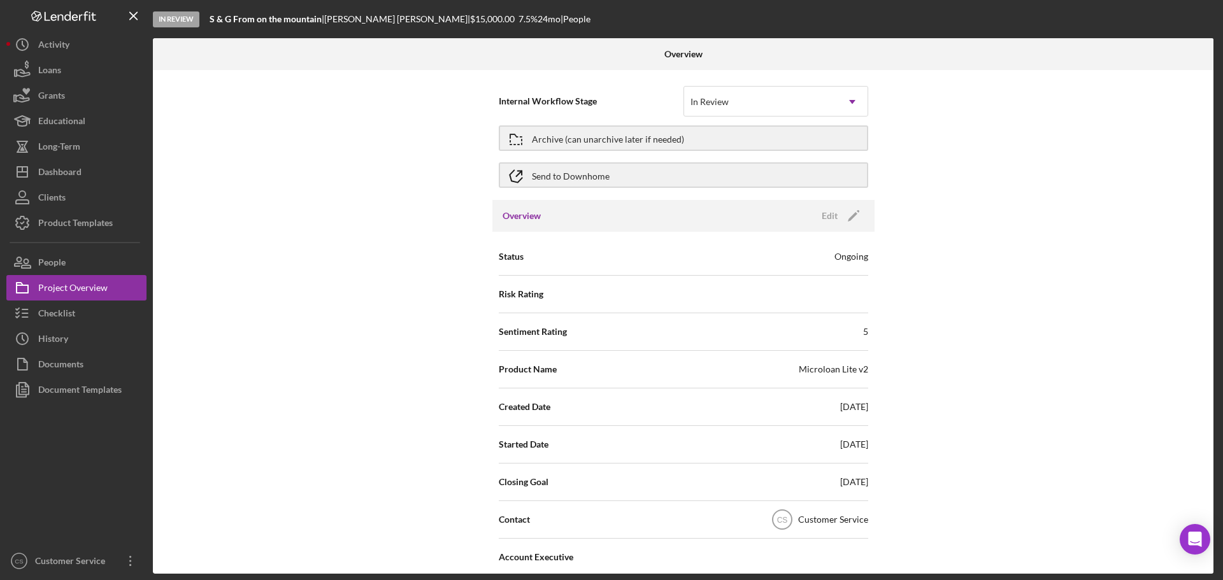
click at [397, 252] on div "Internal Workflow Stage In Review Icon/Dropdown Arrow Archive (can unarchive la…" at bounding box center [683, 322] width 1060 height 504
click at [82, 319] on button "Checklist" at bounding box center [76, 313] width 140 height 25
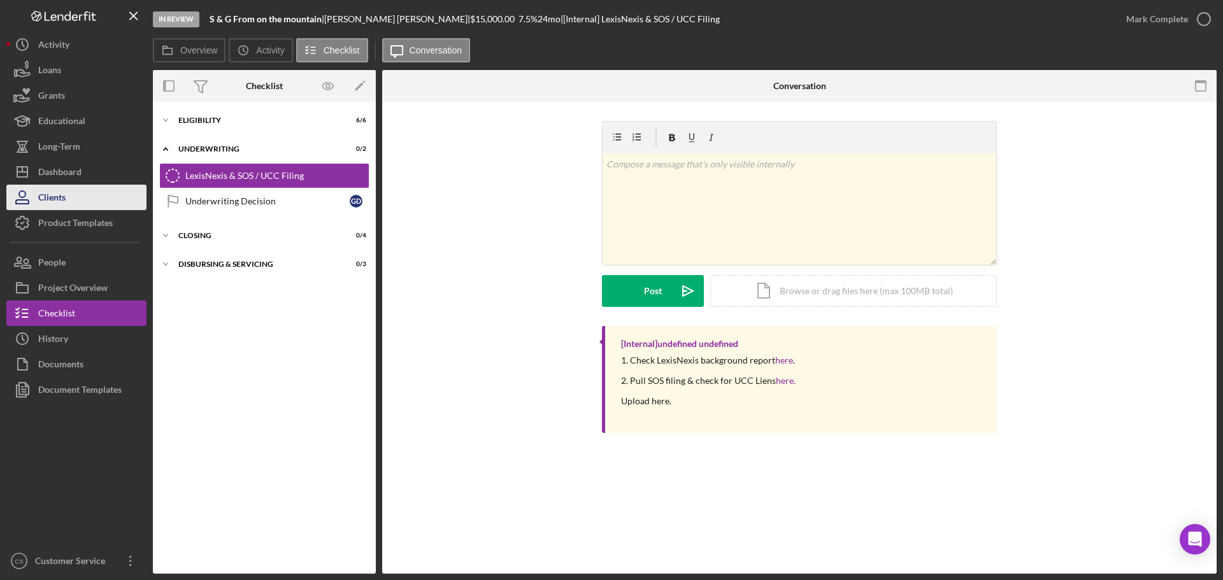
click at [87, 185] on button "Clients" at bounding box center [76, 197] width 140 height 25
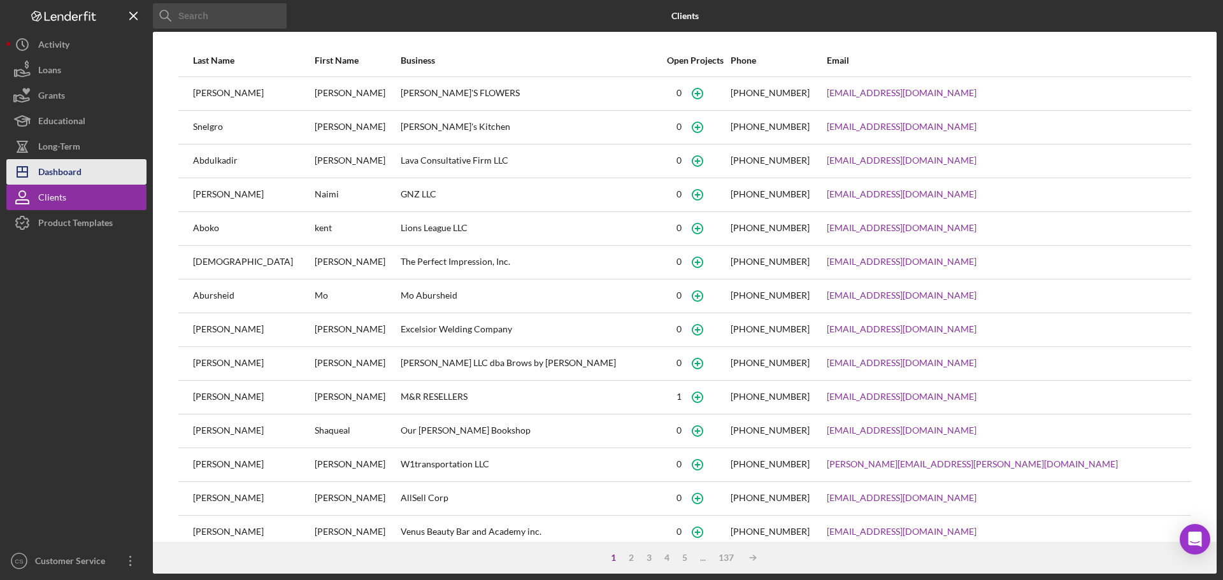
click at [89, 171] on button "Icon/Dashboard Dashboard" at bounding box center [76, 171] width 140 height 25
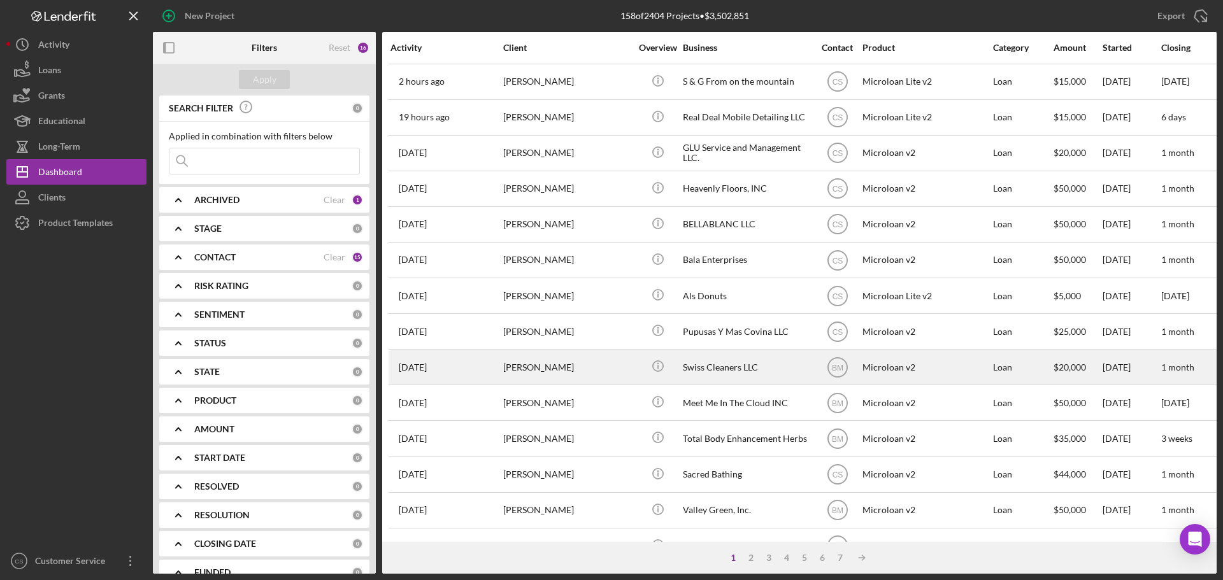
click at [571, 372] on div "[PERSON_NAME]" at bounding box center [566, 367] width 127 height 34
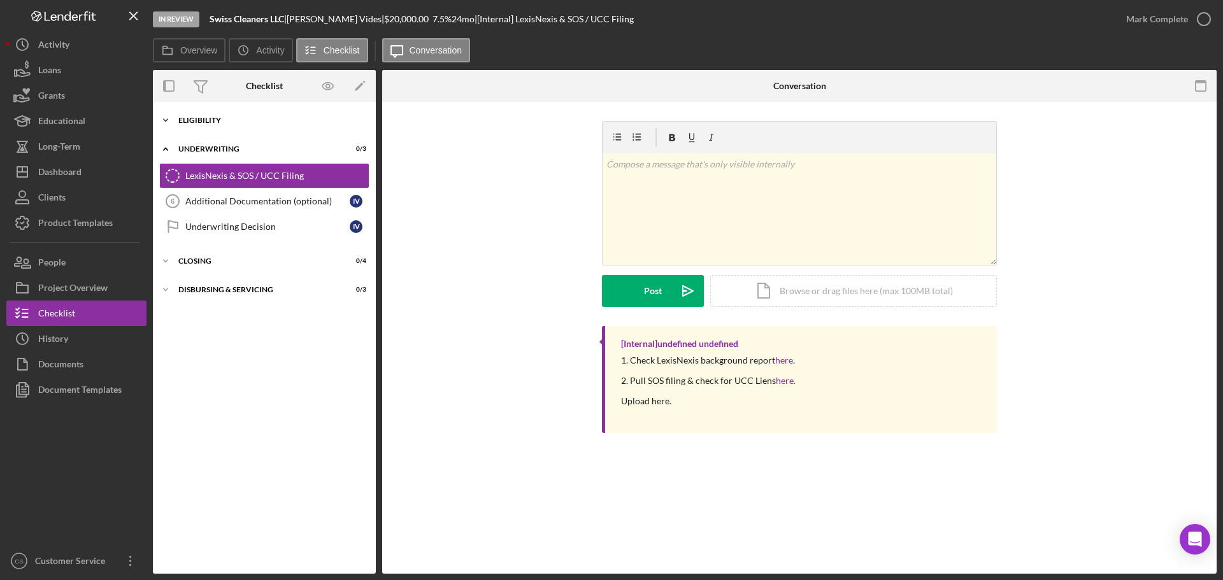
click at [199, 124] on div "Icon/Expander Eligibility 6 / 6" at bounding box center [264, 120] width 223 height 25
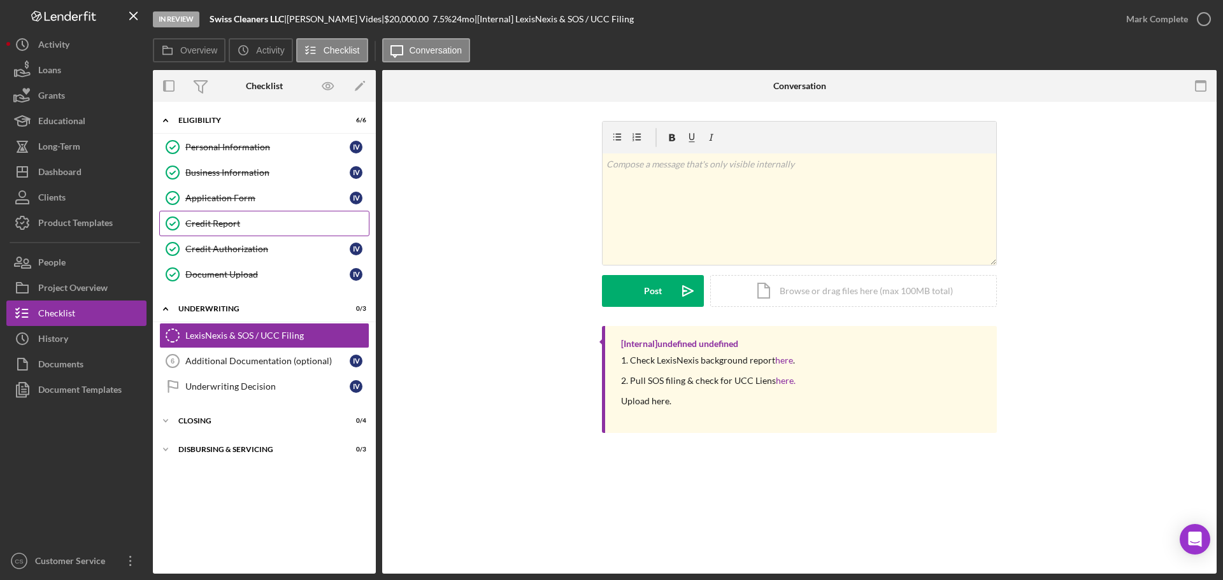
click at [215, 231] on link "Credit Report Credit Report" at bounding box center [264, 223] width 210 height 25
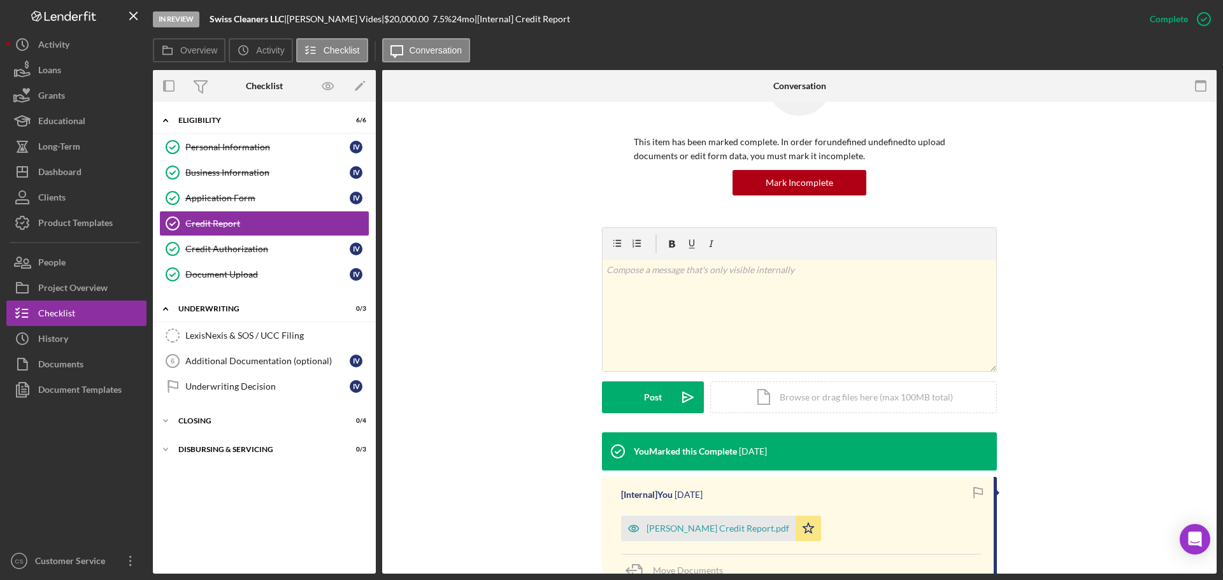
scroll to position [127, 0]
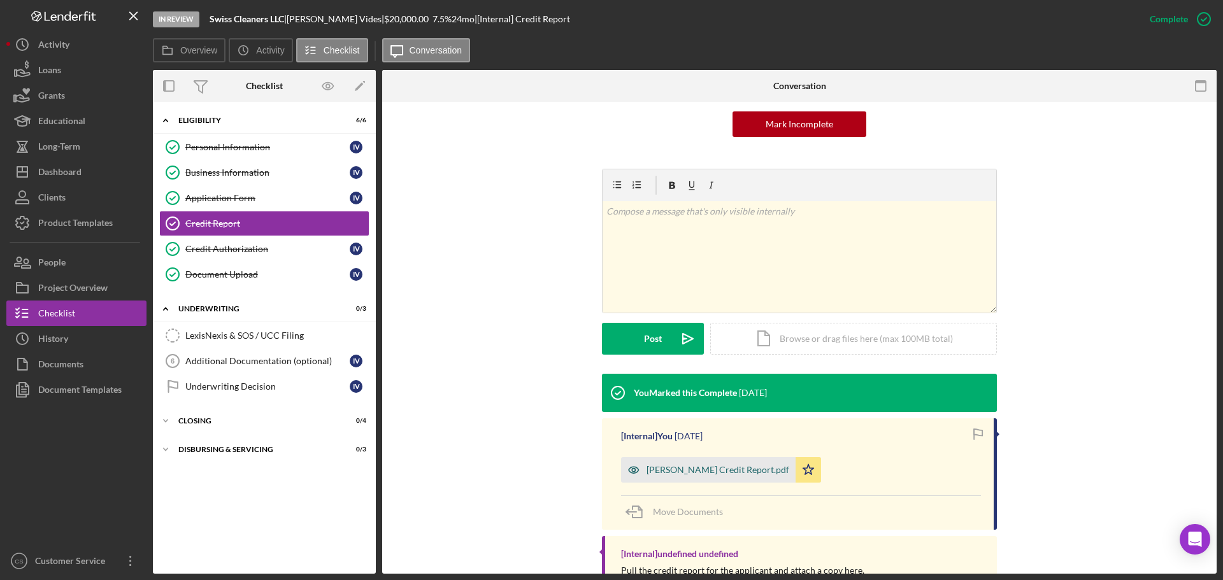
click at [679, 466] on div "[PERSON_NAME] Credit Report.pdf" at bounding box center [717, 470] width 143 height 10
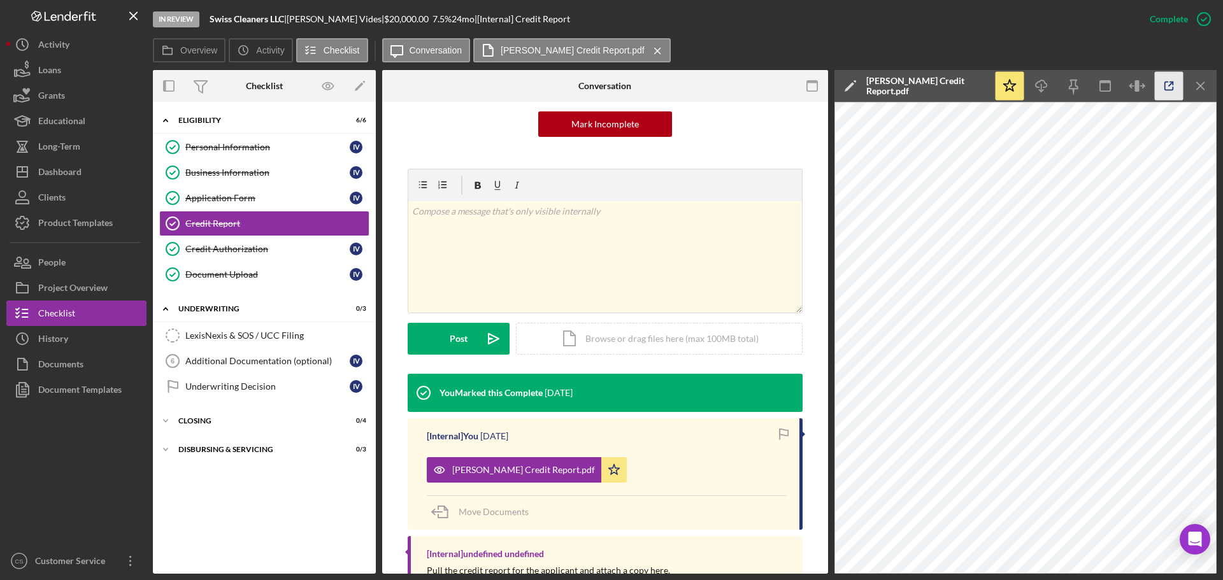
click at [1163, 80] on icon "button" at bounding box center [1169, 86] width 29 height 29
click at [264, 179] on link "Business Information Business Information I V" at bounding box center [264, 172] width 210 height 25
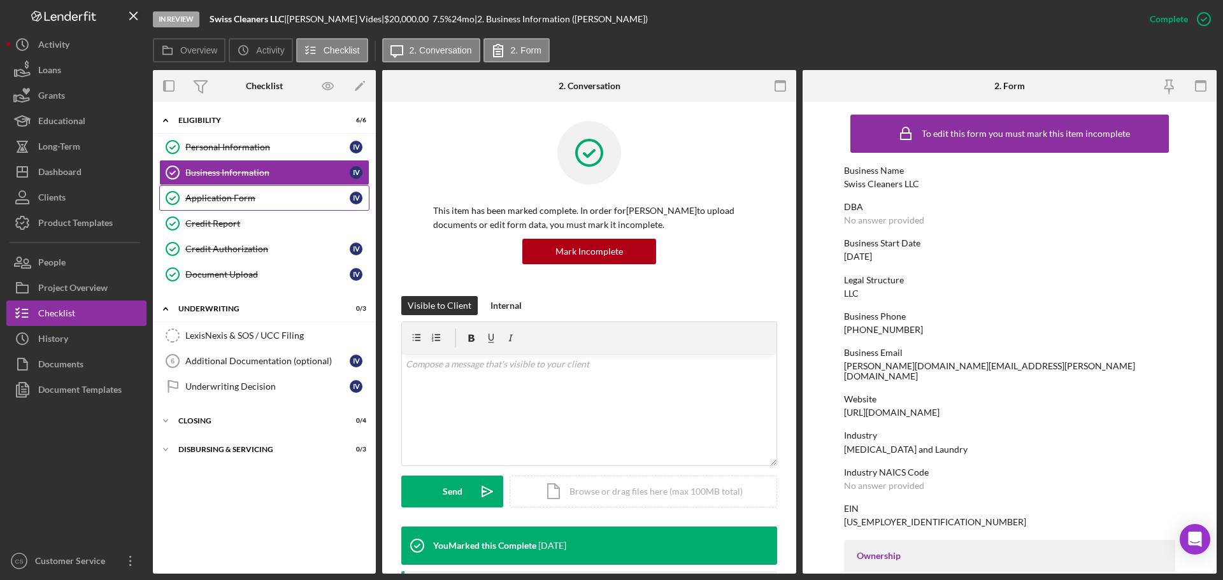
click at [266, 199] on div "Application Form" at bounding box center [267, 198] width 164 height 10
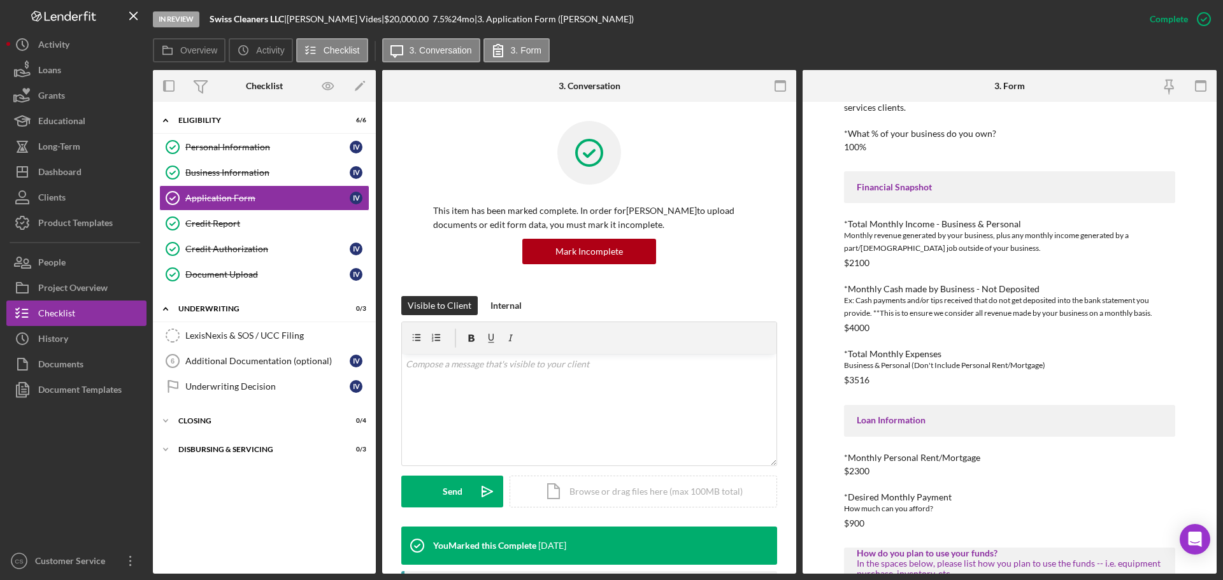
scroll to position [255, 0]
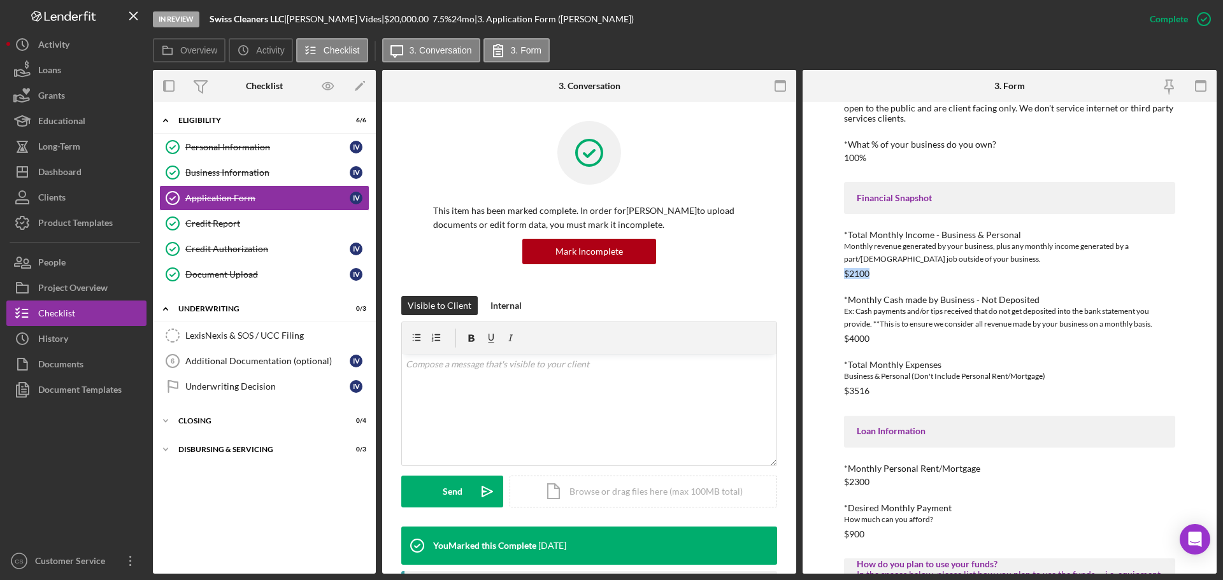
drag, startPoint x: 882, startPoint y: 266, endPoint x: 836, endPoint y: 268, distance: 46.5
click at [836, 268] on div "To edit this form you must mark this item incomplete *Applicant Personal Phone …" at bounding box center [1009, 338] width 414 height 472
drag, startPoint x: 843, startPoint y: 339, endPoint x: 878, endPoint y: 337, distance: 35.7
click at [878, 337] on div "To edit this form you must mark this item incomplete *Applicant Personal Phone …" at bounding box center [1009, 338] width 414 height 472
drag, startPoint x: 878, startPoint y: 271, endPoint x: 851, endPoint y: 271, distance: 27.4
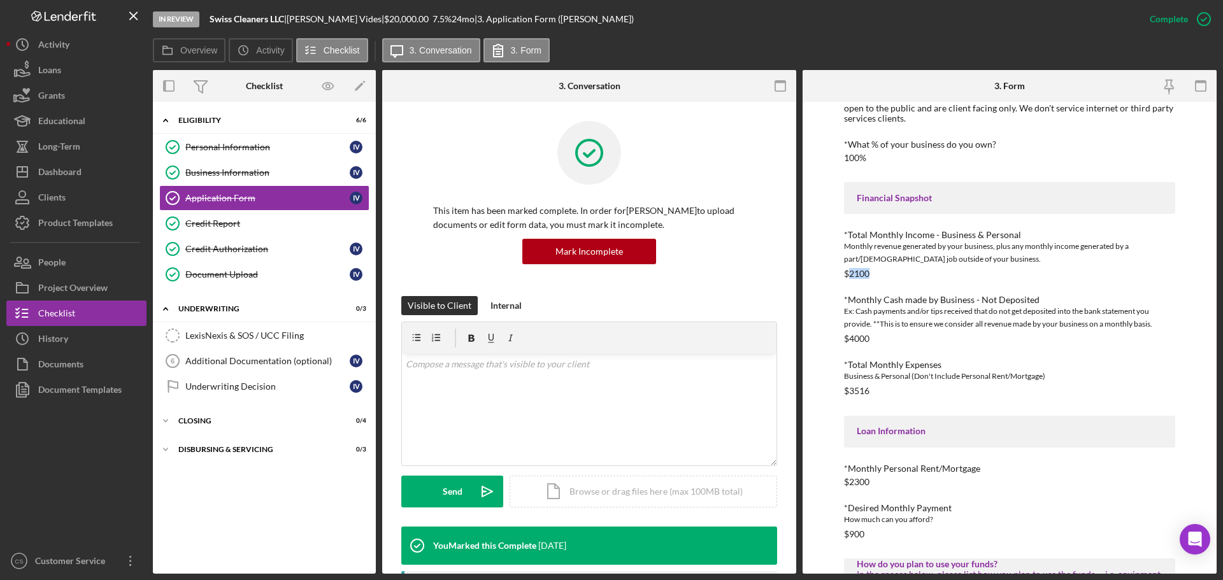
click at [851, 271] on div "*Total Monthly Income - Business & Personal Monthly revenue generated by your b…" at bounding box center [1009, 254] width 331 height 49
click at [827, 279] on div "To edit this form you must mark this item incomplete *Applicant Personal Phone …" at bounding box center [1009, 338] width 414 height 472
drag, startPoint x: 841, startPoint y: 339, endPoint x: 877, endPoint y: 336, distance: 36.4
click at [877, 336] on div "To edit this form you must mark this item incomplete *Applicant Personal Phone …" at bounding box center [1009, 338] width 414 height 472
click at [822, 362] on div "To edit this form you must mark this item incomplete *Applicant Personal Phone …" at bounding box center [1009, 338] width 414 height 472
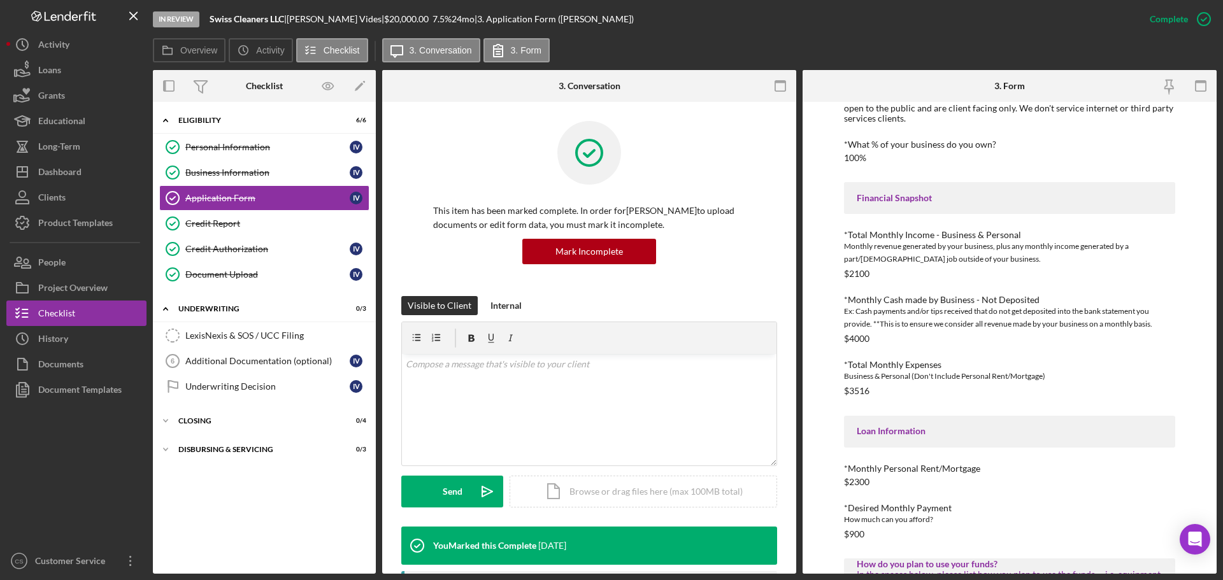
scroll to position [318, 0]
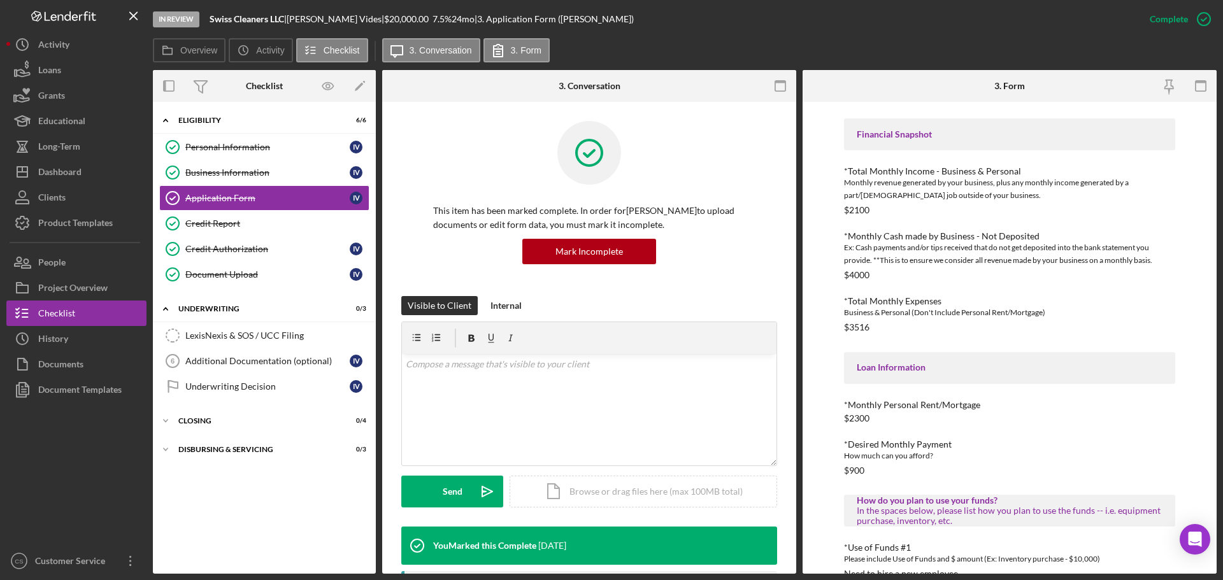
drag, startPoint x: 843, startPoint y: 334, endPoint x: 886, endPoint y: 329, distance: 43.5
click at [886, 329] on div "To edit this form you must mark this item incomplete *Applicant Personal Phone …" at bounding box center [1009, 338] width 414 height 472
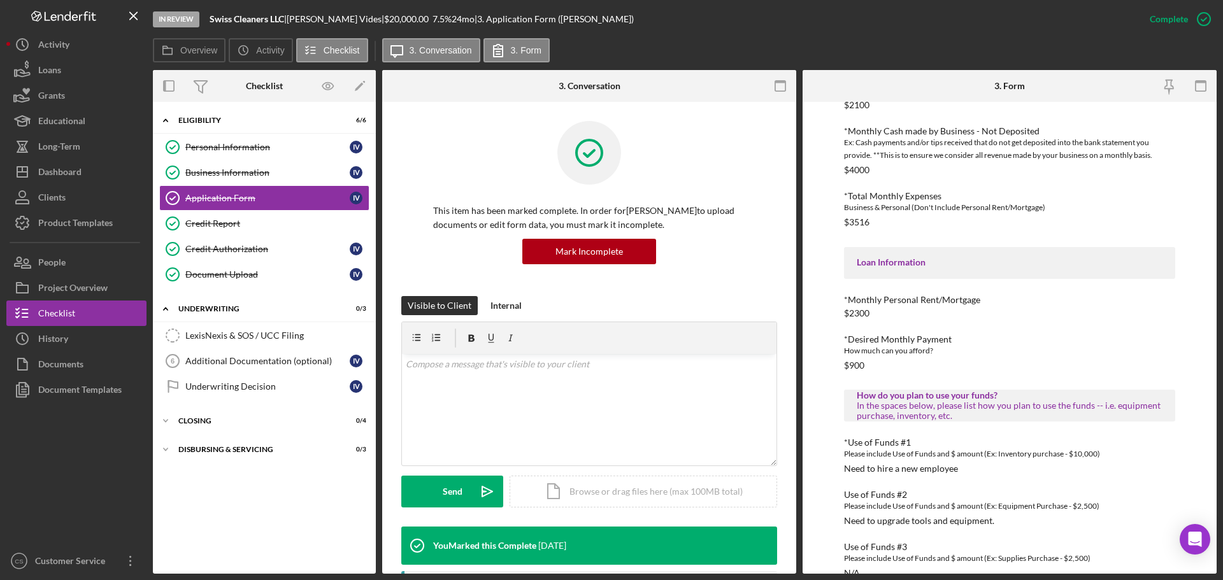
scroll to position [446, 0]
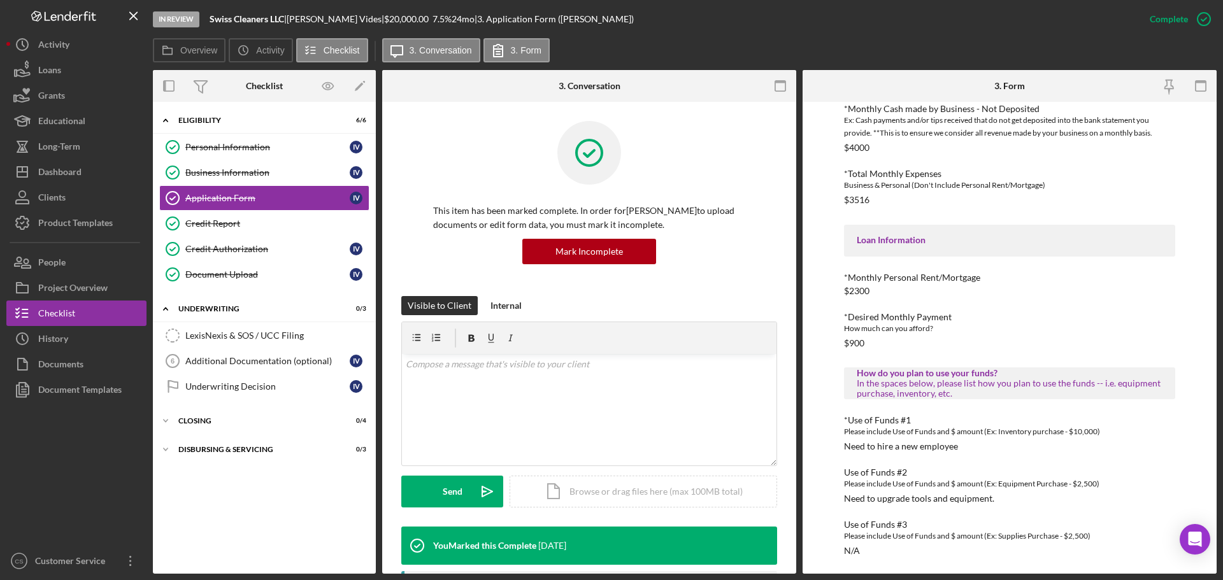
drag, startPoint x: 872, startPoint y: 346, endPoint x: 822, endPoint y: 352, distance: 51.2
click at [822, 352] on div "To edit this form you must mark this item incomplete *Applicant Personal Phone …" at bounding box center [1009, 338] width 414 height 472
drag, startPoint x: 836, startPoint y: 448, endPoint x: 986, endPoint y: 446, distance: 150.3
click at [981, 445] on div "To edit this form you must mark this item incomplete *Applicant Personal Phone …" at bounding box center [1009, 338] width 414 height 472
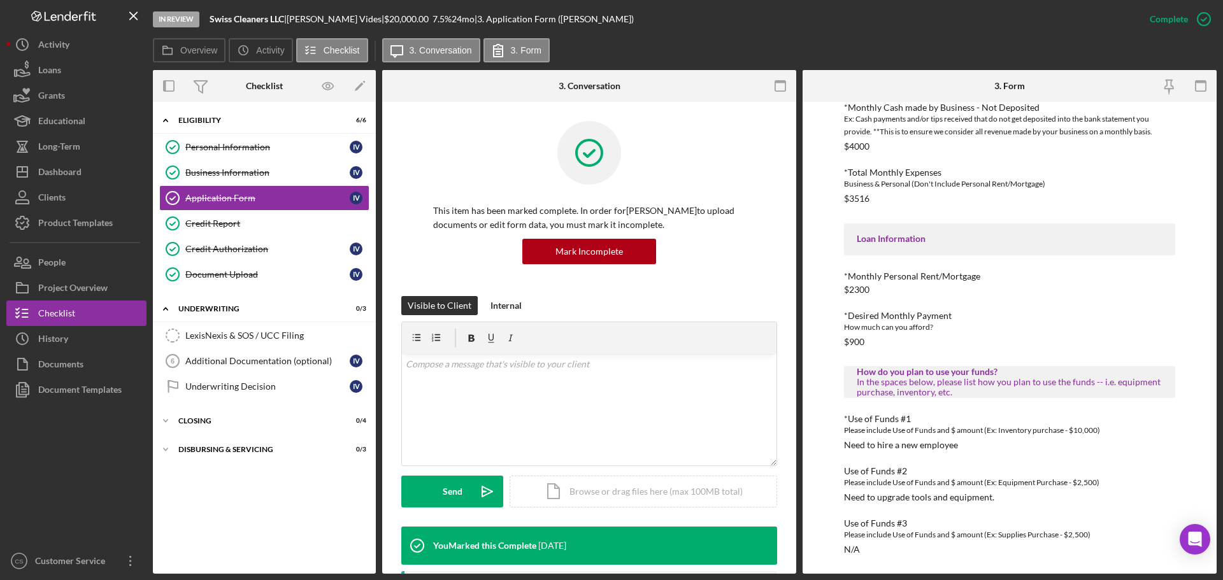
click at [988, 452] on div "*Applicant Personal Phone Number [PHONE_NUMBER] *How did you hear about us? Nam…" at bounding box center [1009, 137] width 331 height 836
click at [231, 246] on div "Credit Authorization" at bounding box center [267, 249] width 164 height 10
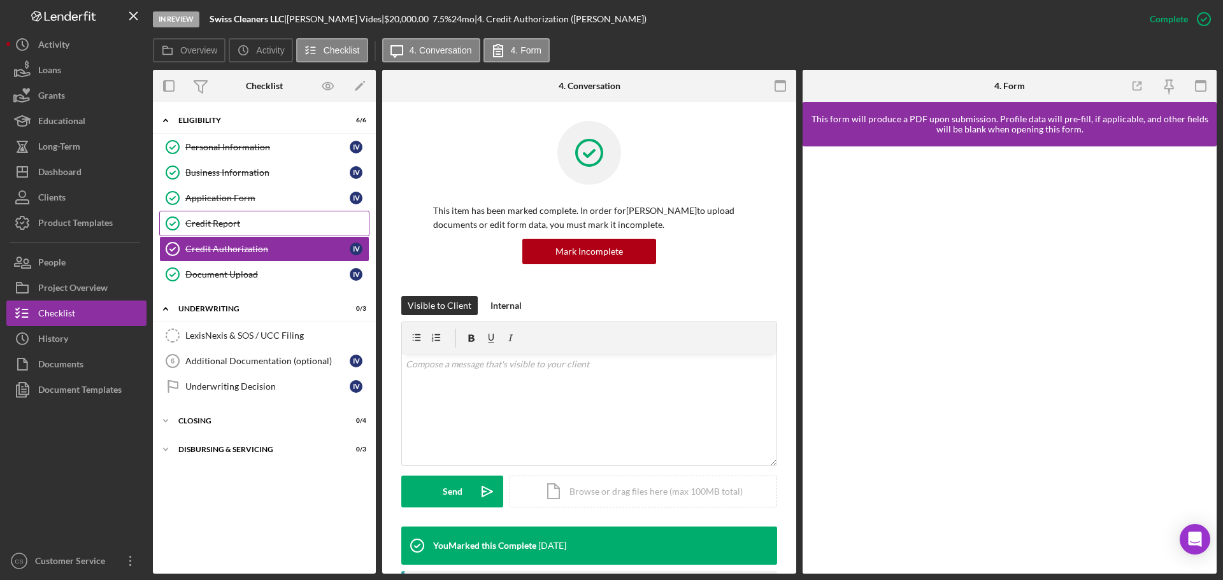
click at [294, 225] on div "Credit Report" at bounding box center [276, 223] width 183 height 10
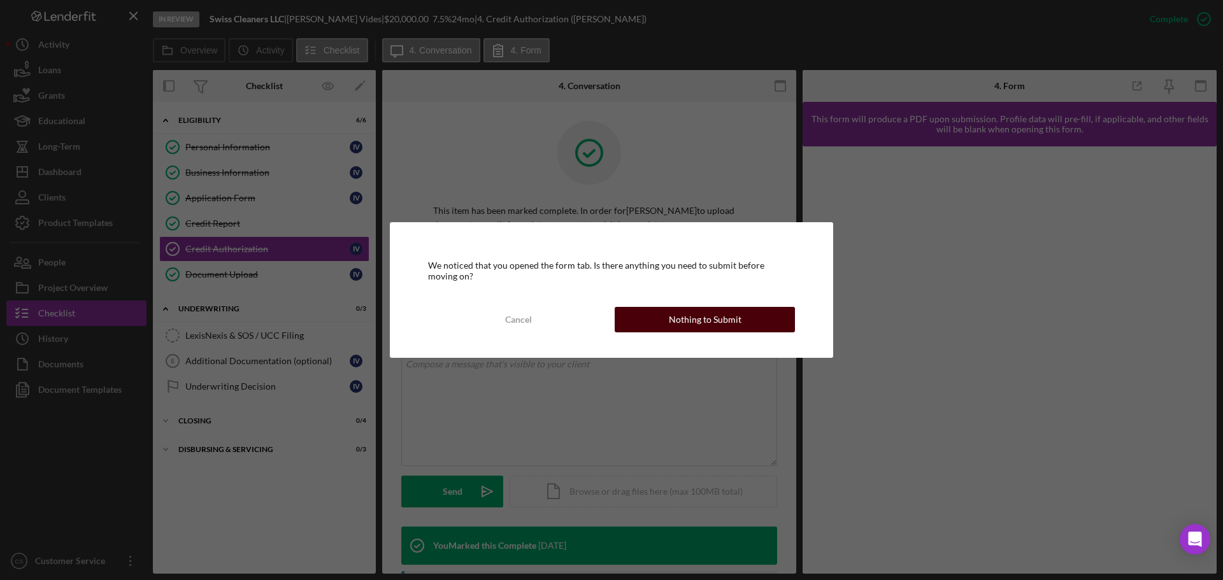
click at [728, 326] on div "Nothing to Submit" at bounding box center [705, 319] width 73 height 25
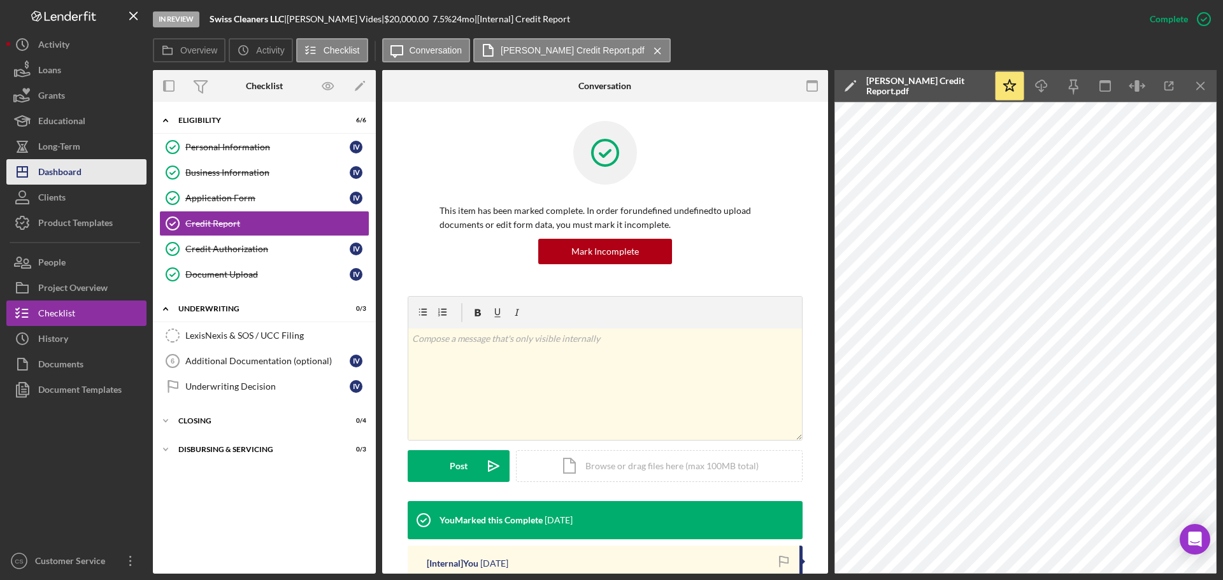
click at [73, 178] on div "Dashboard" at bounding box center [59, 173] width 43 height 29
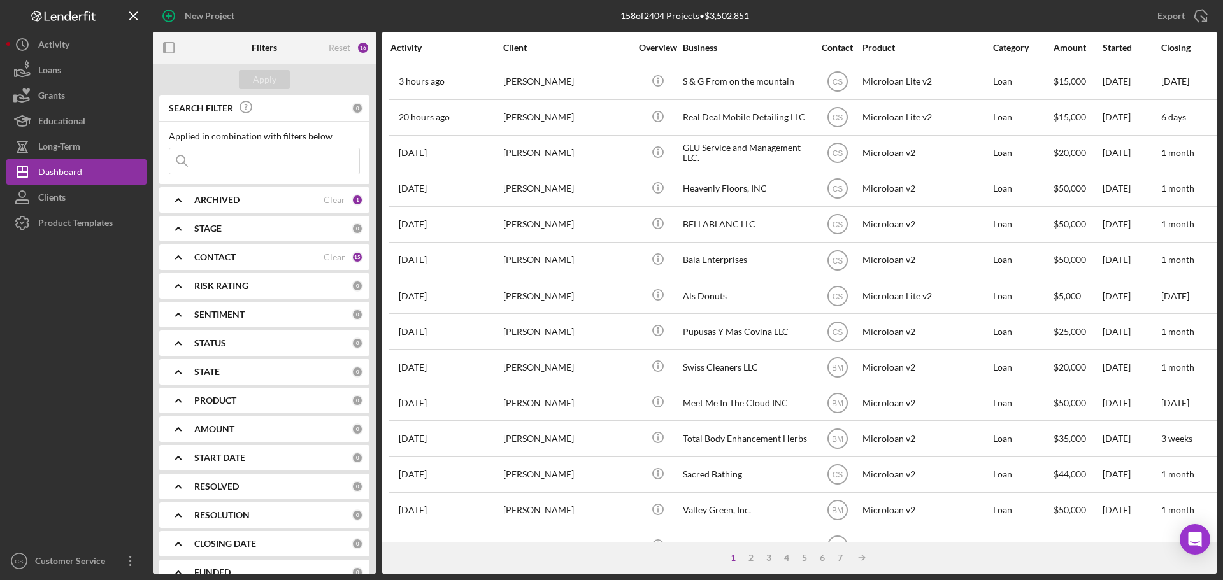
click at [619, 81] on div "[PERSON_NAME]" at bounding box center [566, 82] width 127 height 34
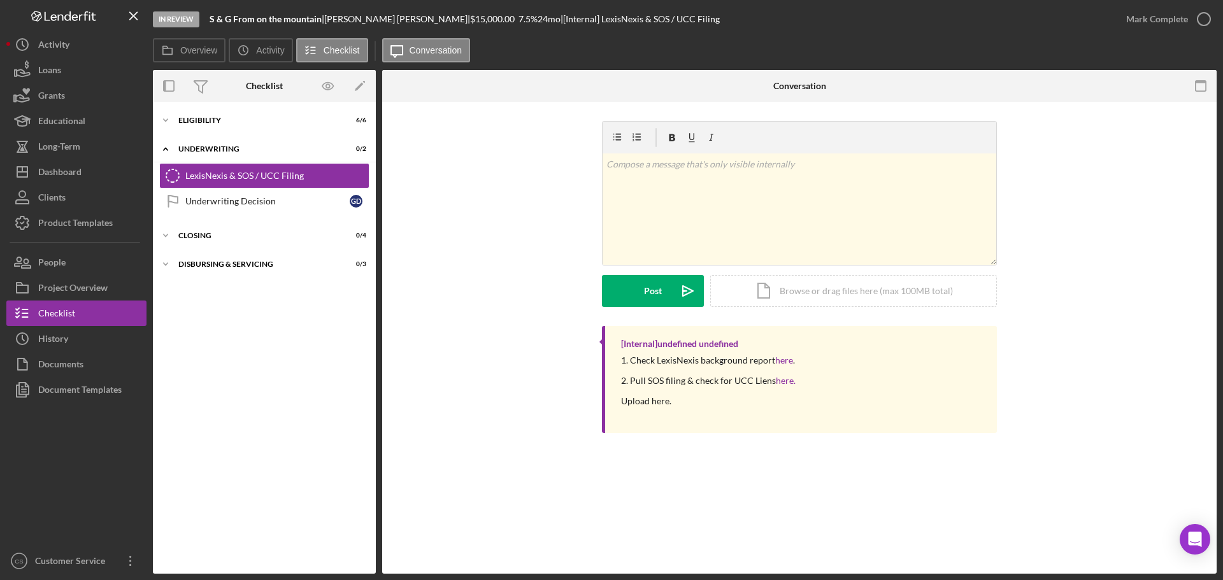
click at [433, 208] on div "v Color teal Color pink Remove color Add row above Add row below Add column bef…" at bounding box center [799, 223] width 796 height 205
click at [912, 17] on div "In Review S & G From on the mountain | [PERSON_NAME] | $15,000.00 7.5 % 24 mo |…" at bounding box center [633, 19] width 960 height 38
click at [253, 122] on div "Eligibility" at bounding box center [268, 121] width 181 height 8
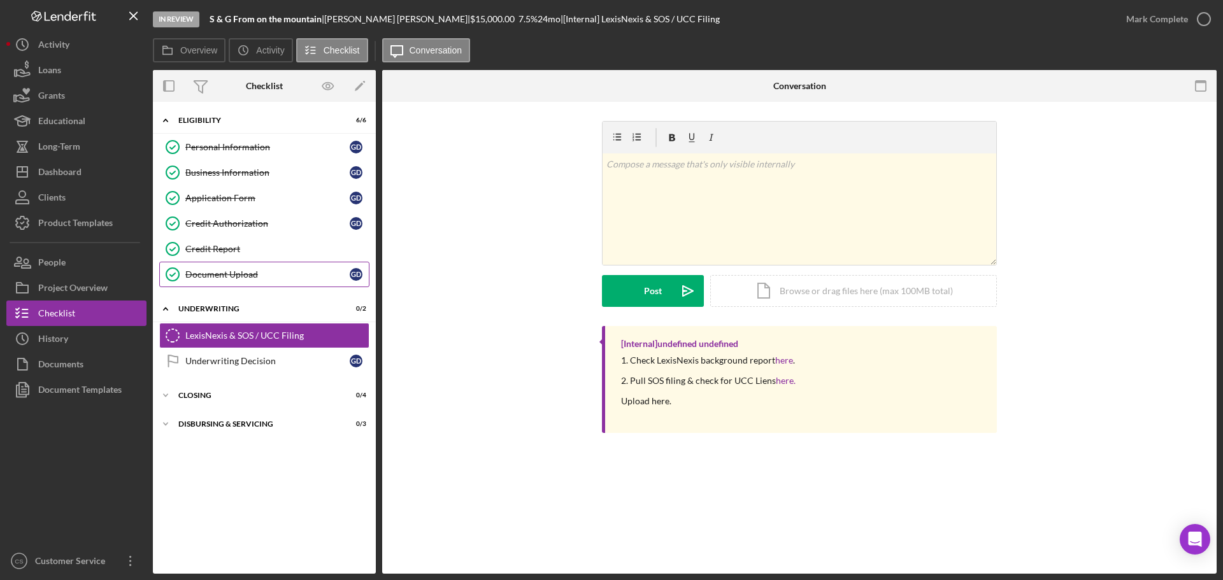
click at [267, 268] on link "Document Upload Document Upload G D" at bounding box center [264, 274] width 210 height 25
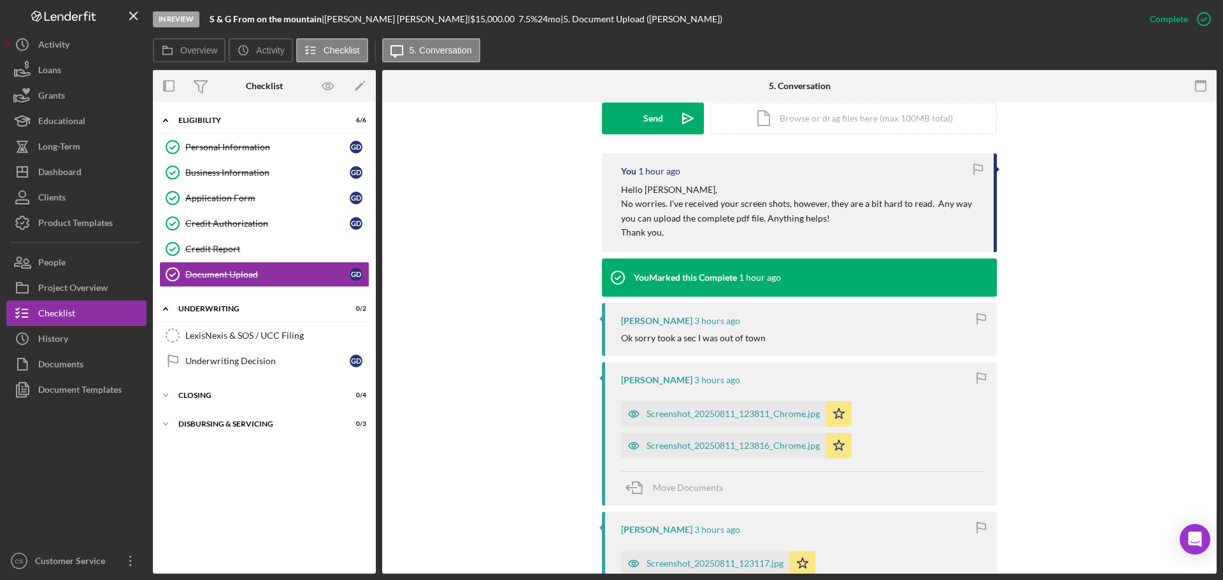
scroll to position [573, 0]
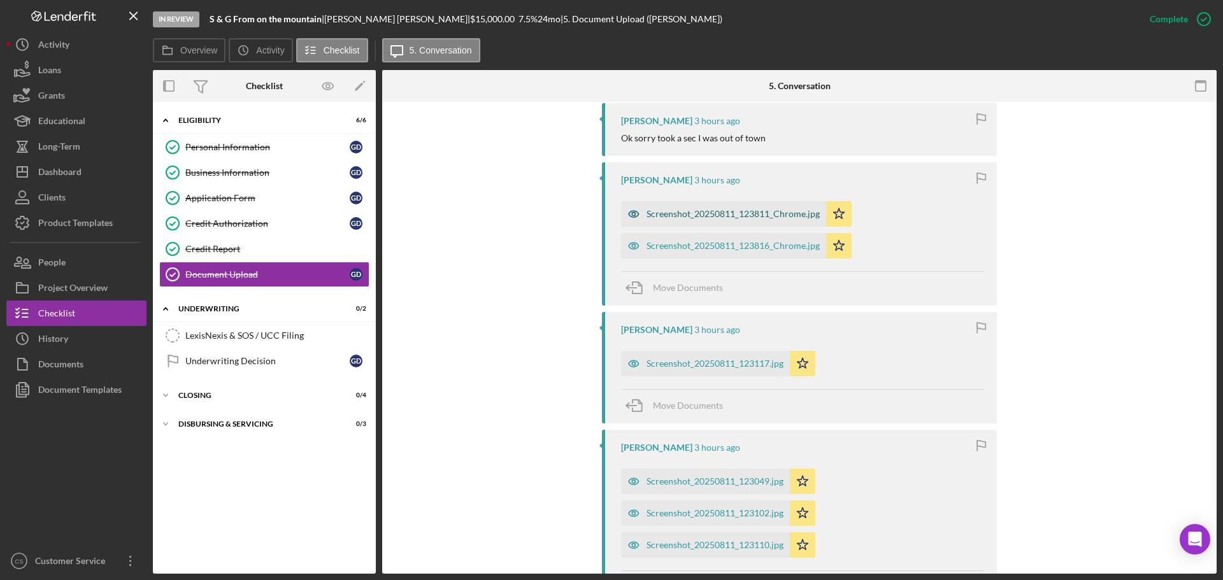
click at [752, 222] on div "Screenshot_20250811_123811_Chrome.jpg" at bounding box center [723, 213] width 205 height 25
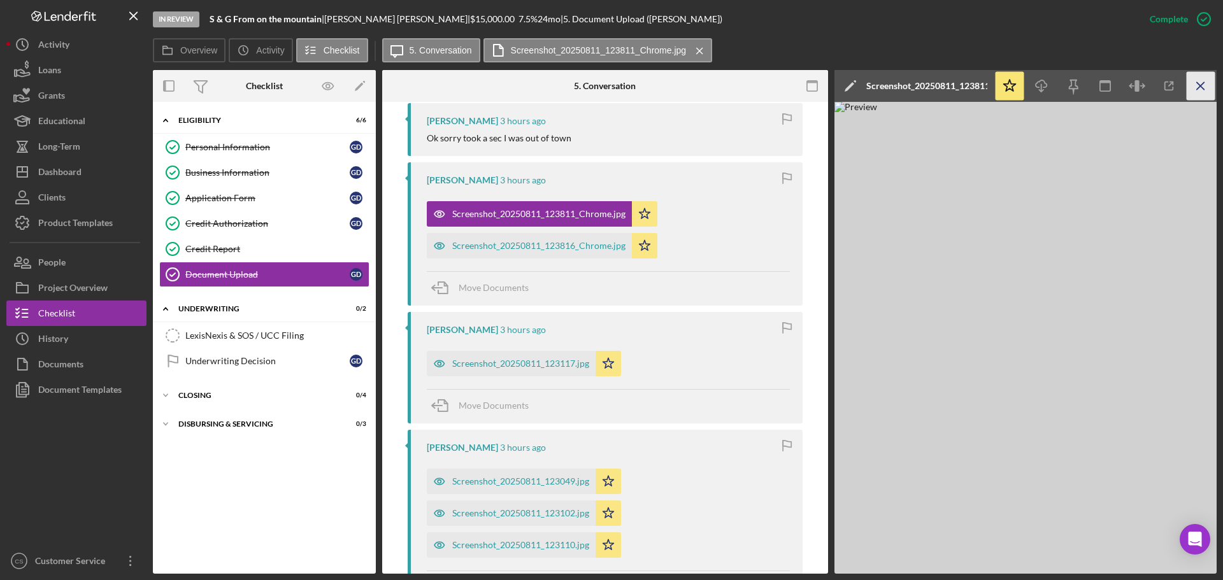
click at [1198, 87] on icon "Icon/Menu Close" at bounding box center [1200, 86] width 29 height 29
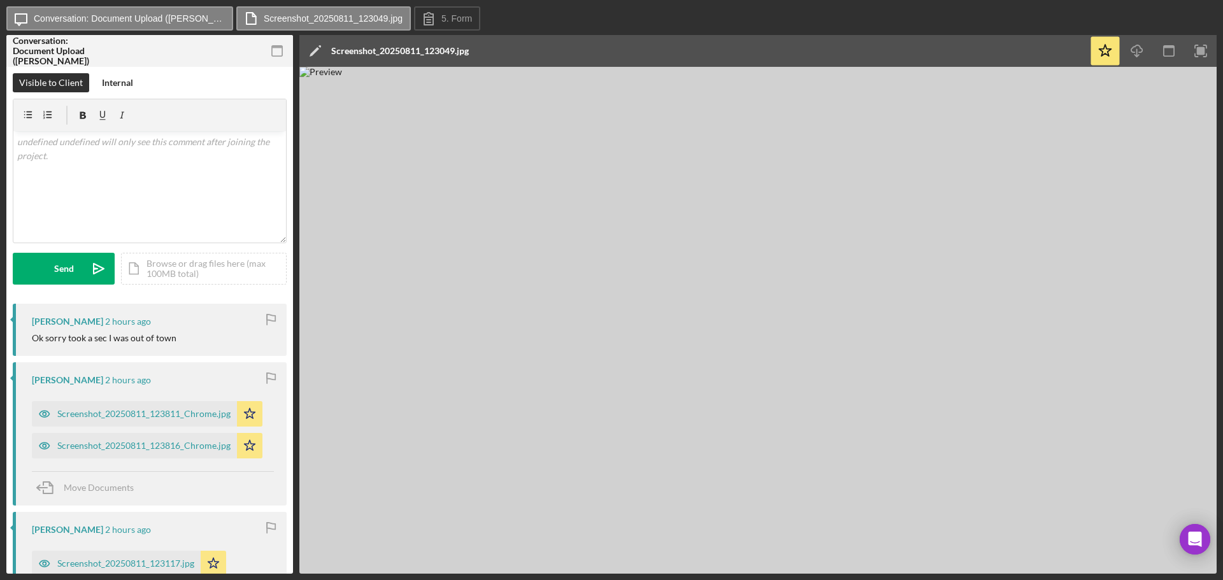
click at [792, 357] on img at bounding box center [757, 320] width 917 height 507
click at [1201, 47] on rect "button" at bounding box center [1201, 51] width 8 height 8
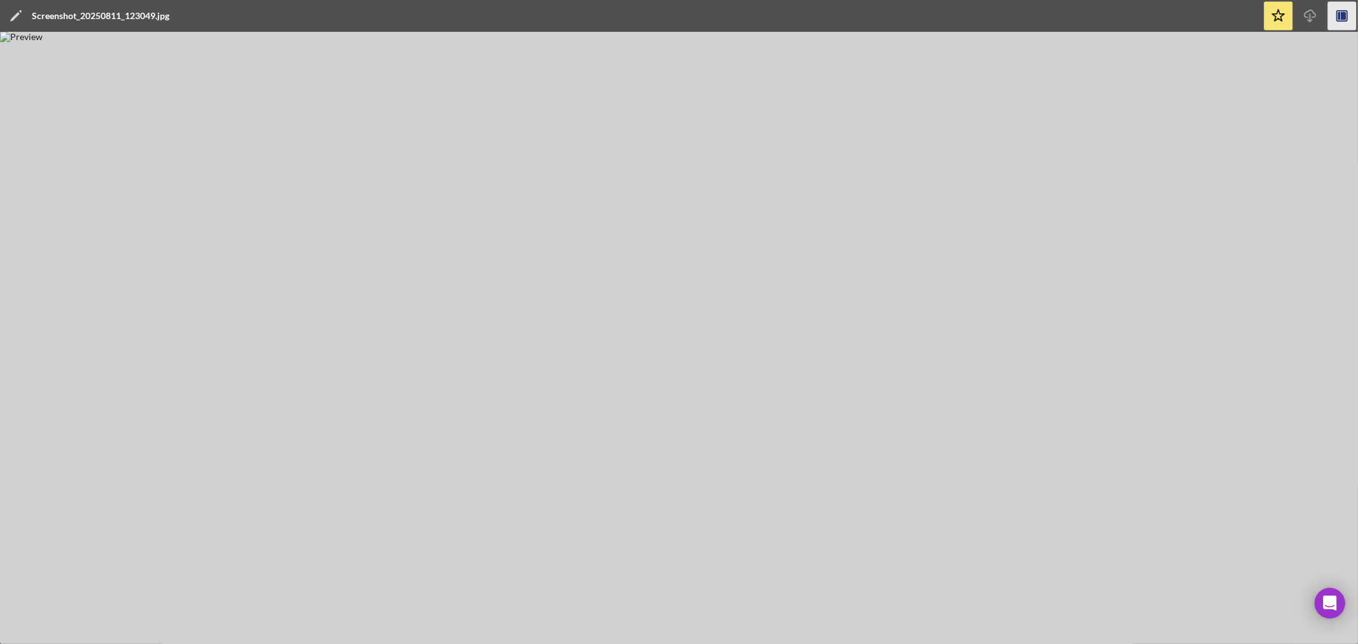
click at [774, 192] on img at bounding box center [679, 338] width 1358 height 613
